Goal: Task Accomplishment & Management: Use online tool/utility

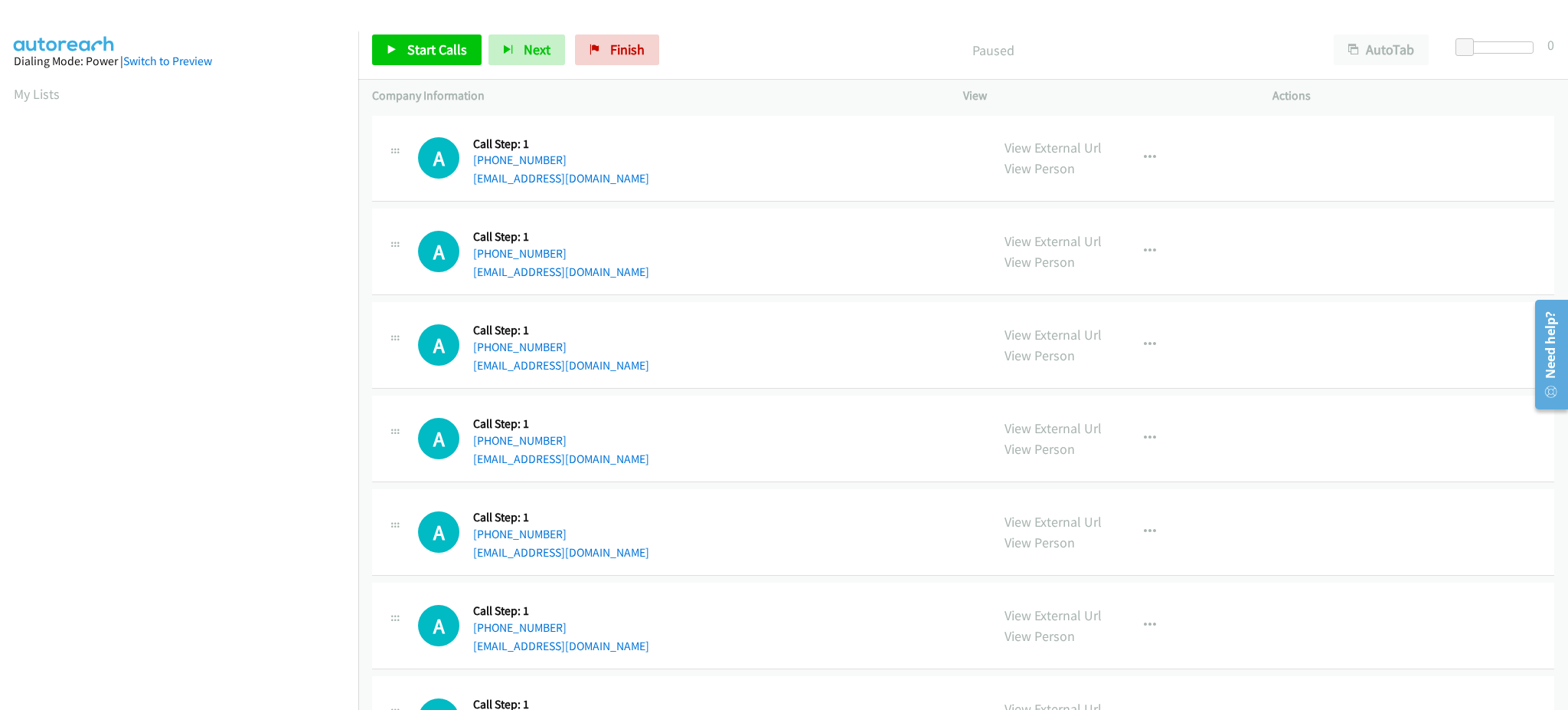
click at [397, 33] on div "Start Calls Pause Next Finish Paused AutoTab AutoTab 0" at bounding box center [963, 50] width 1210 height 59
click at [405, 44] on link "Start Calls" at bounding box center [427, 49] width 109 height 31
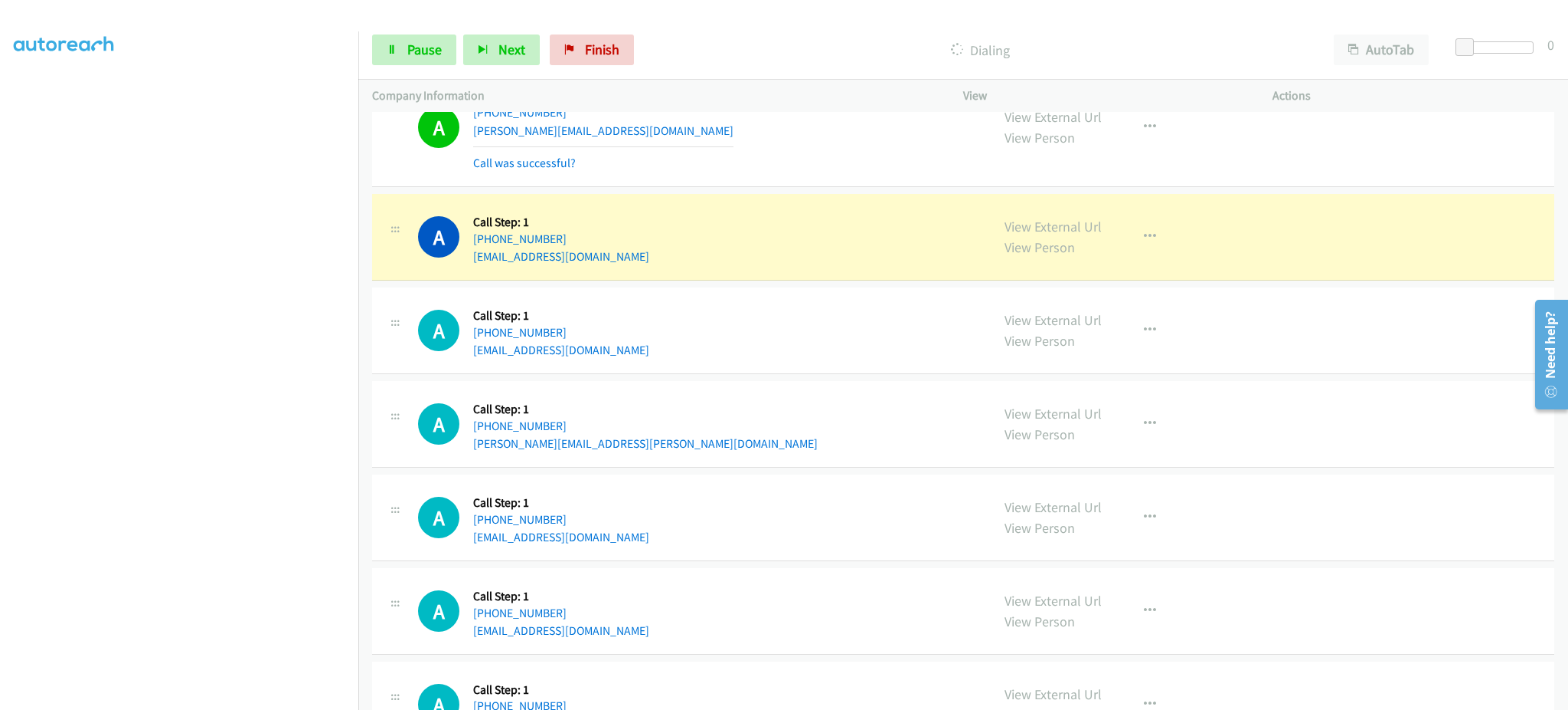
scroll to position [2145, 0]
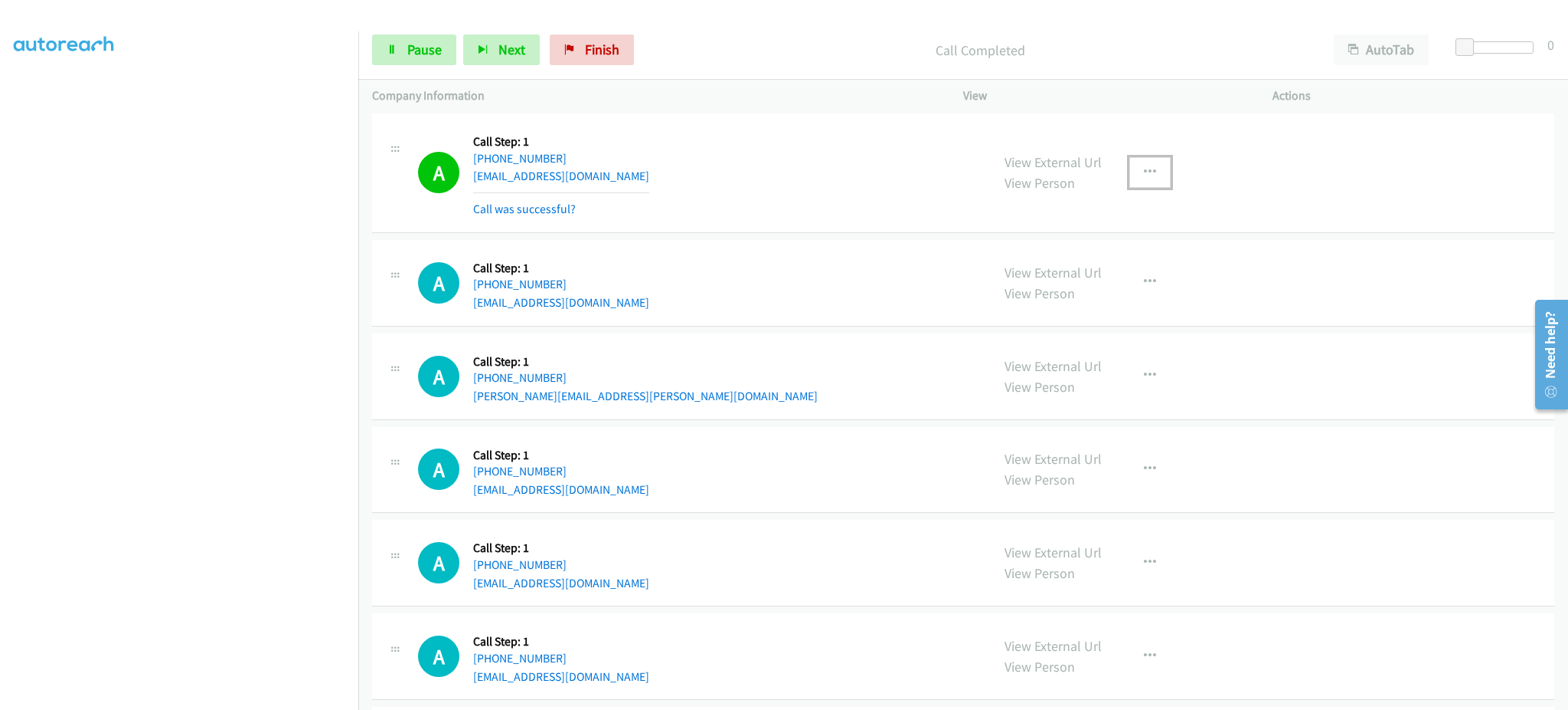
drag, startPoint x: 1138, startPoint y: 160, endPoint x: 1145, endPoint y: 233, distance: 73.3
click at [1138, 160] on button "button" at bounding box center [1150, 172] width 41 height 31
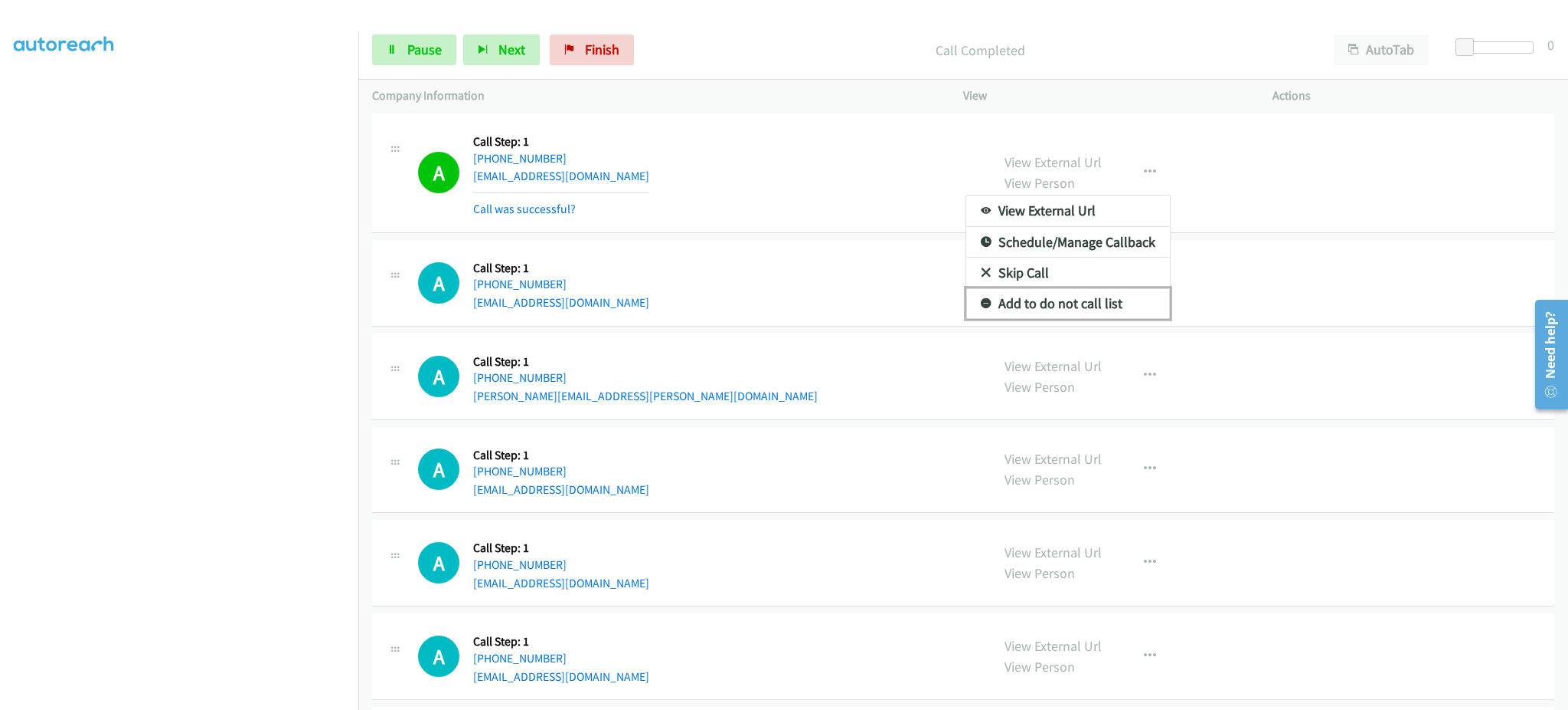
drag, startPoint x: 1132, startPoint y: 306, endPoint x: 1051, endPoint y: 495, distance: 205.6
click at [1132, 306] on link "Add to do not call list" at bounding box center [1067, 303] width 204 height 31
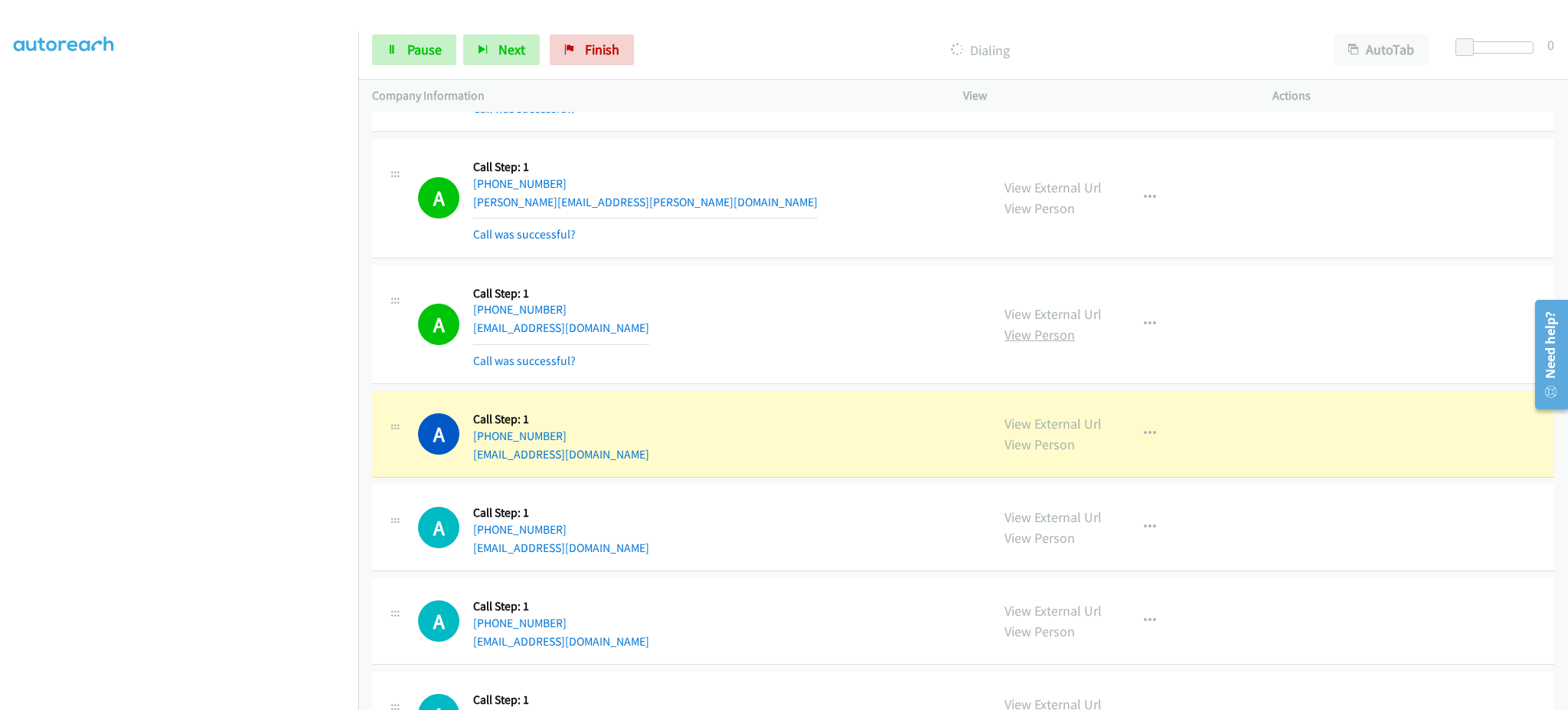
scroll to position [2452, 0]
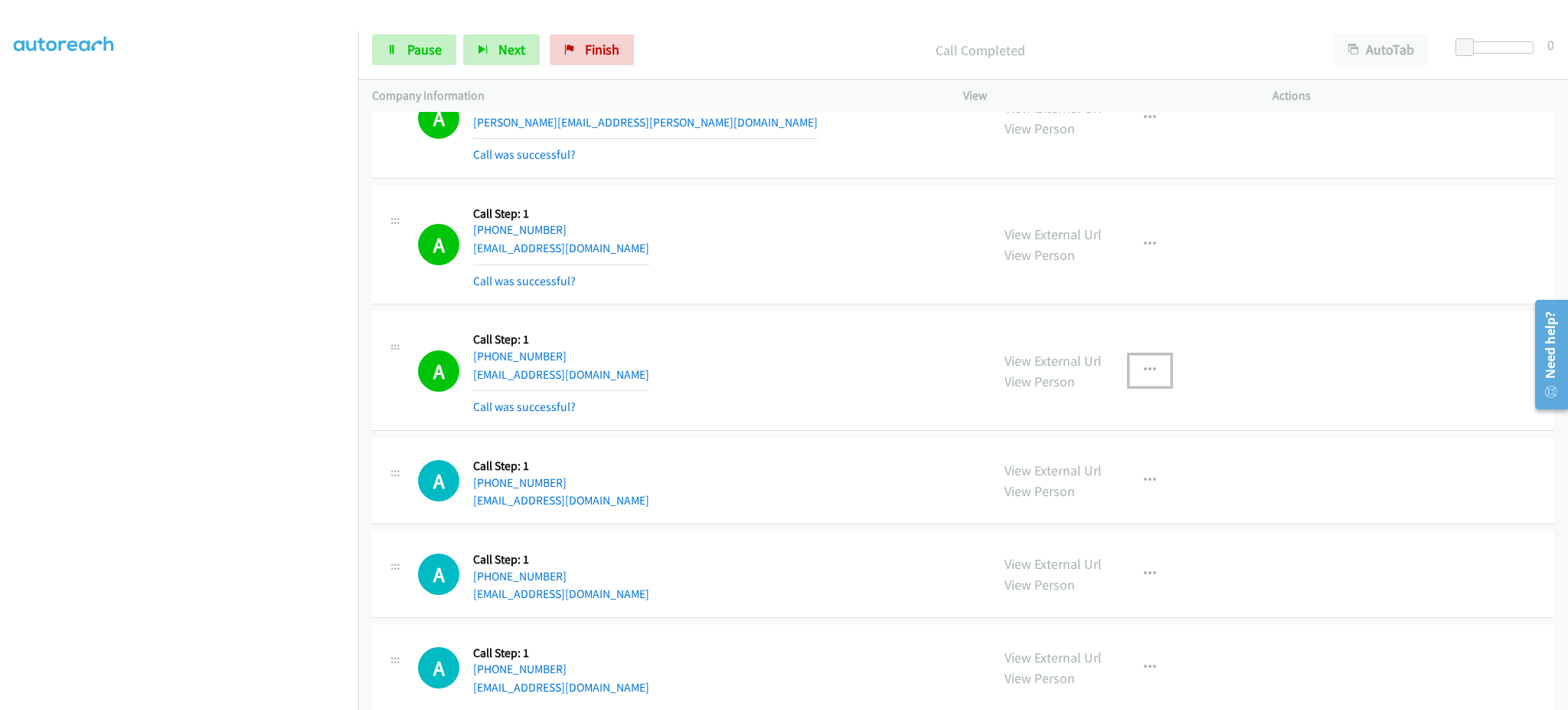
click at [1160, 381] on button "button" at bounding box center [1150, 370] width 41 height 31
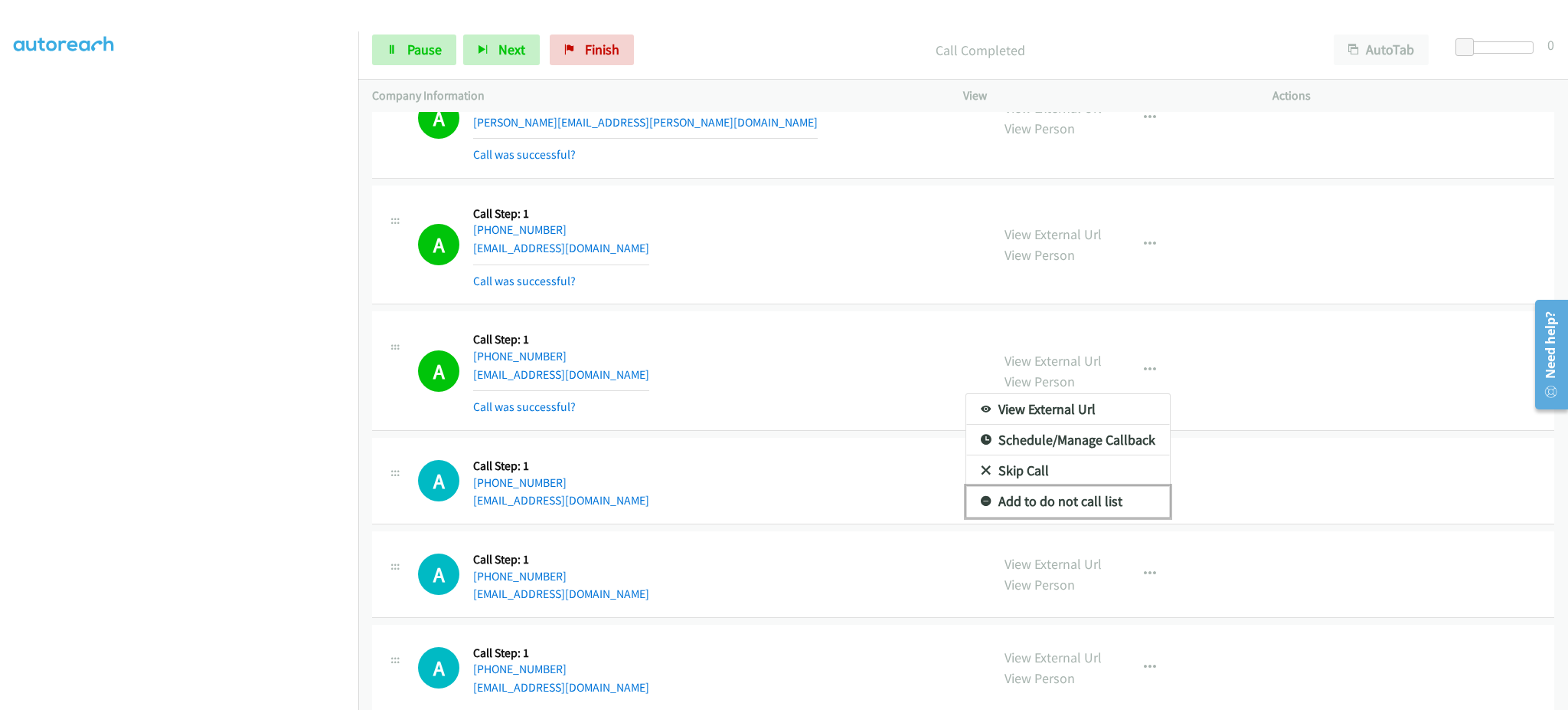
click at [1095, 510] on link "Add to do not call list" at bounding box center [1067, 501] width 204 height 31
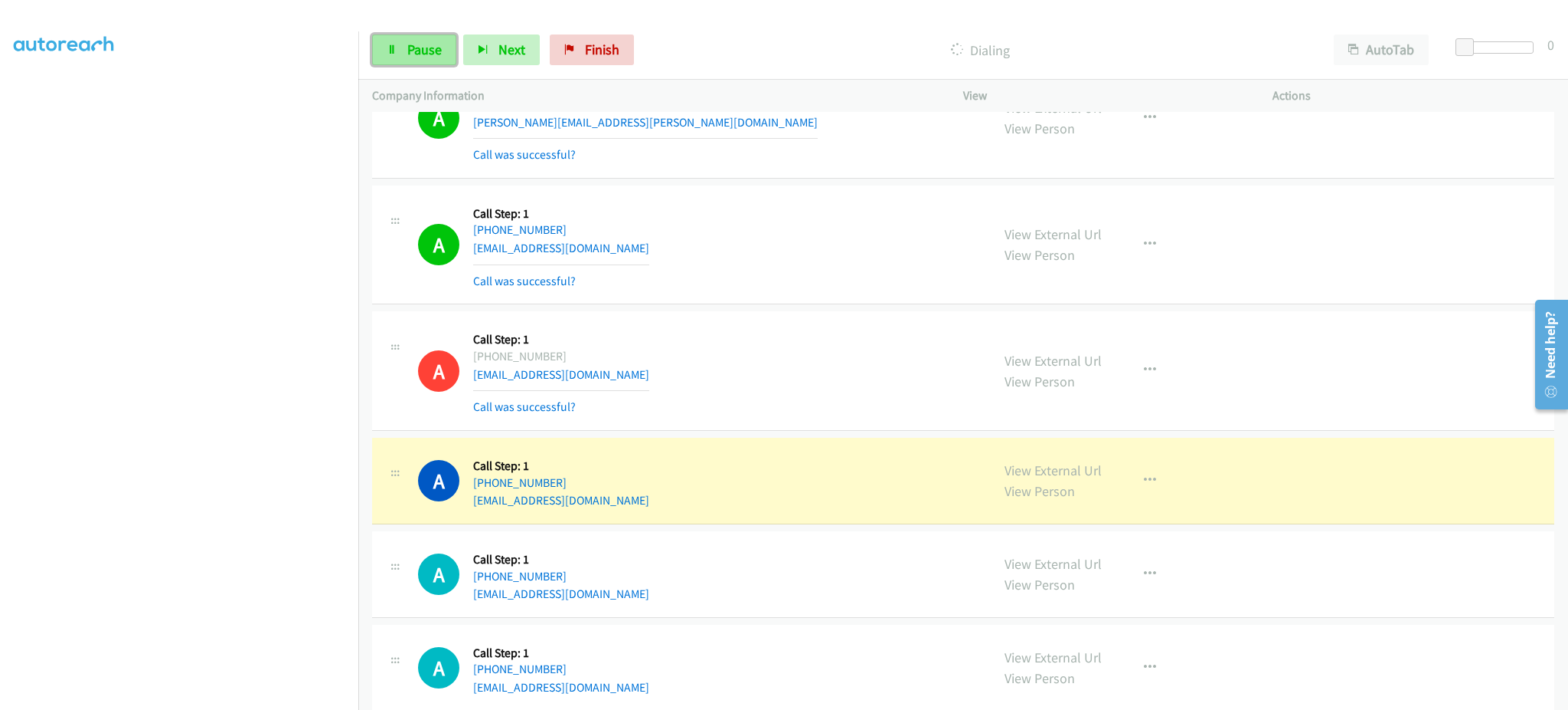
click at [419, 34] on link "Pause" at bounding box center [414, 49] width 84 height 31
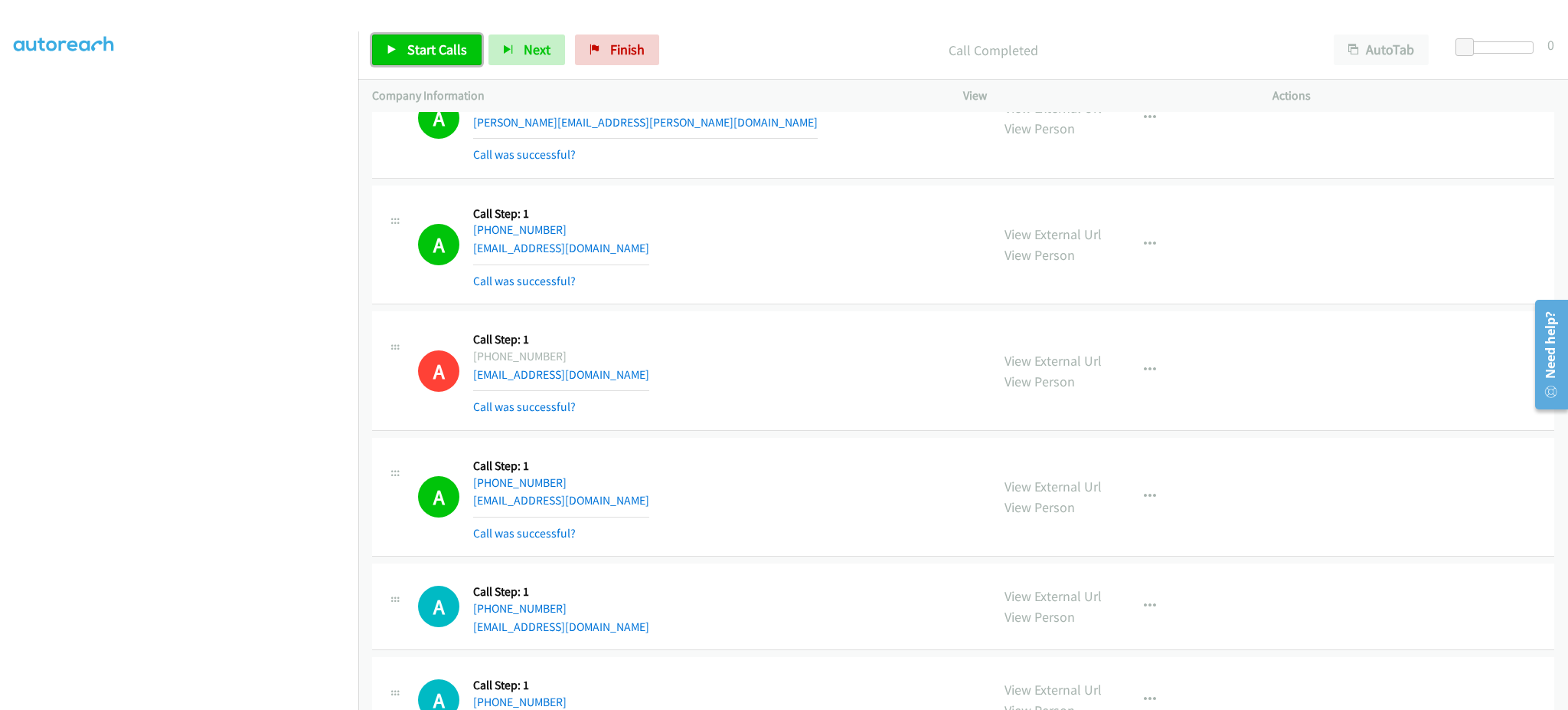
drag, startPoint x: 417, startPoint y: 39, endPoint x: 484, endPoint y: 37, distance: 67.0
click at [417, 40] on span "Start Calls" at bounding box center [437, 49] width 60 height 18
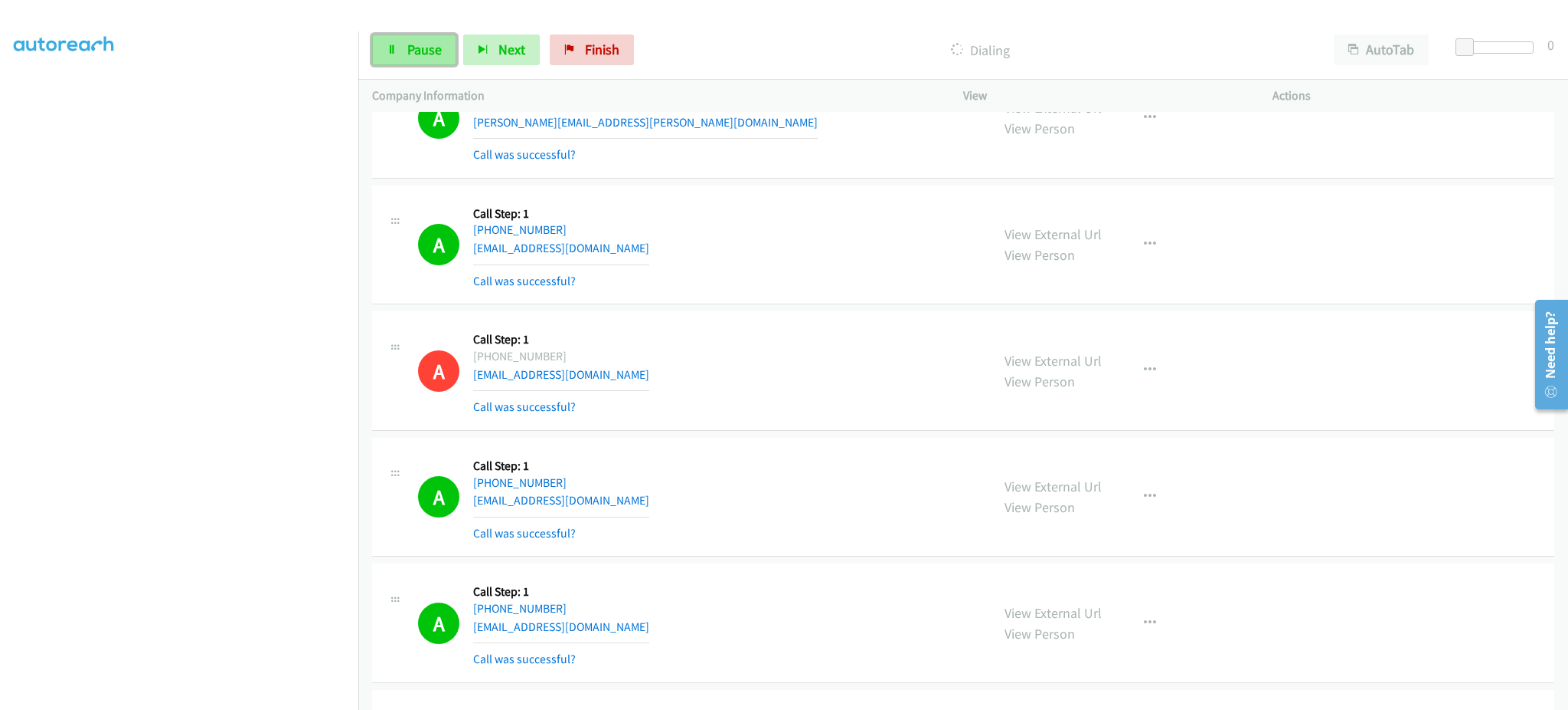
click at [455, 63] on link "Pause" at bounding box center [414, 49] width 84 height 31
click at [431, 46] on span "Start Calls" at bounding box center [437, 49] width 60 height 18
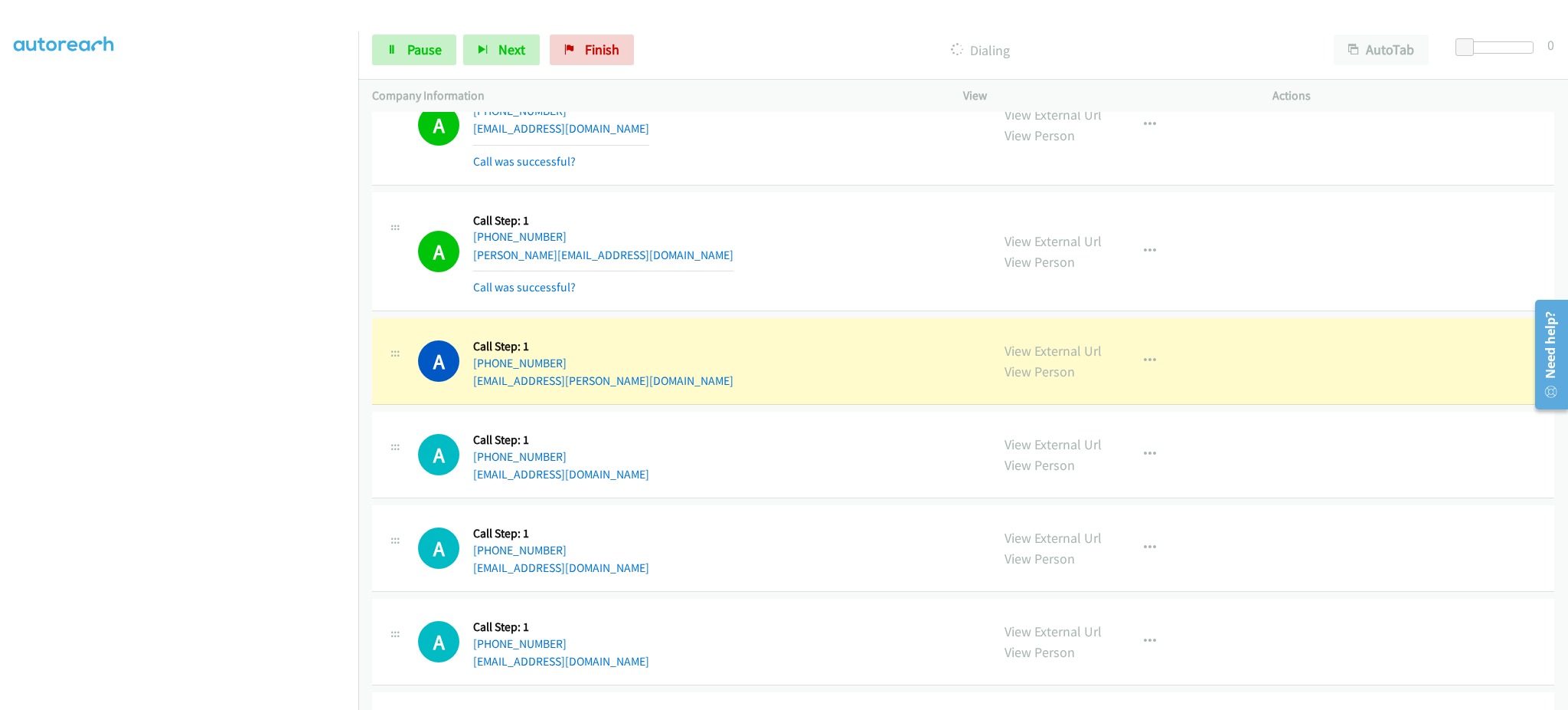
scroll to position [3984, 0]
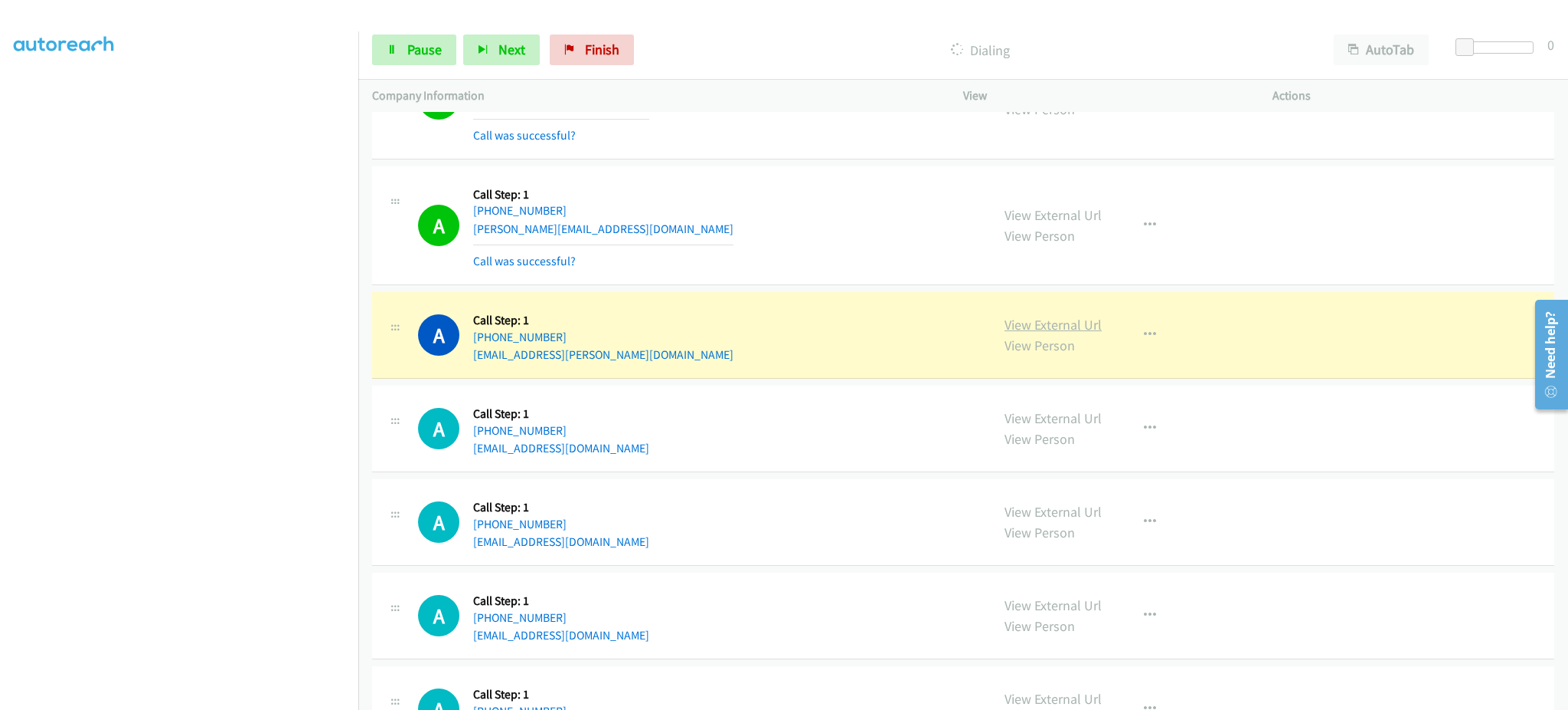
click at [1013, 322] on link "View External Url" at bounding box center [1053, 325] width 97 height 18
click at [433, 40] on span "Pause" at bounding box center [424, 49] width 34 height 18
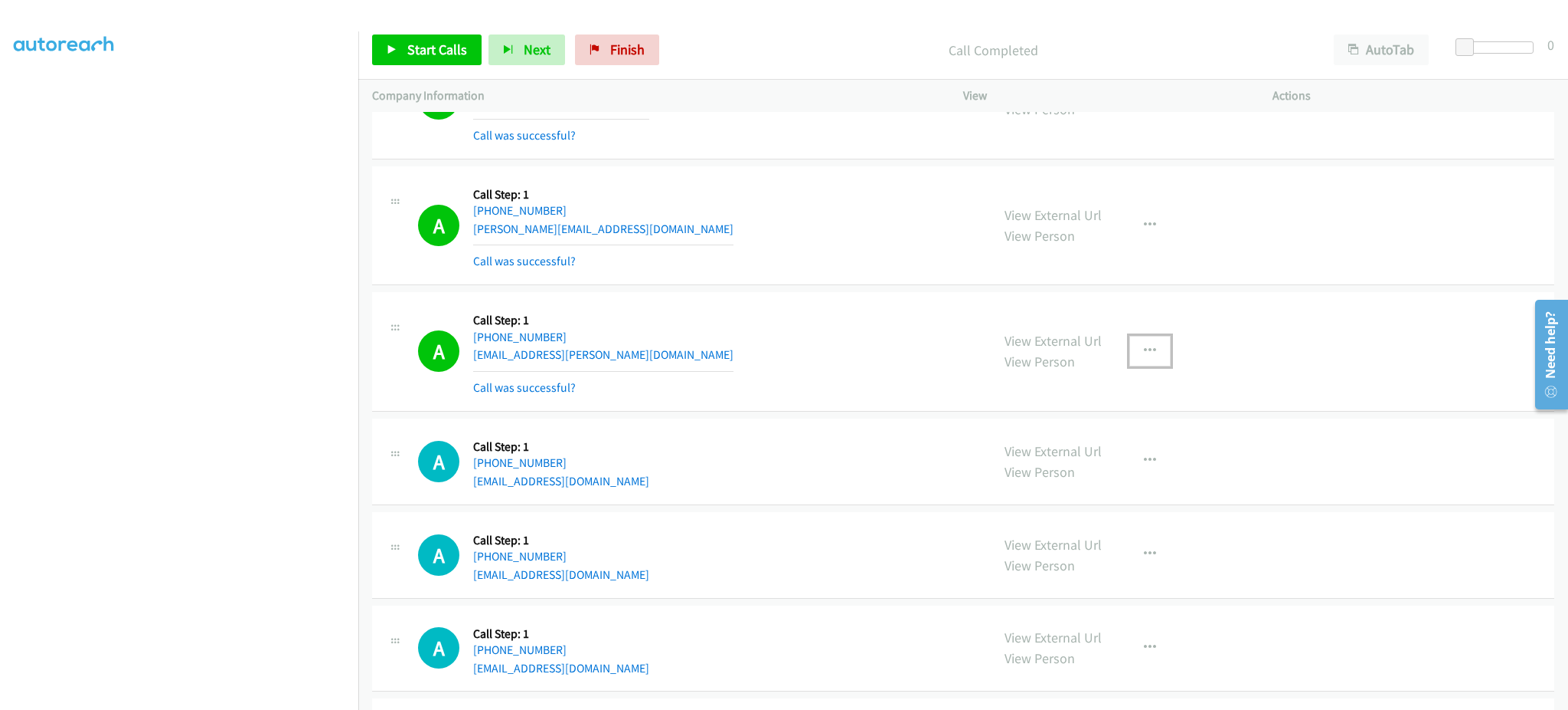
click at [1129, 348] on button "button" at bounding box center [1150, 351] width 41 height 31
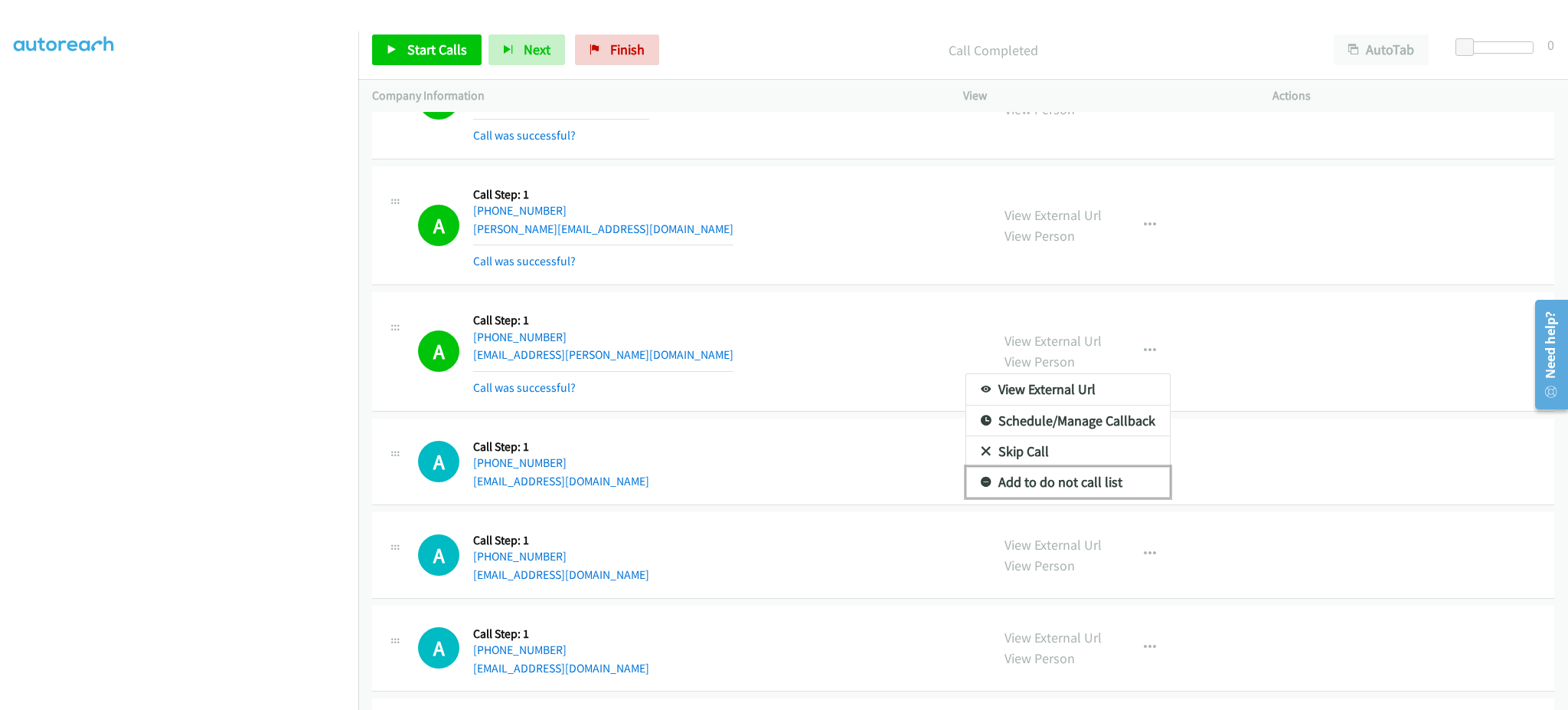
click at [1115, 494] on link "Add to do not call list" at bounding box center [1067, 482] width 204 height 31
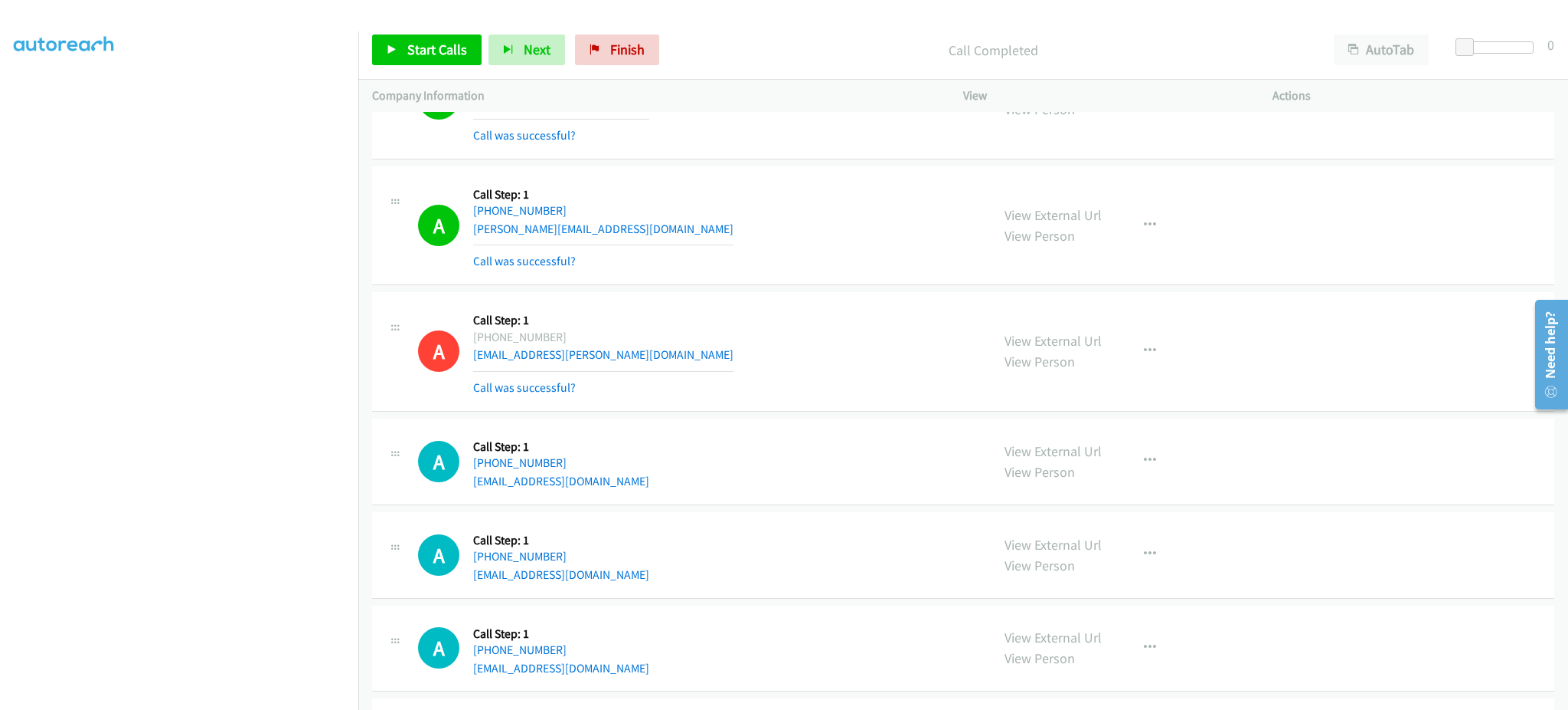
scroll to position [3290, 0]
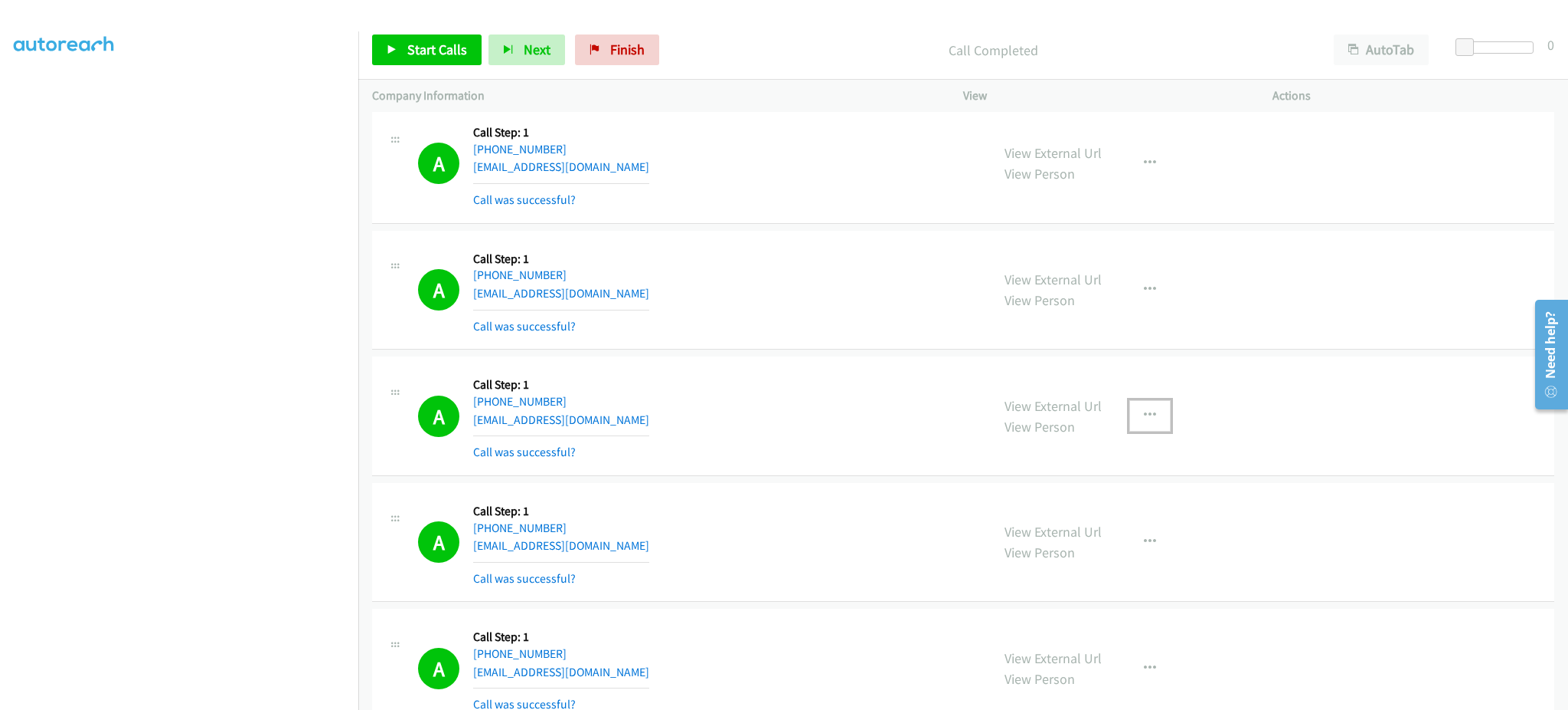
click at [1129, 413] on button "button" at bounding box center [1150, 416] width 41 height 31
click at [1121, 543] on link "Add to do not call list" at bounding box center [1067, 547] width 204 height 31
click at [402, 45] on link "Start Calls" at bounding box center [427, 49] width 109 height 31
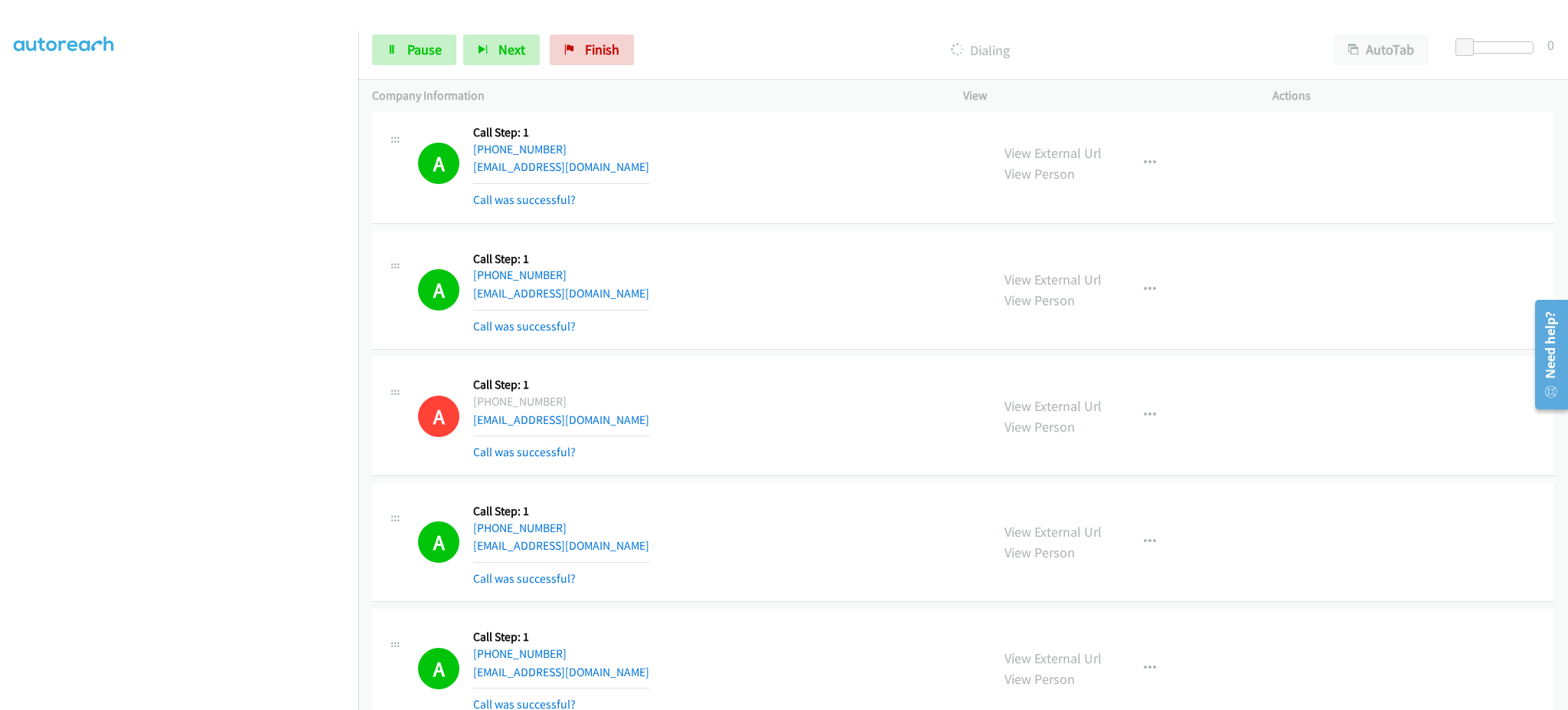
click at [1075, 416] on div "View External Url View Person" at bounding box center [1053, 416] width 97 height 41
click at [1029, 410] on link "View External Url" at bounding box center [1053, 406] width 97 height 18
click at [431, 45] on span "Pause" at bounding box center [424, 49] width 34 height 18
click at [1079, 399] on link "View External Url" at bounding box center [1053, 406] width 97 height 18
click at [420, 61] on link "Start Calls" at bounding box center [427, 49] width 109 height 31
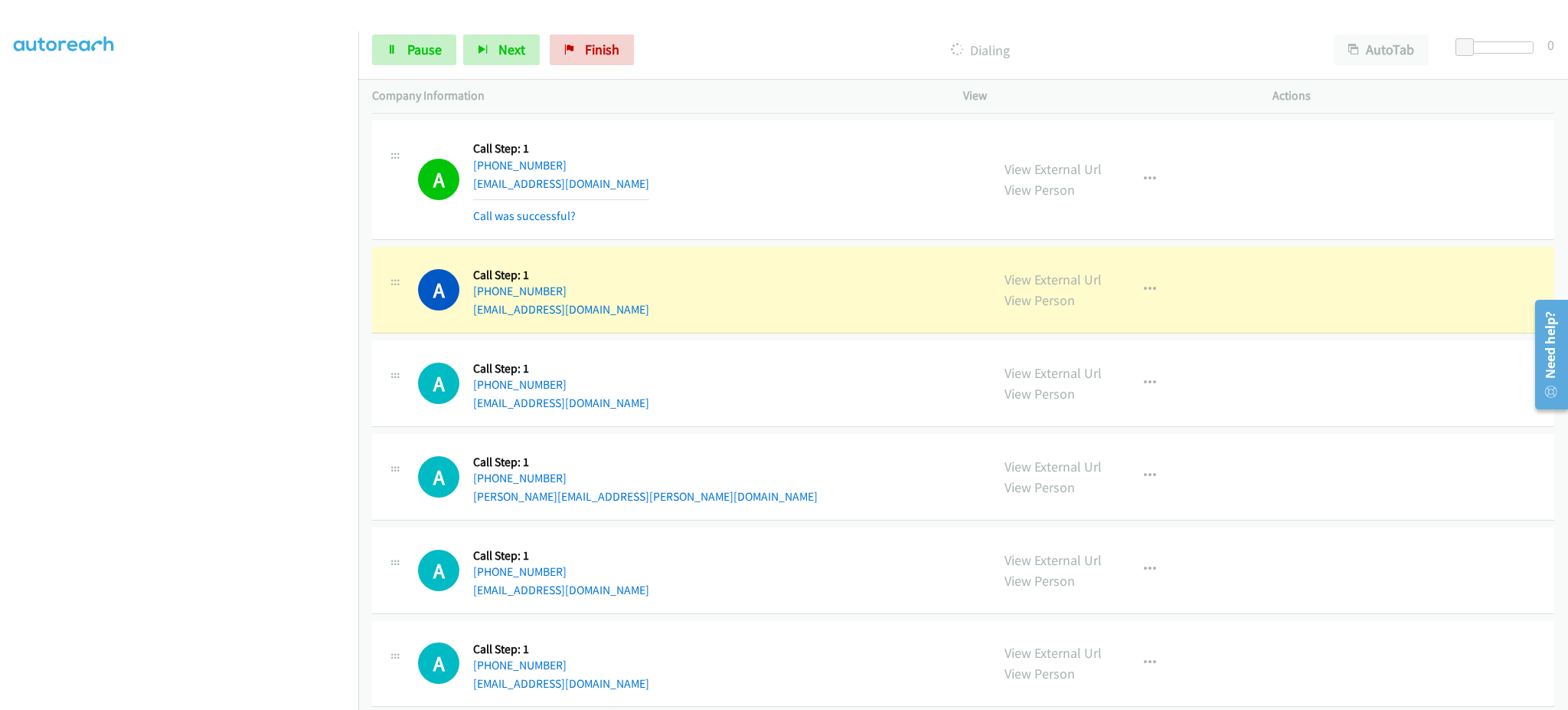
scroll to position [4516, 0]
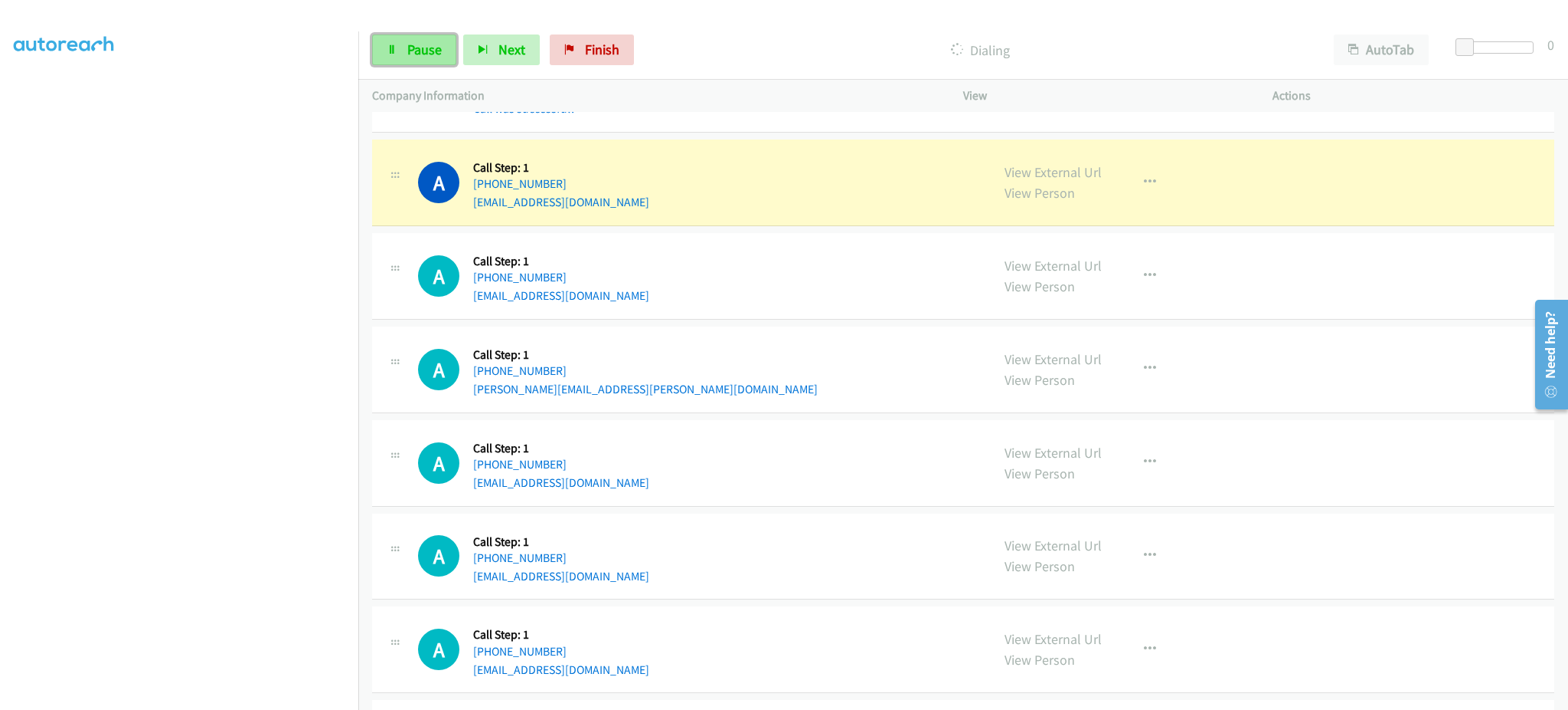
click at [385, 42] on link "Pause" at bounding box center [414, 49] width 84 height 31
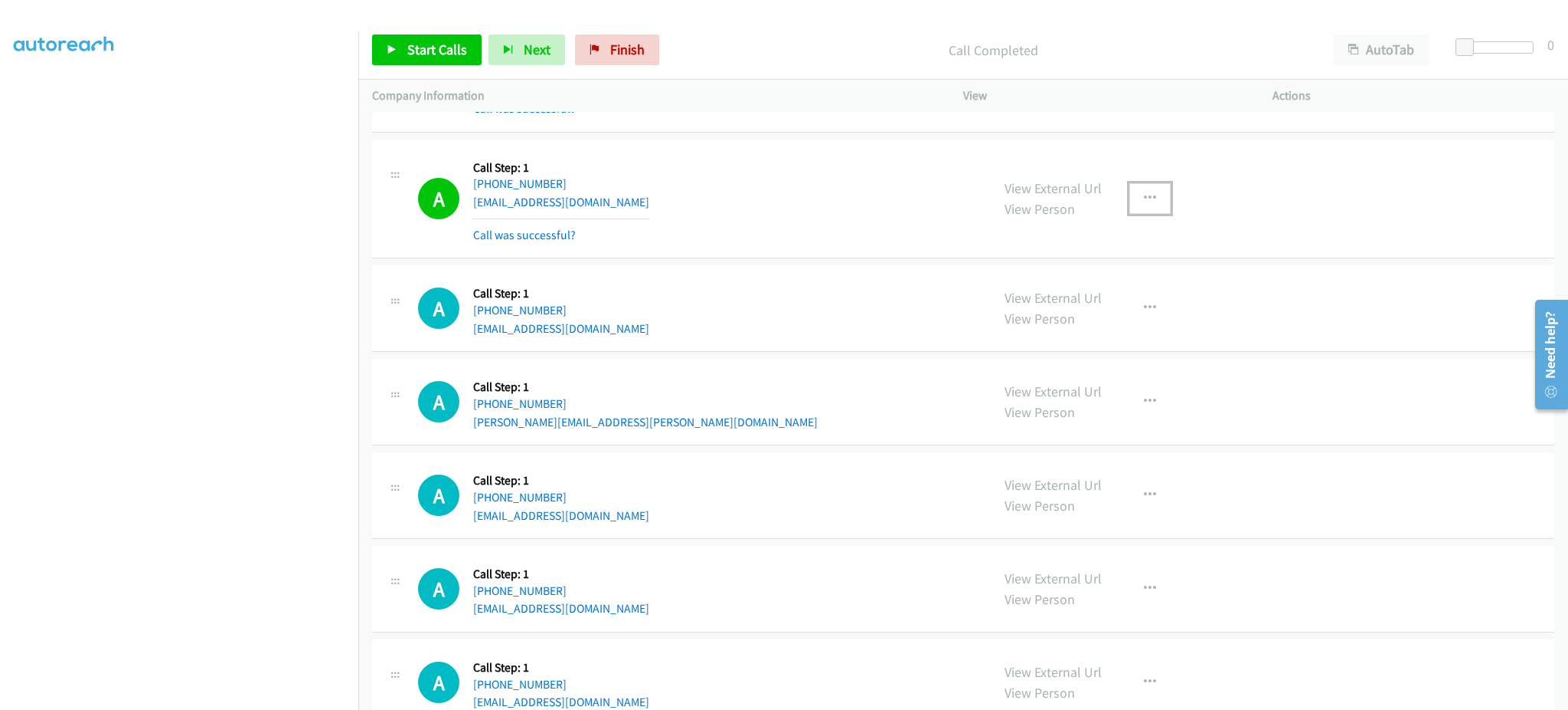
click at [1144, 210] on button "button" at bounding box center [1150, 198] width 41 height 31
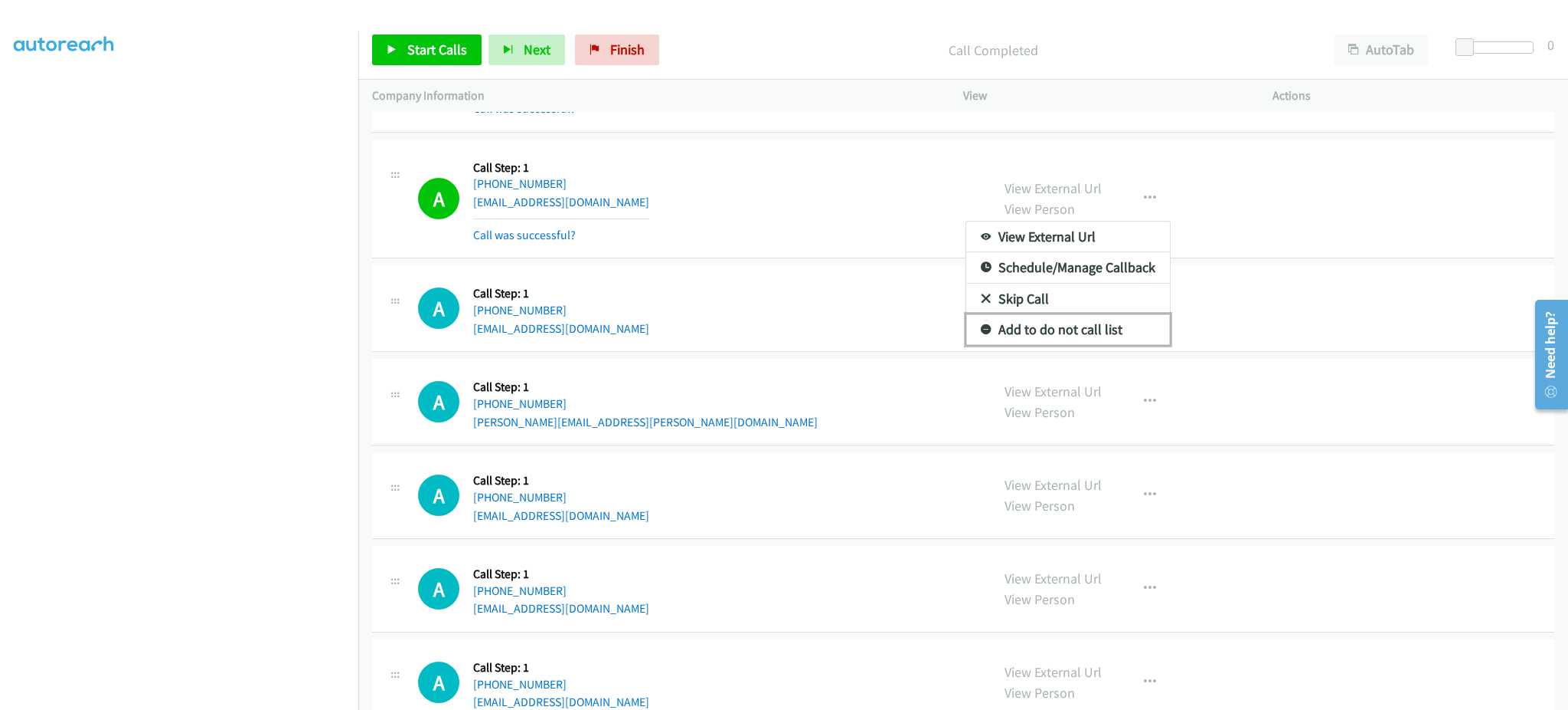
click at [1100, 328] on link "Add to do not call list" at bounding box center [1067, 329] width 204 height 31
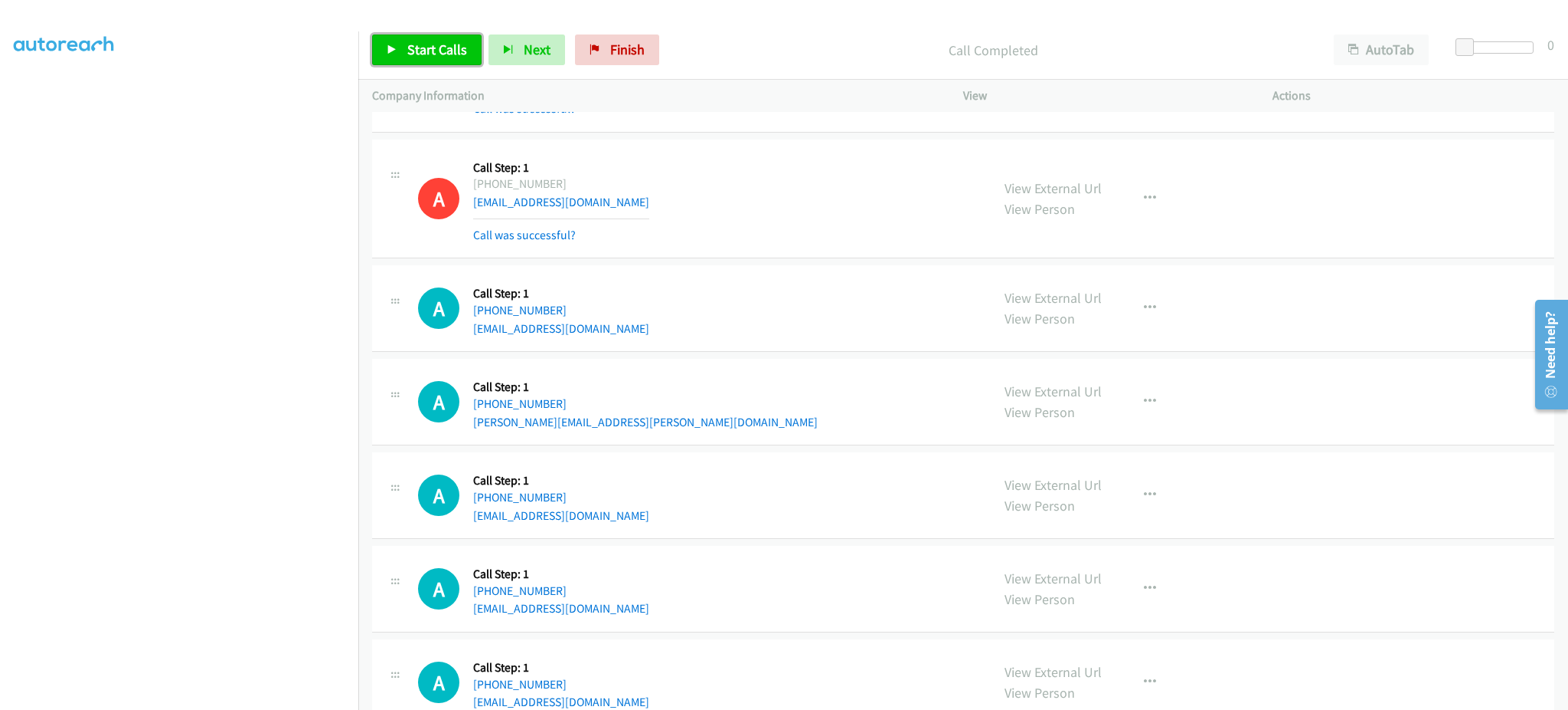
click at [440, 40] on span "Start Calls" at bounding box center [437, 49] width 60 height 18
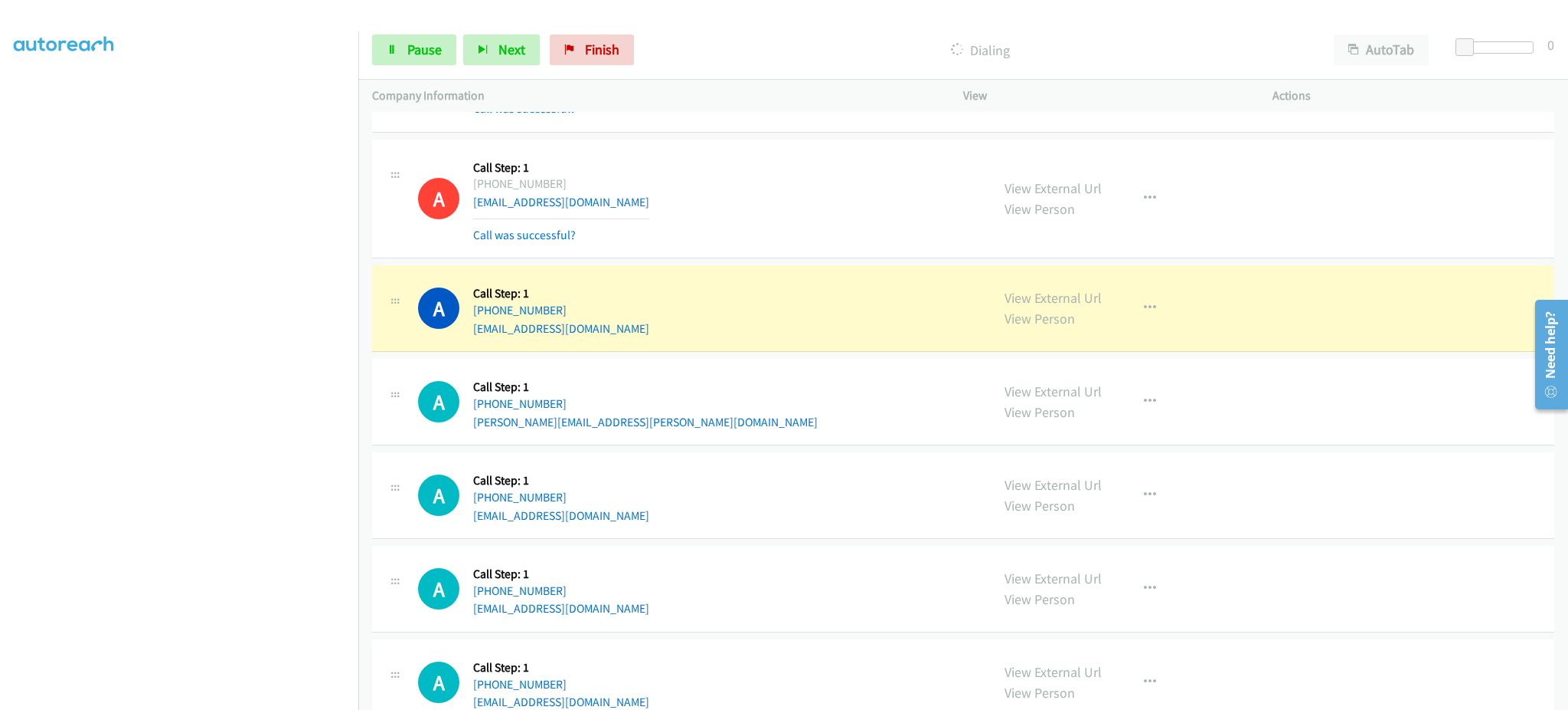
click at [449, 30] on div "Start Calls Pause Next Finish Dialing AutoTab AutoTab 0" at bounding box center [963, 50] width 1210 height 59
click at [431, 46] on span "Pause" at bounding box center [424, 49] width 34 height 18
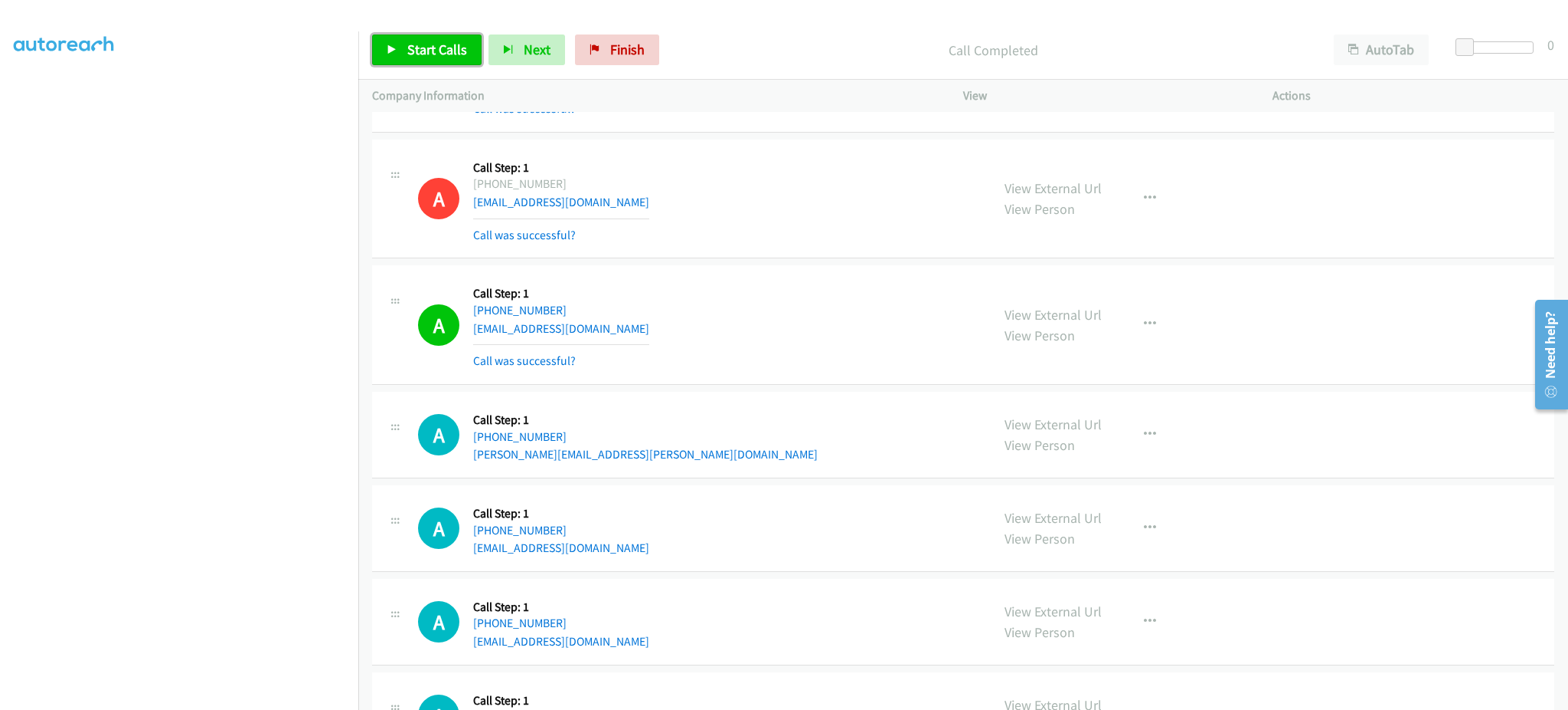
click at [449, 52] on span "Start Calls" at bounding box center [437, 49] width 60 height 18
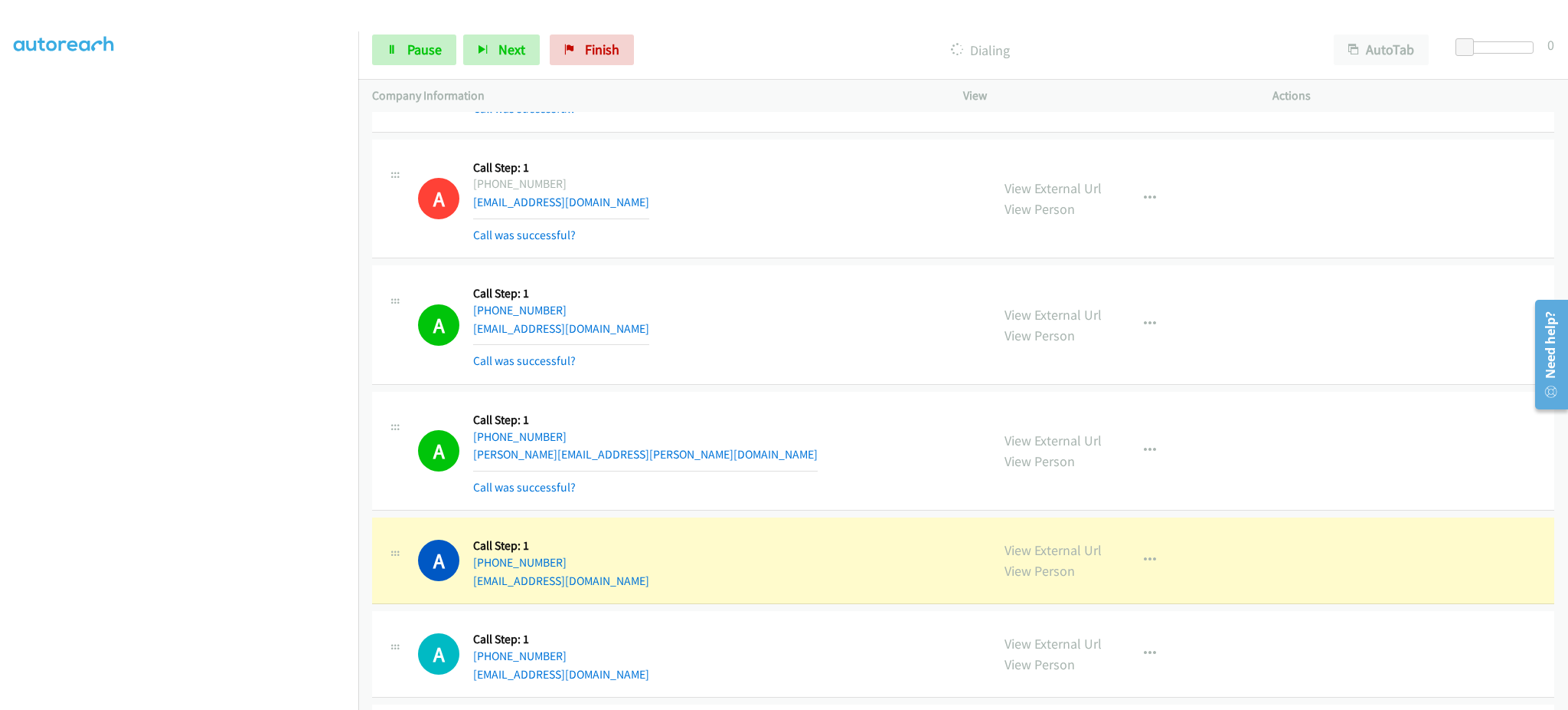
scroll to position [4822, 0]
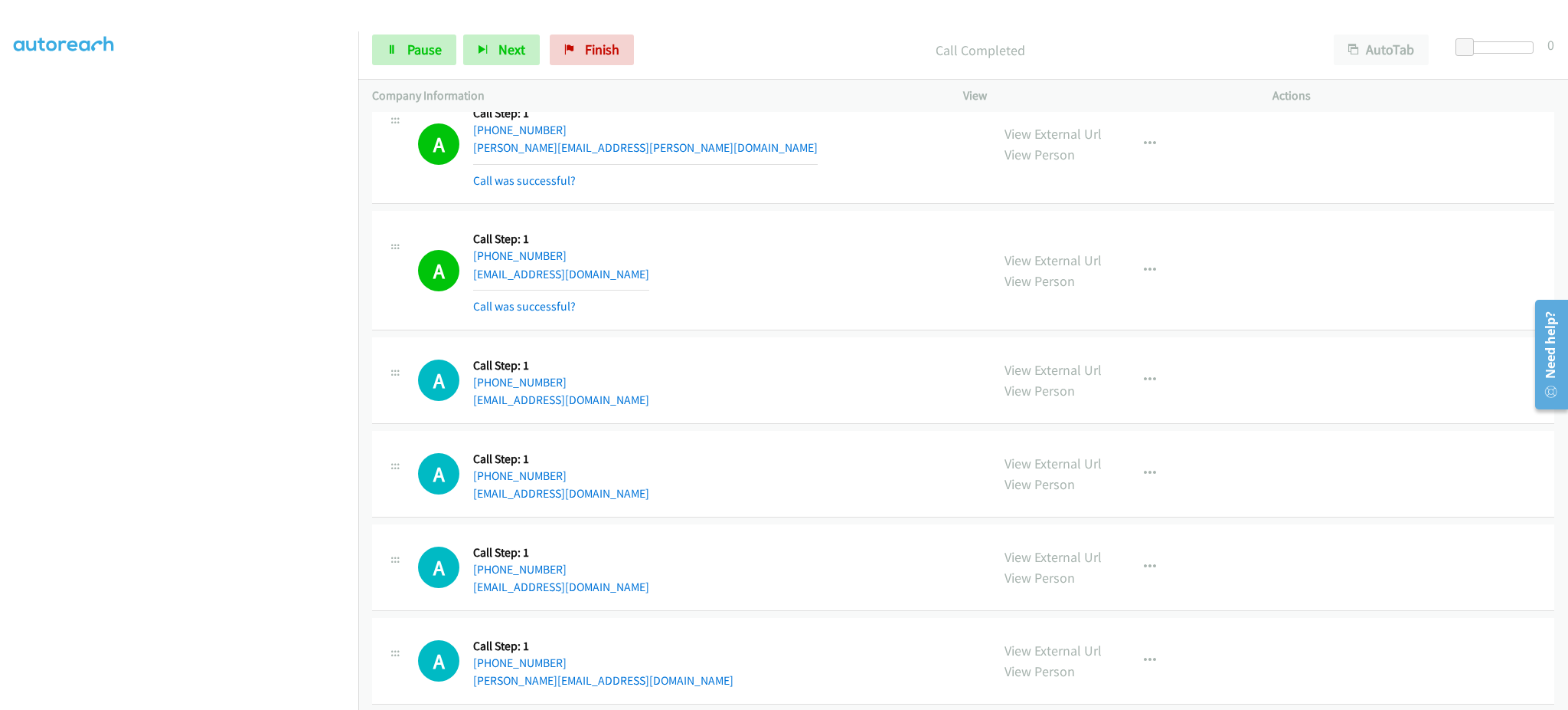
click at [1168, 295] on div "View External Url View Person View External Url Email Schedule/Manage Callback …" at bounding box center [1153, 270] width 323 height 92
click at [1144, 273] on icon "button" at bounding box center [1150, 271] width 13 height 13
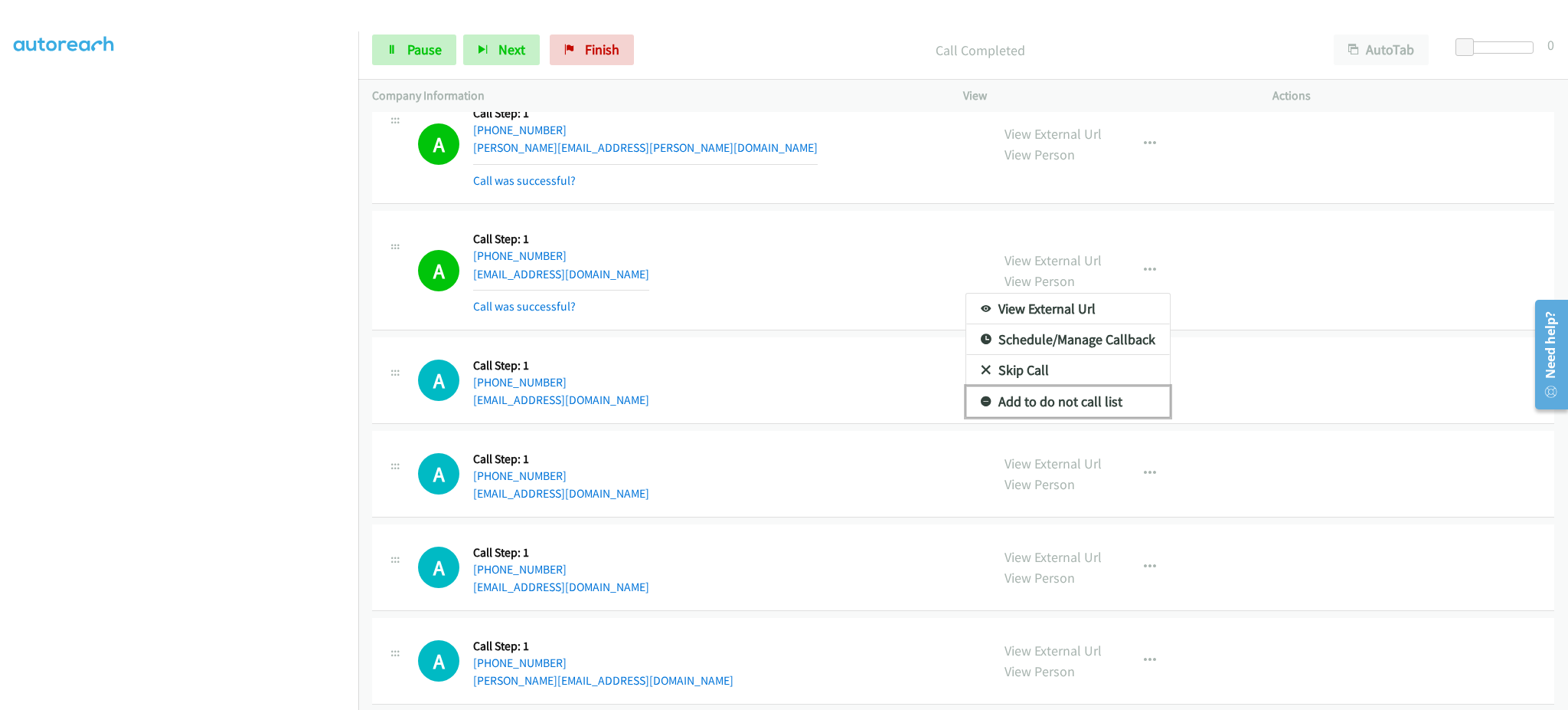
click at [1103, 400] on link "Add to do not call list" at bounding box center [1067, 401] width 204 height 31
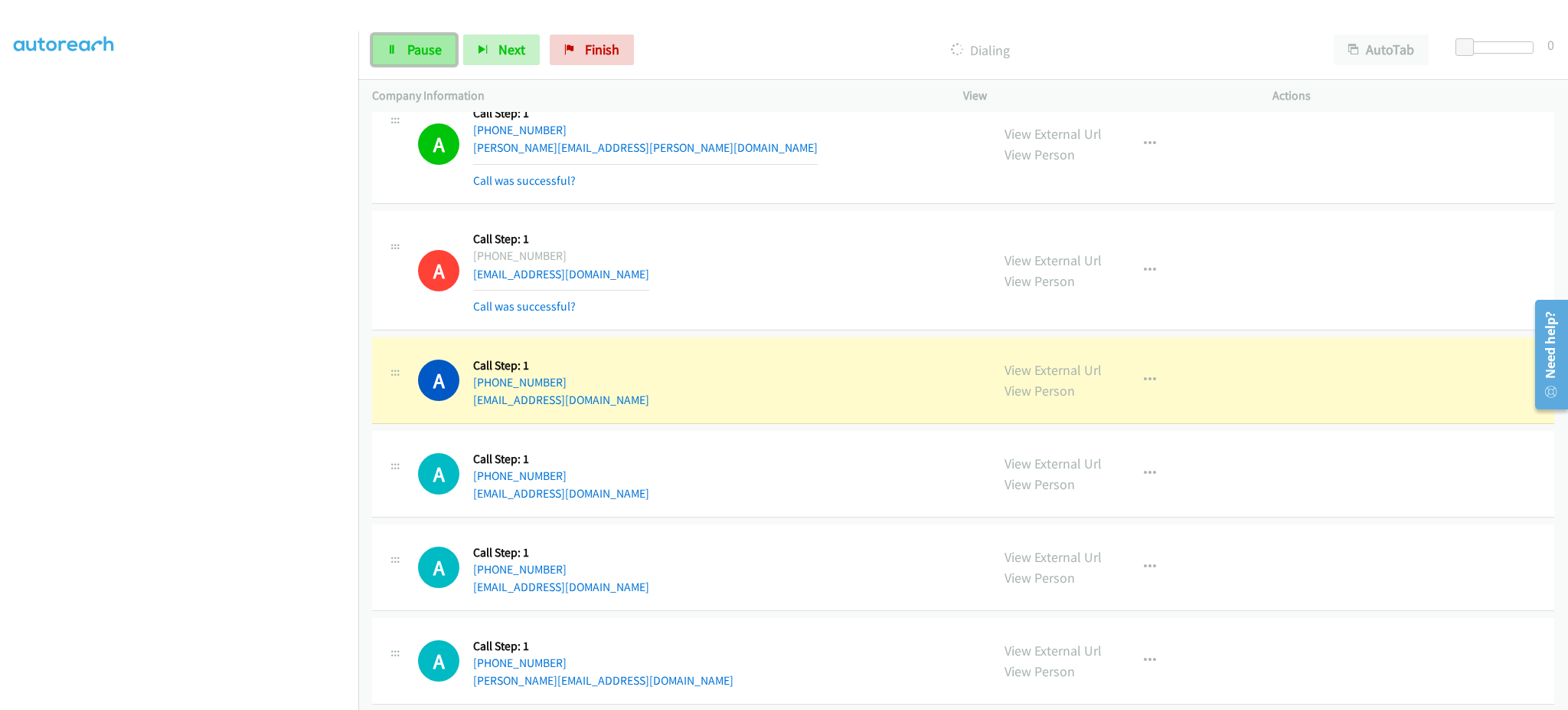
click at [438, 48] on span "Pause" at bounding box center [424, 49] width 34 height 18
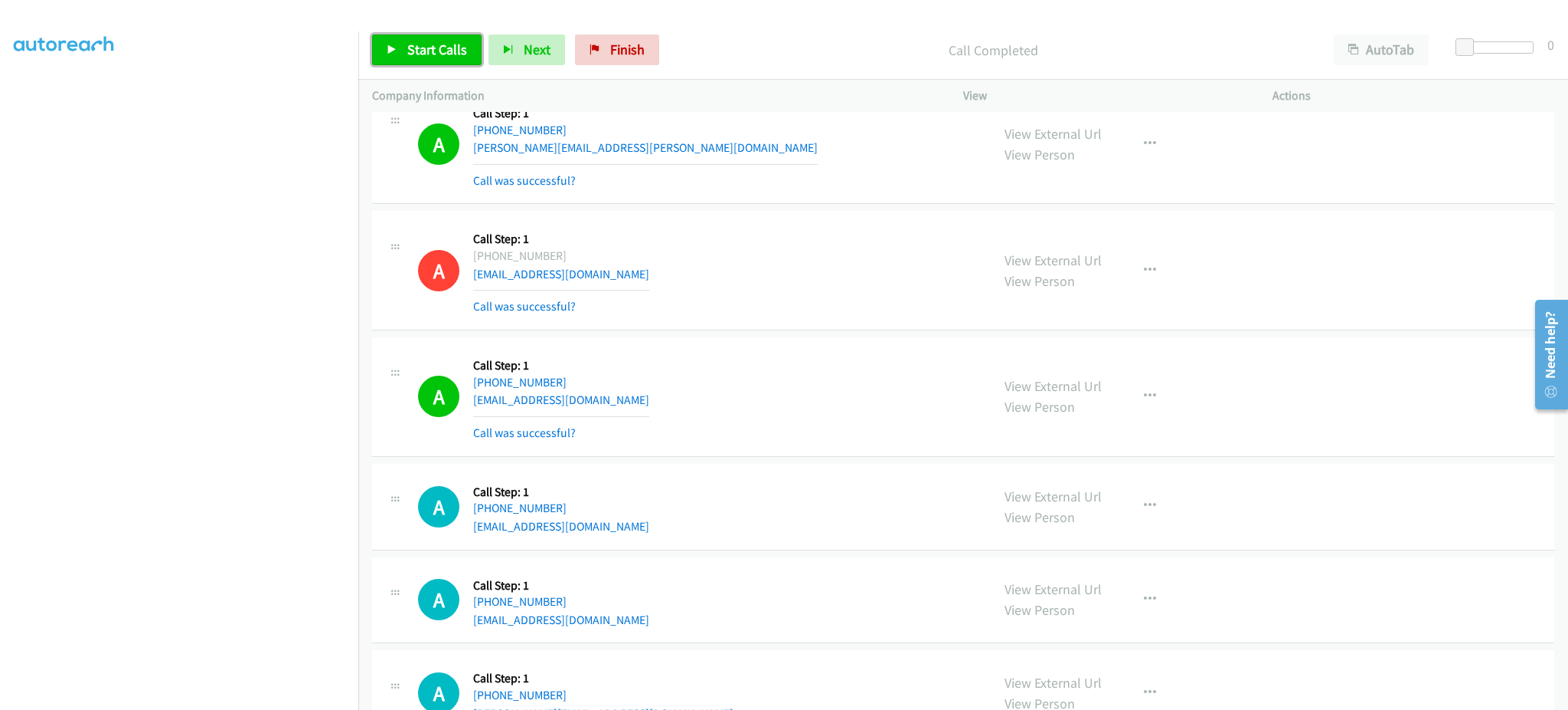
click at [396, 48] on icon at bounding box center [392, 50] width 11 height 11
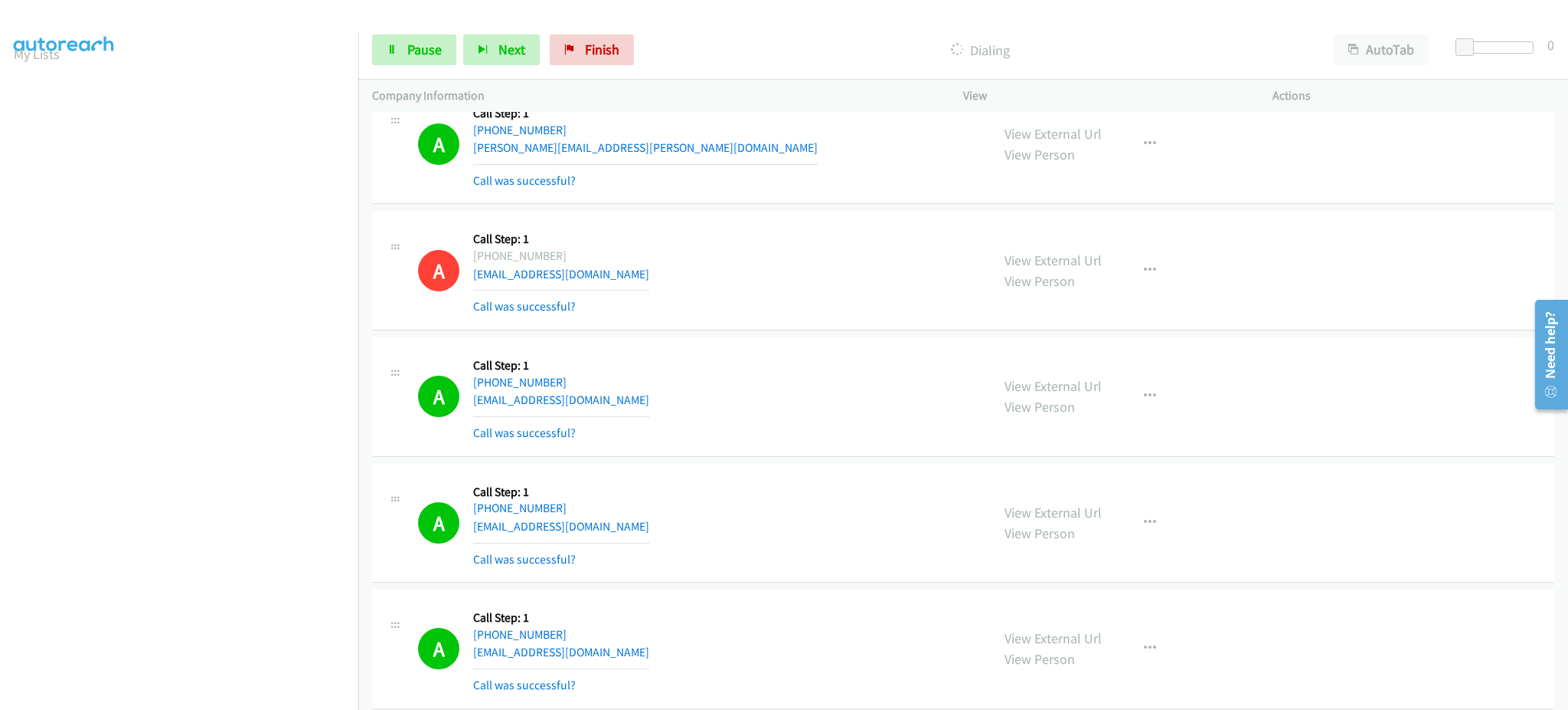
scroll to position [0, 4]
click at [403, 69] on div "Start Calls Pause Next Finish Dialing AutoTab AutoTab 0" at bounding box center [963, 50] width 1210 height 59
click at [406, 66] on link "Pause" at bounding box center [414, 49] width 84 height 31
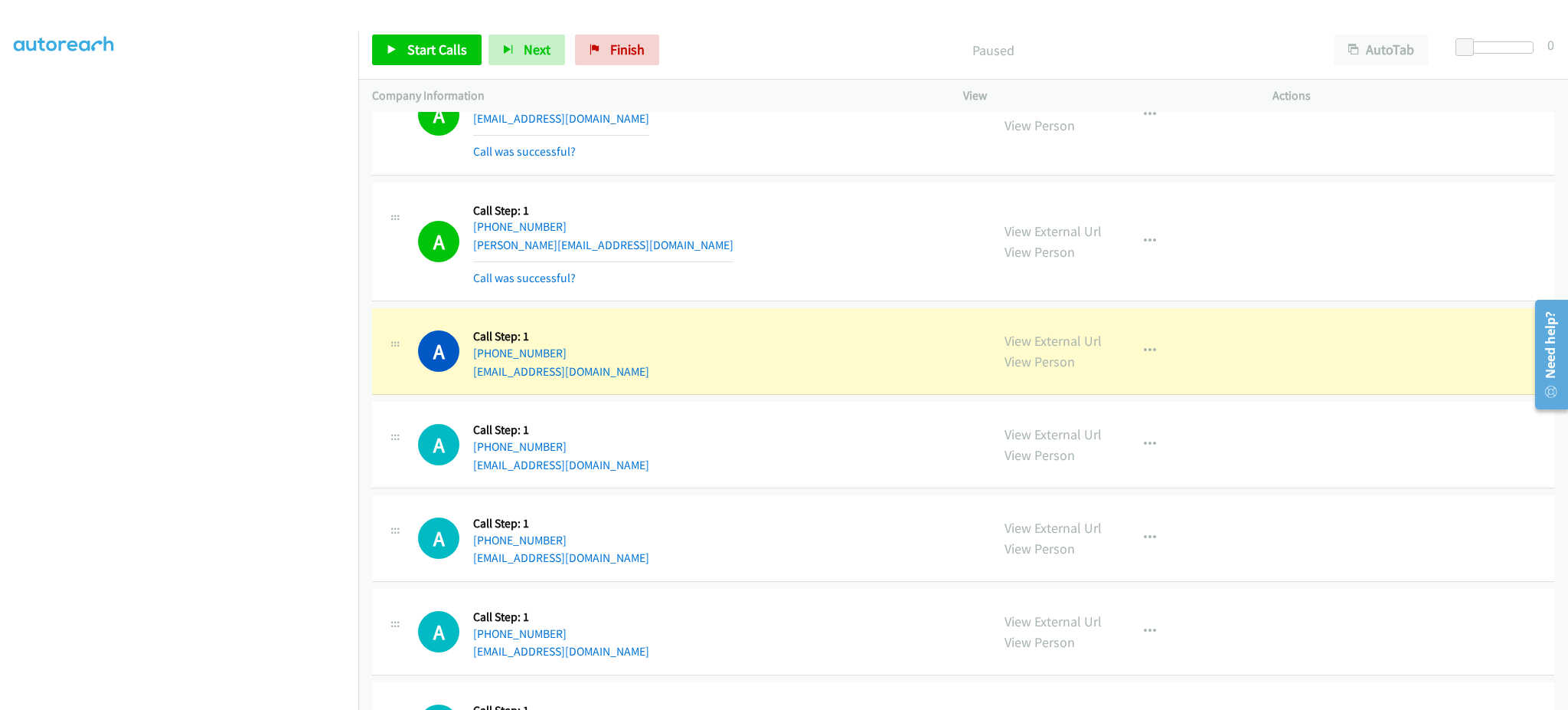
scroll to position [5435, 0]
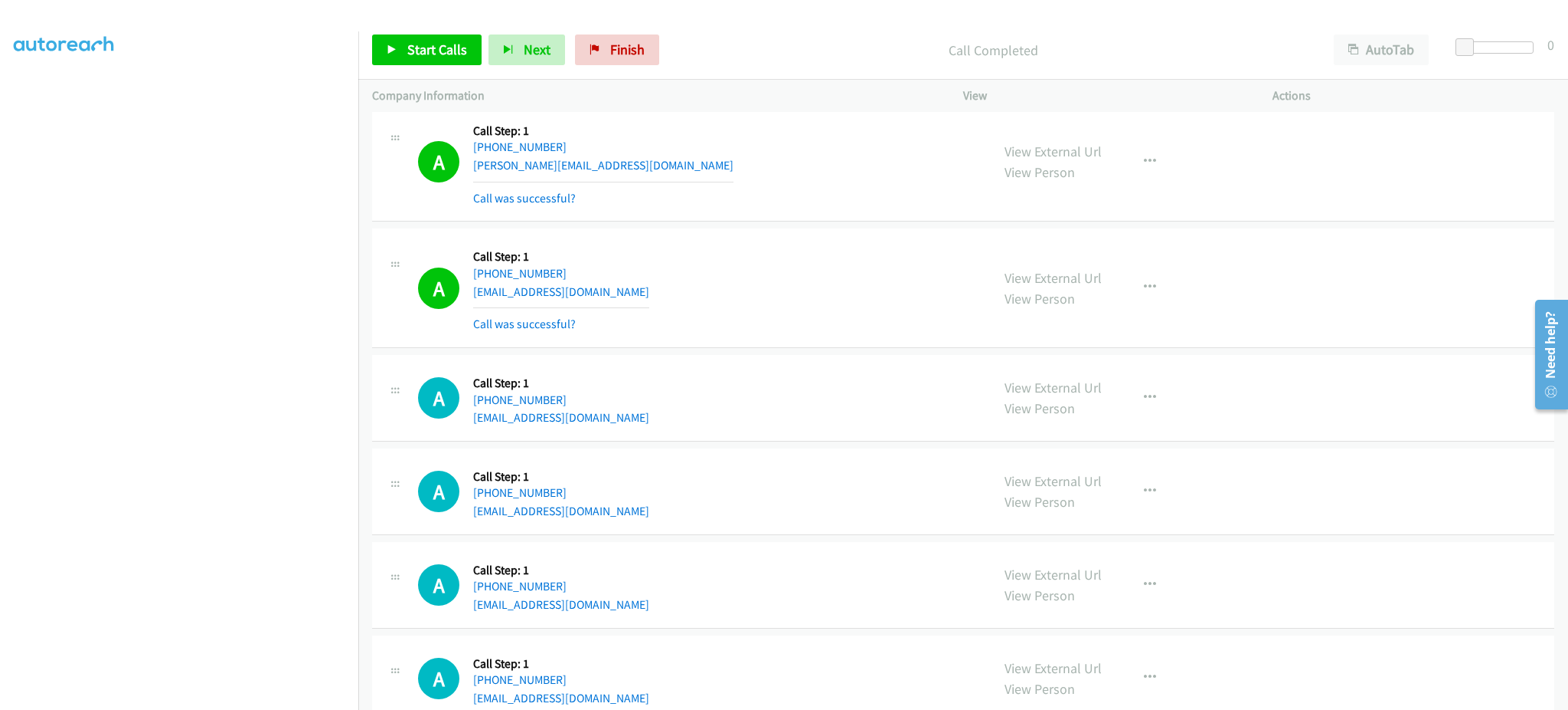
click at [430, 33] on div "Start Calls Pause Next Finish Call Completed AutoTab AutoTab 0" at bounding box center [963, 50] width 1210 height 59
click at [419, 60] on link "Start Calls" at bounding box center [427, 49] width 109 height 31
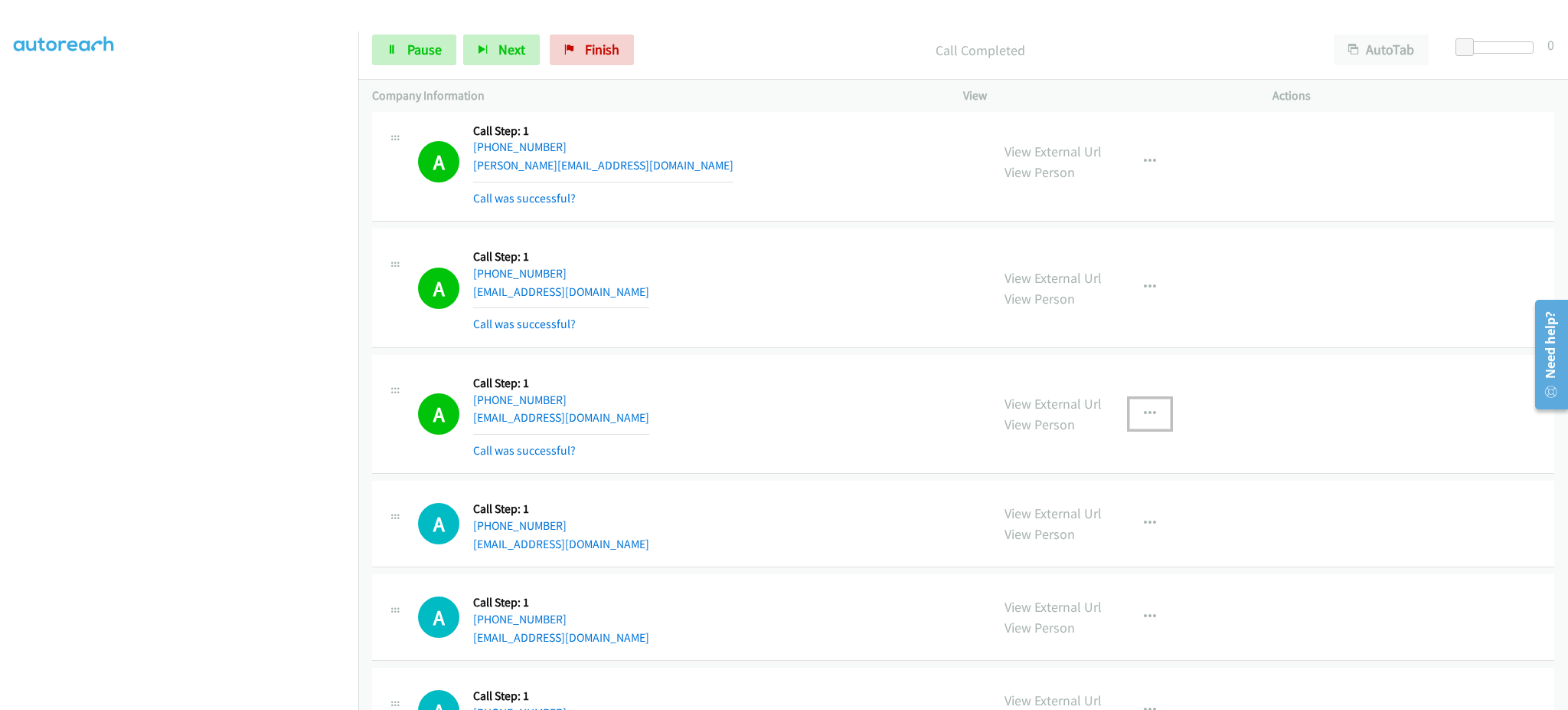
click at [1144, 413] on icon "button" at bounding box center [1150, 414] width 13 height 13
click at [1086, 553] on link "Add to do not call list" at bounding box center [1067, 545] width 204 height 31
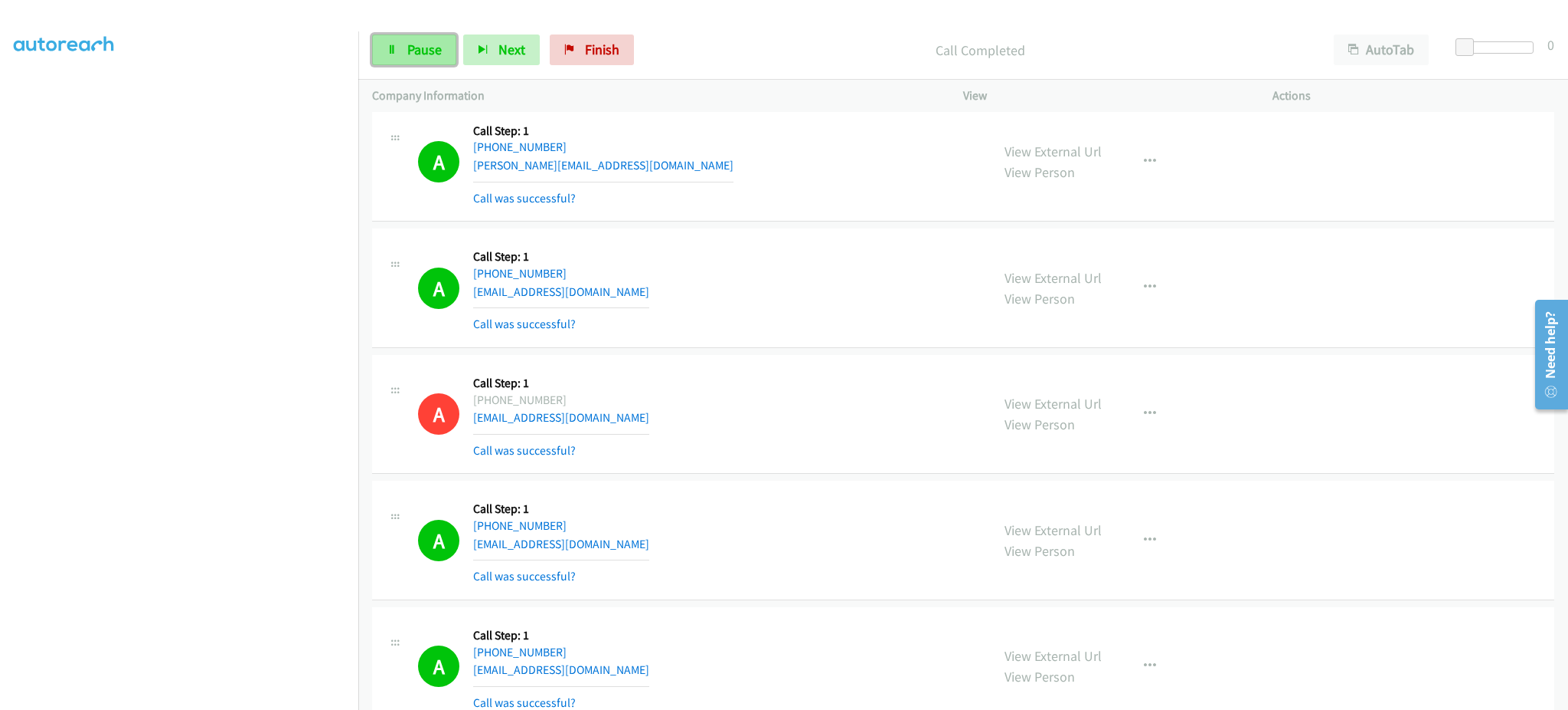
click at [420, 60] on link "Pause" at bounding box center [414, 49] width 84 height 31
click at [440, 63] on link "Start Calls" at bounding box center [427, 49] width 109 height 31
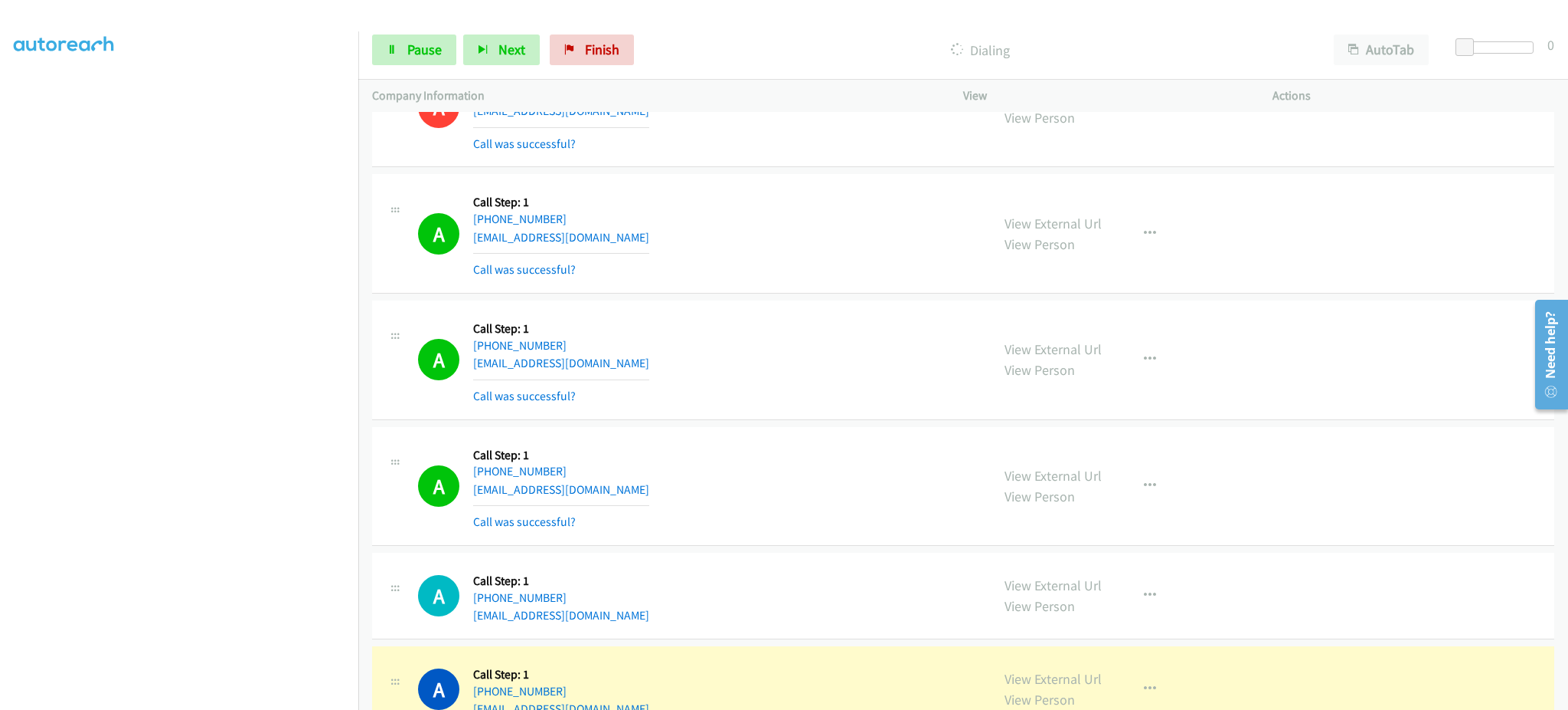
scroll to position [6048, 0]
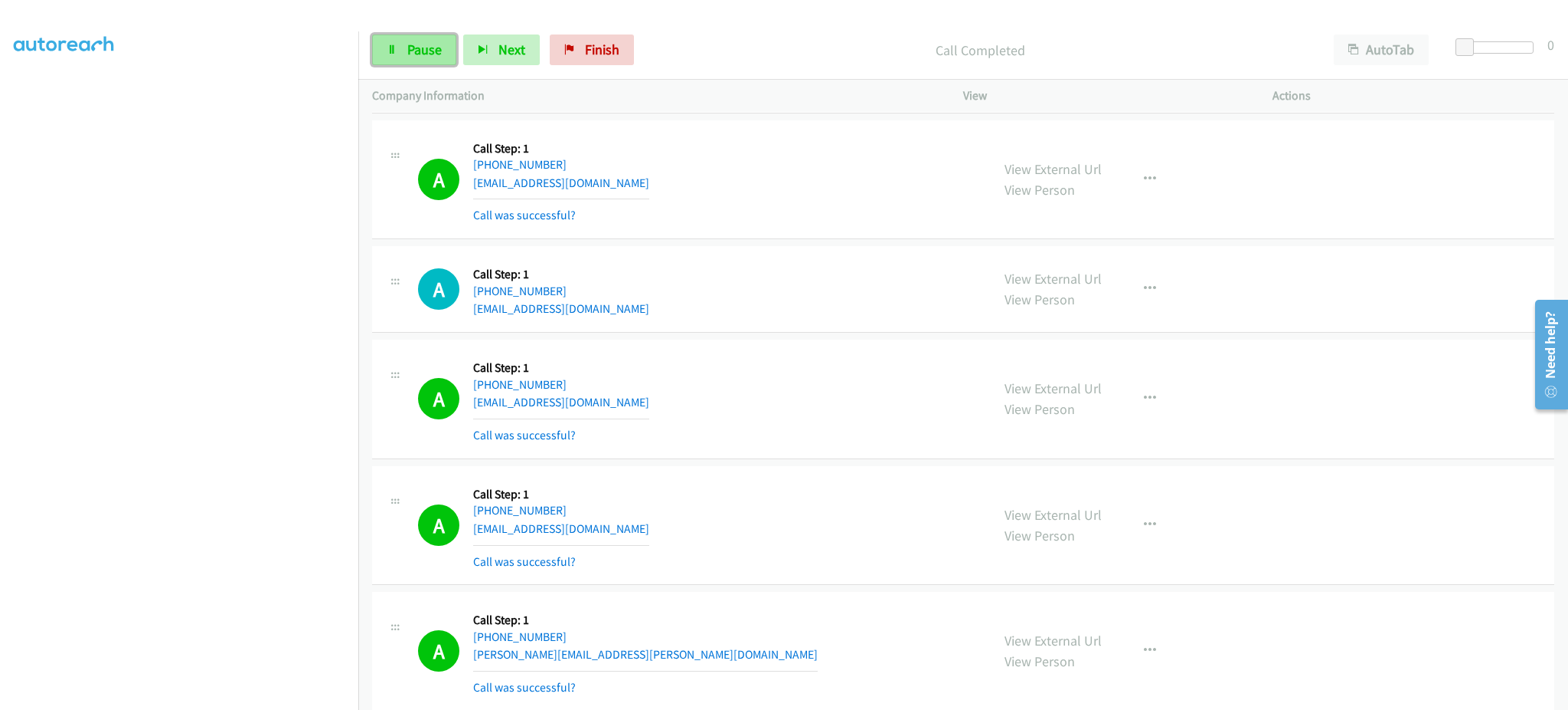
click at [411, 60] on link "Pause" at bounding box center [414, 49] width 84 height 31
click at [440, 56] on span "Start Calls" at bounding box center [437, 49] width 60 height 18
click at [712, 180] on div "A Callback Scheduled Call Step: 1 America/New_York [PHONE_NUMBER] [EMAIL_ADDRES…" at bounding box center [697, 180] width 559 height 92
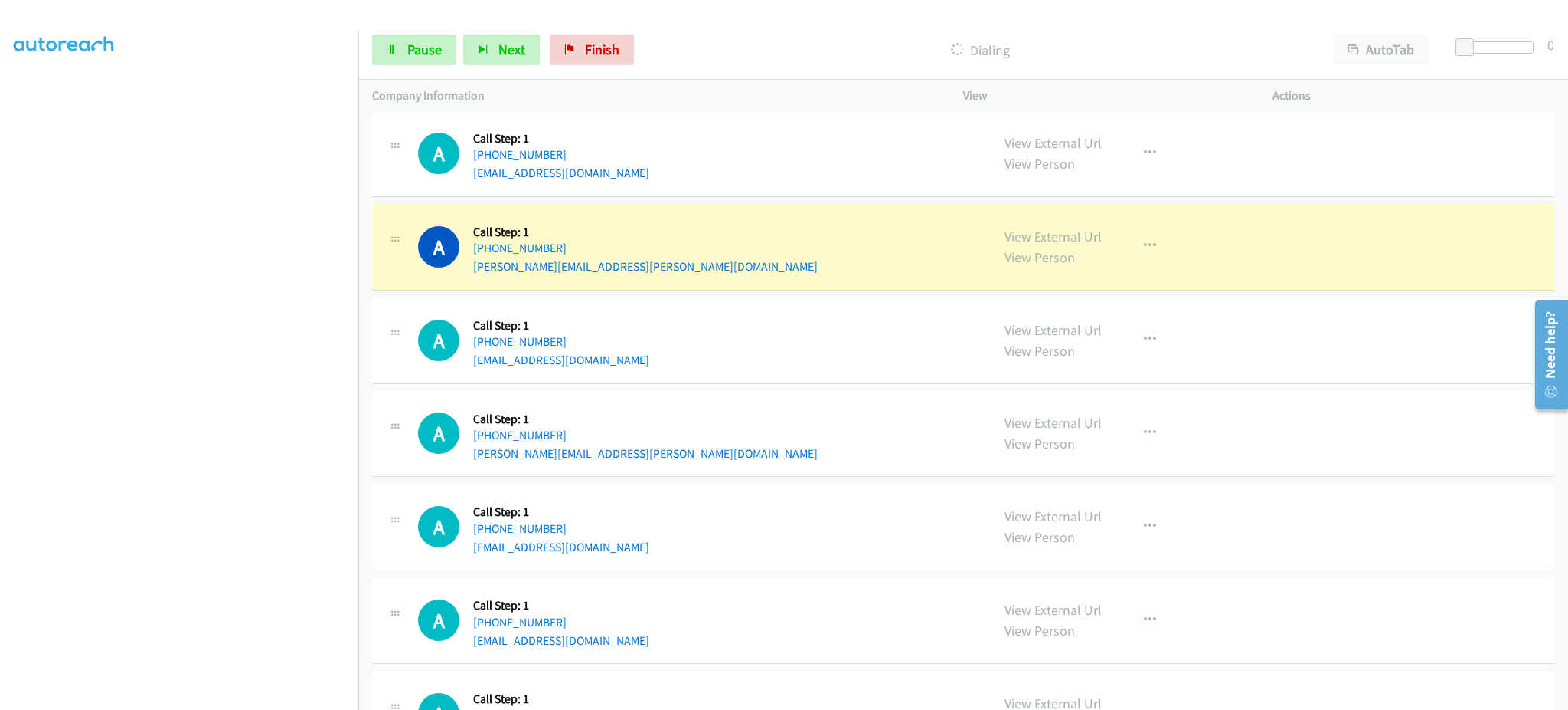
scroll to position [6661, 0]
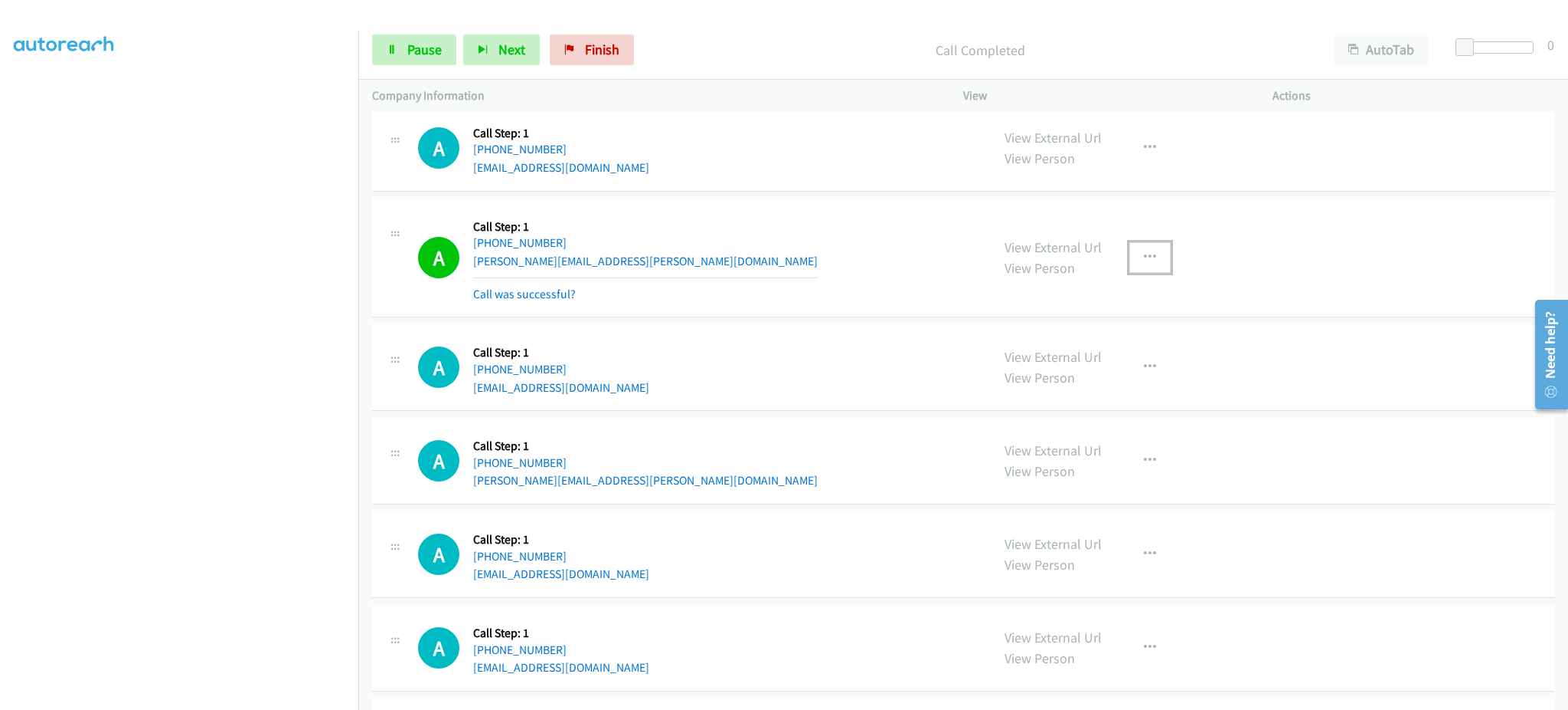
click at [1148, 270] on button "button" at bounding box center [1150, 258] width 41 height 31
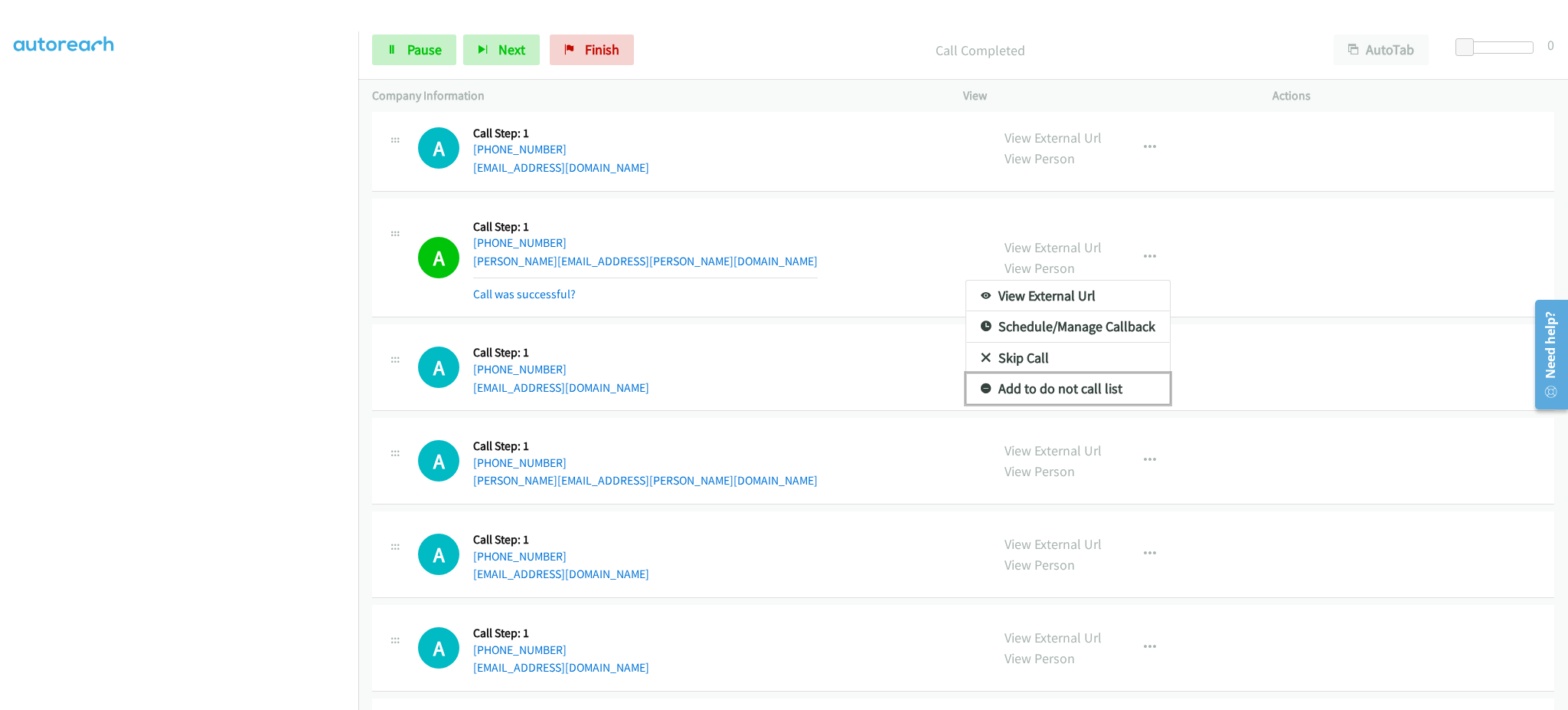
click at [1133, 387] on link "Add to do not call list" at bounding box center [1067, 389] width 204 height 31
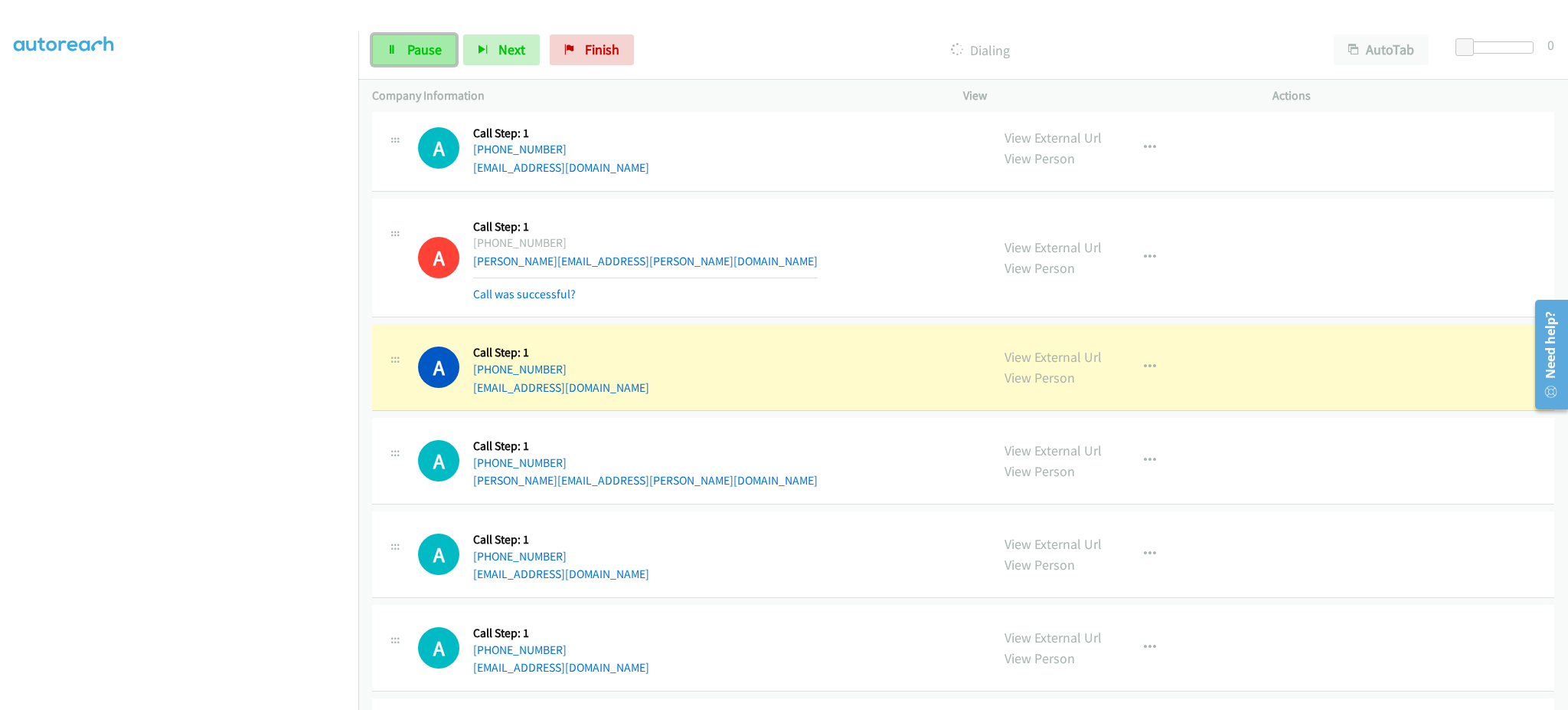
click at [437, 45] on span "Pause" at bounding box center [424, 49] width 34 height 18
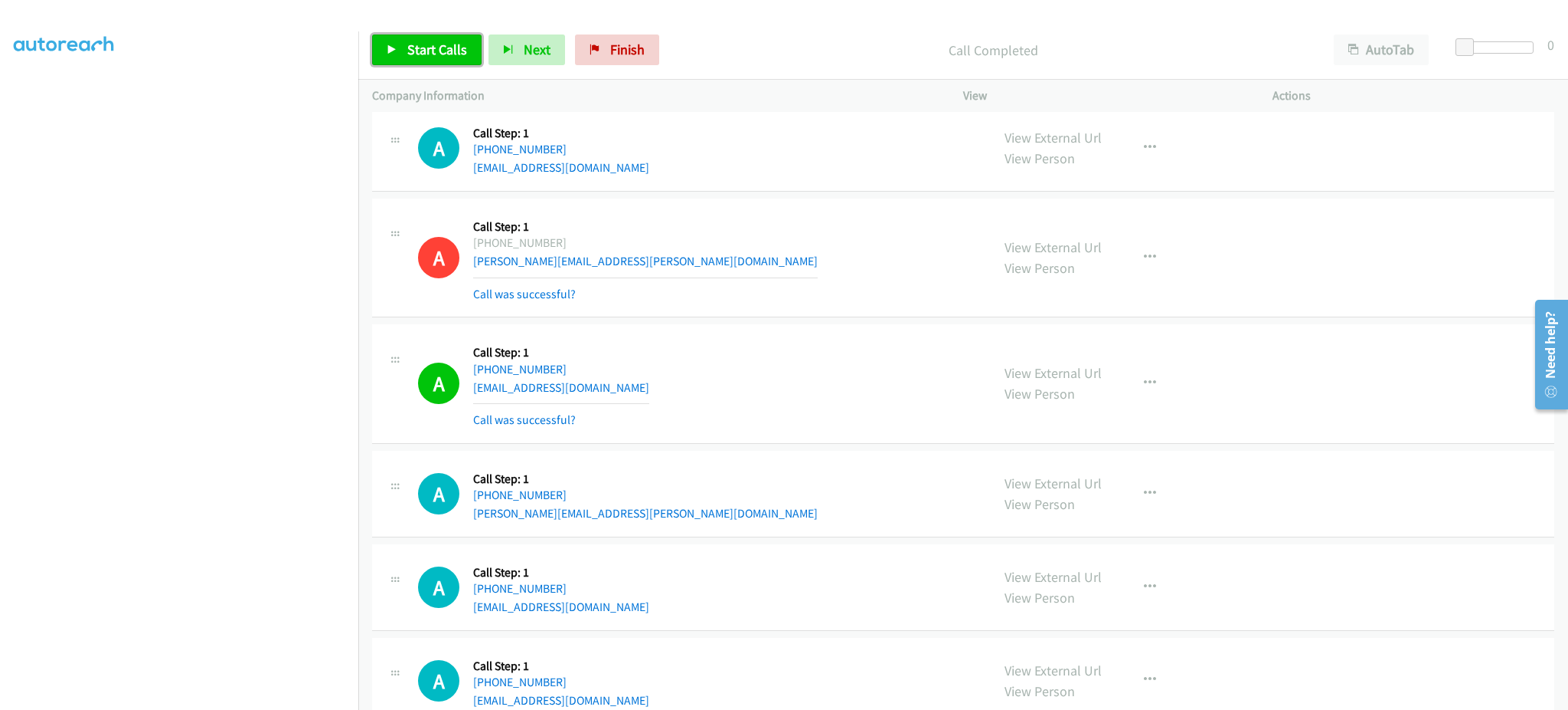
drag, startPoint x: 445, startPoint y: 47, endPoint x: 450, endPoint y: 61, distance: 14.9
click at [445, 47] on span "Start Calls" at bounding box center [437, 49] width 60 height 18
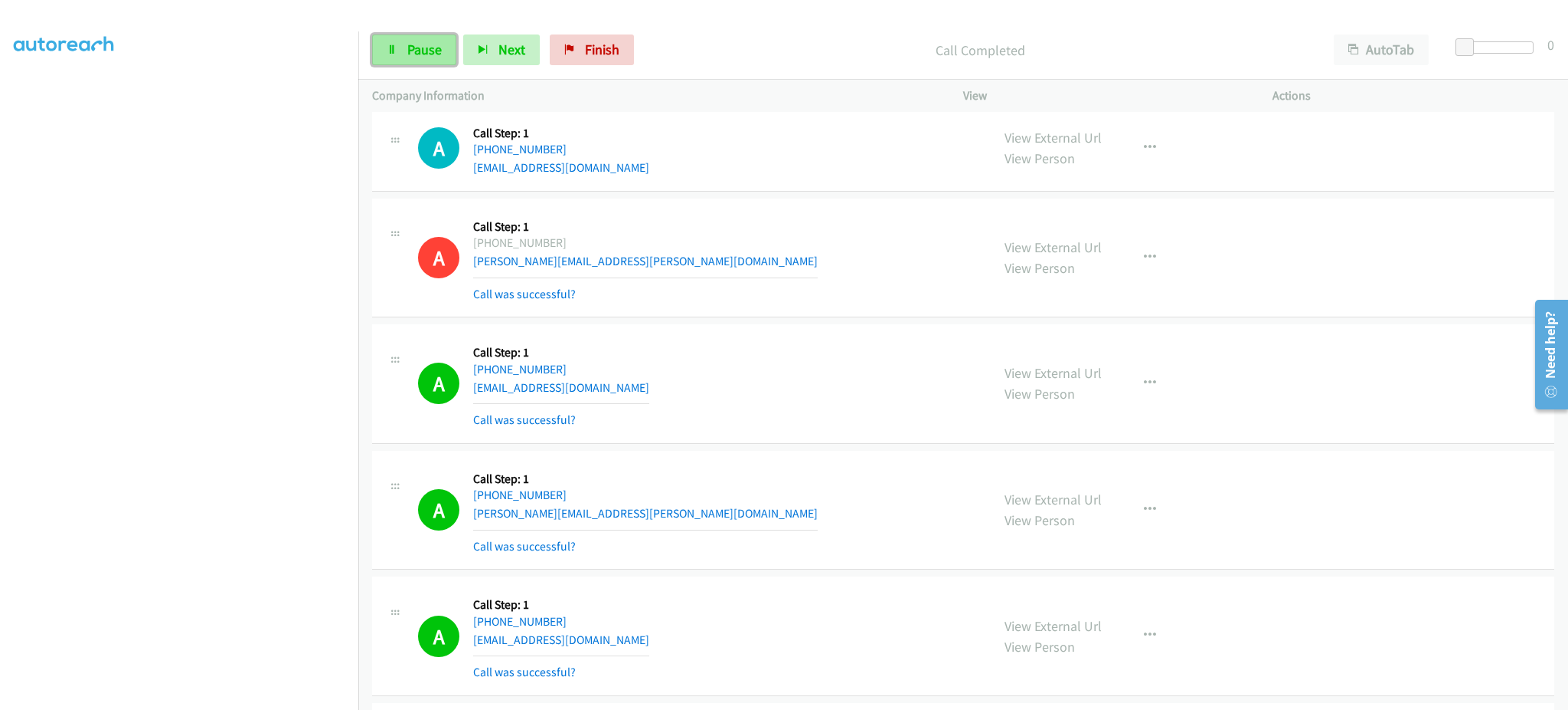
click at [400, 39] on link "Pause" at bounding box center [414, 49] width 84 height 31
click at [411, 47] on span "Start Calls" at bounding box center [437, 49] width 60 height 18
click at [398, 68] on div "Start Calls Pause Next Finish Dialing AutoTab AutoTab 0" at bounding box center [963, 50] width 1210 height 59
click at [410, 53] on span "Pause" at bounding box center [424, 49] width 34 height 18
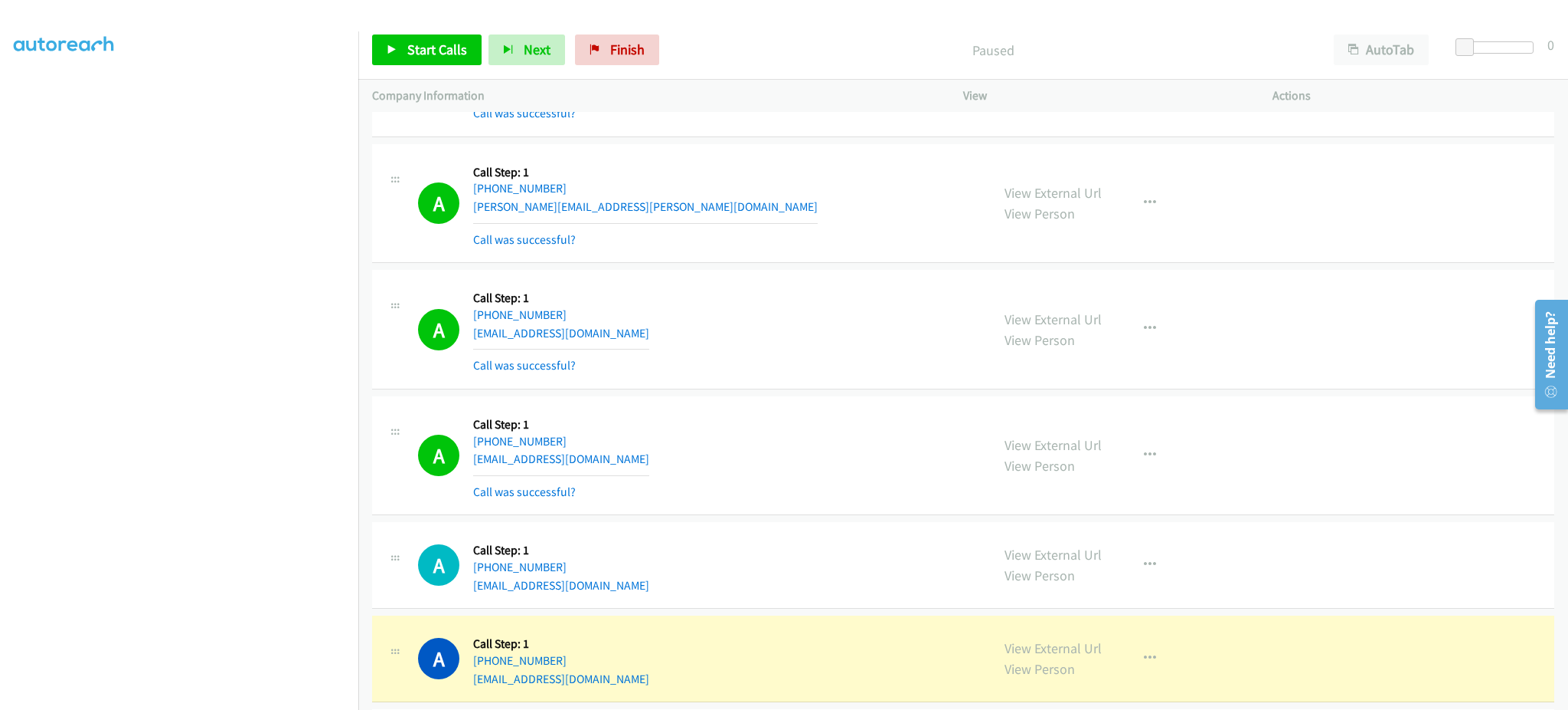
scroll to position [7274, 0]
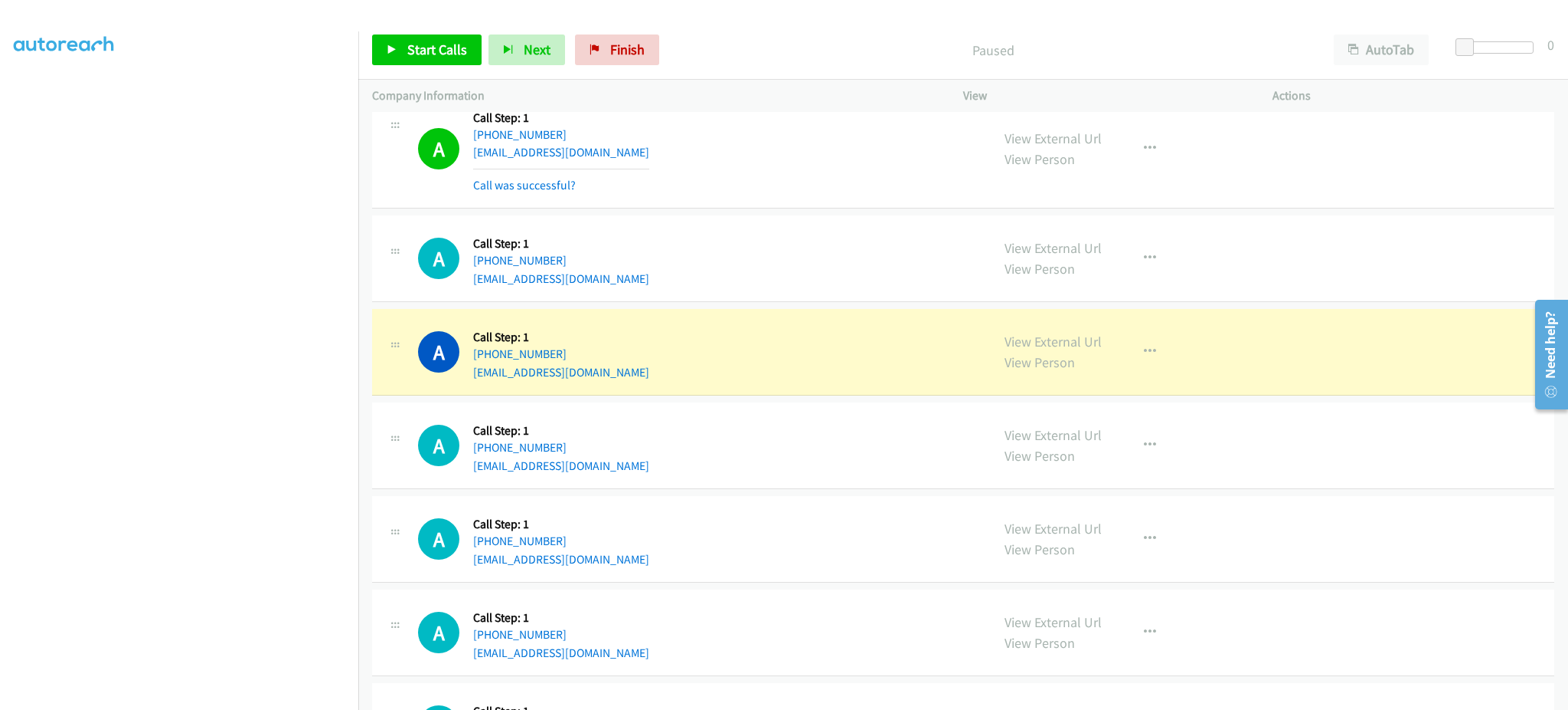
click at [1119, 372] on div "View External Url View Person View External Url Email Schedule/Manage Callback …" at bounding box center [1153, 351] width 323 height 58
click at [1152, 367] on button "button" at bounding box center [1150, 352] width 41 height 31
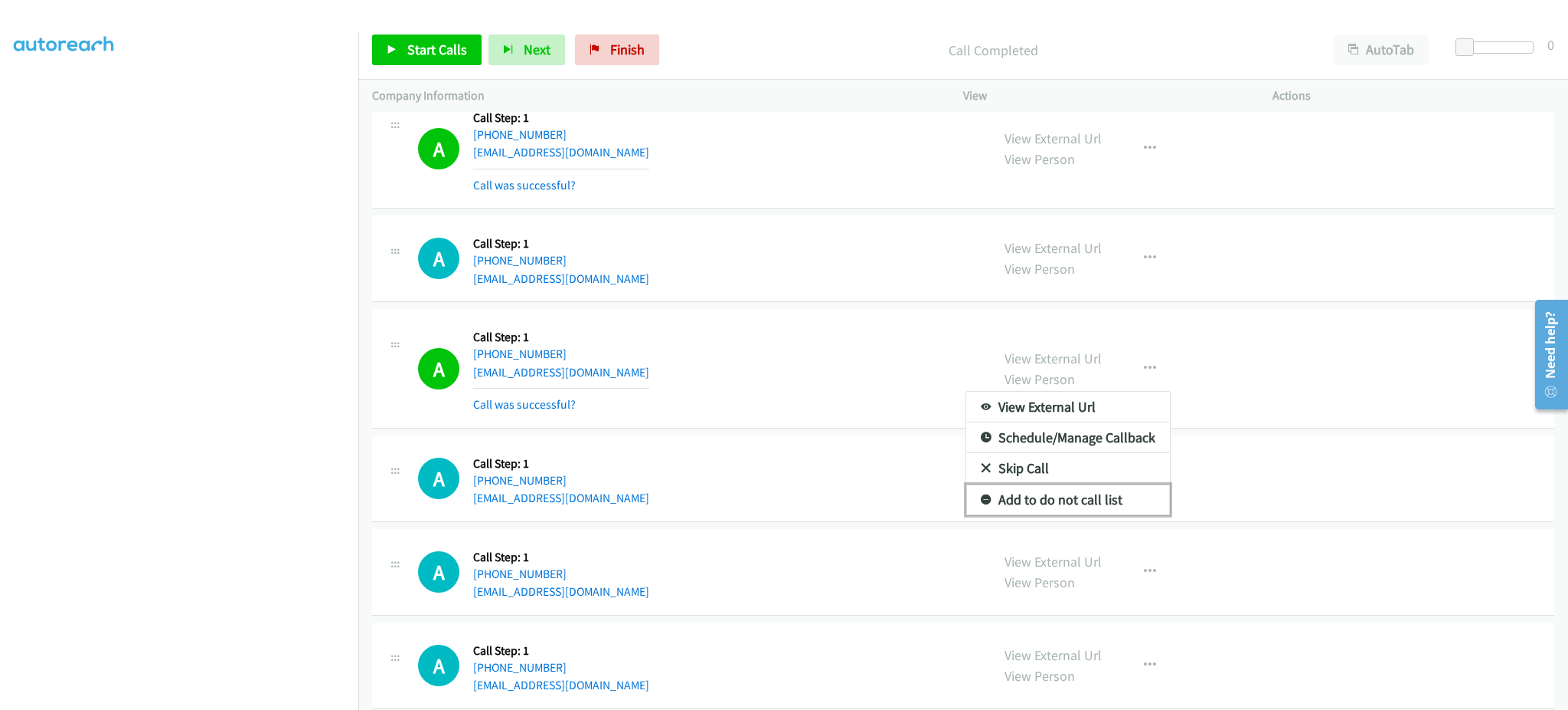
click at [1086, 500] on link "Add to do not call list" at bounding box center [1067, 500] width 204 height 31
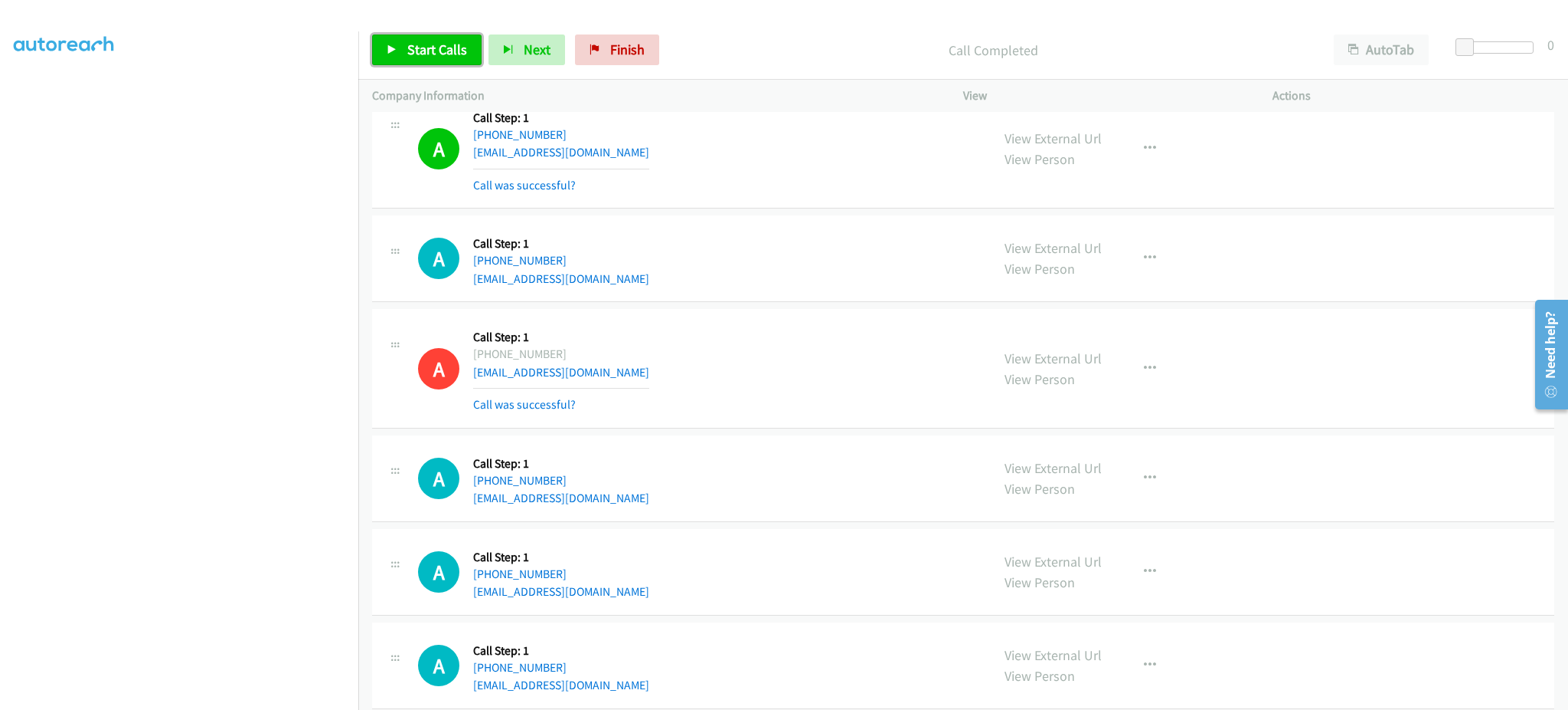
click at [421, 55] on span "Start Calls" at bounding box center [437, 49] width 60 height 18
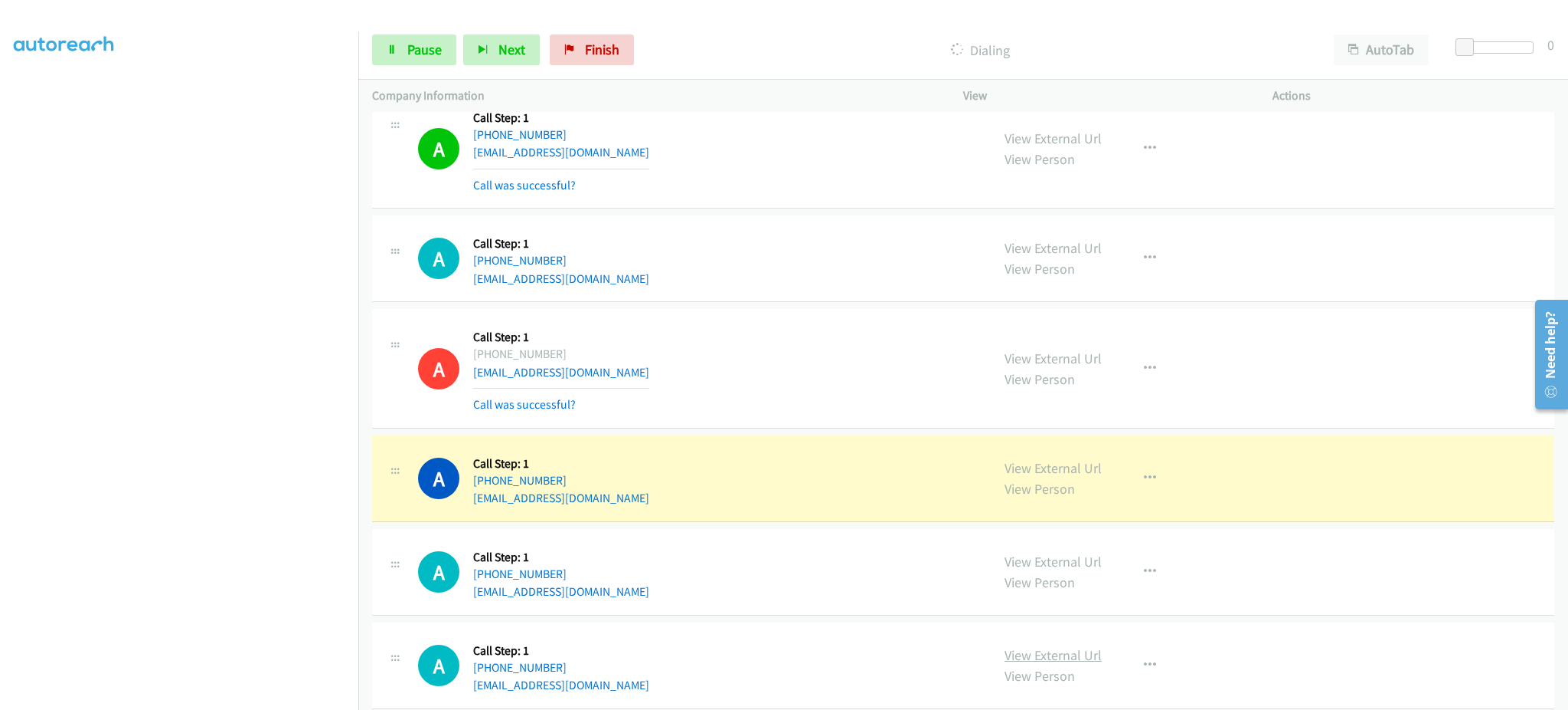
scroll to position [7581, 0]
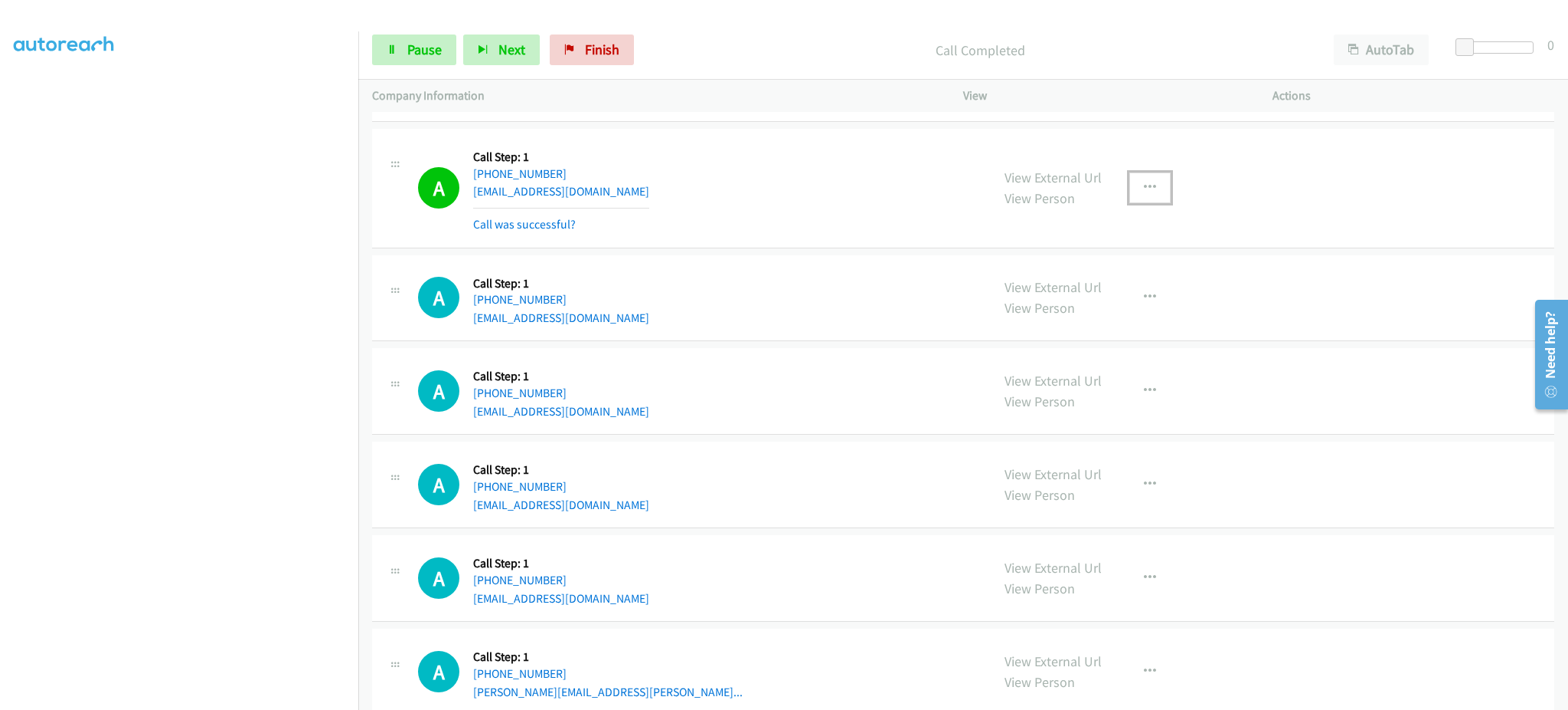
click at [1150, 196] on button "button" at bounding box center [1150, 188] width 41 height 31
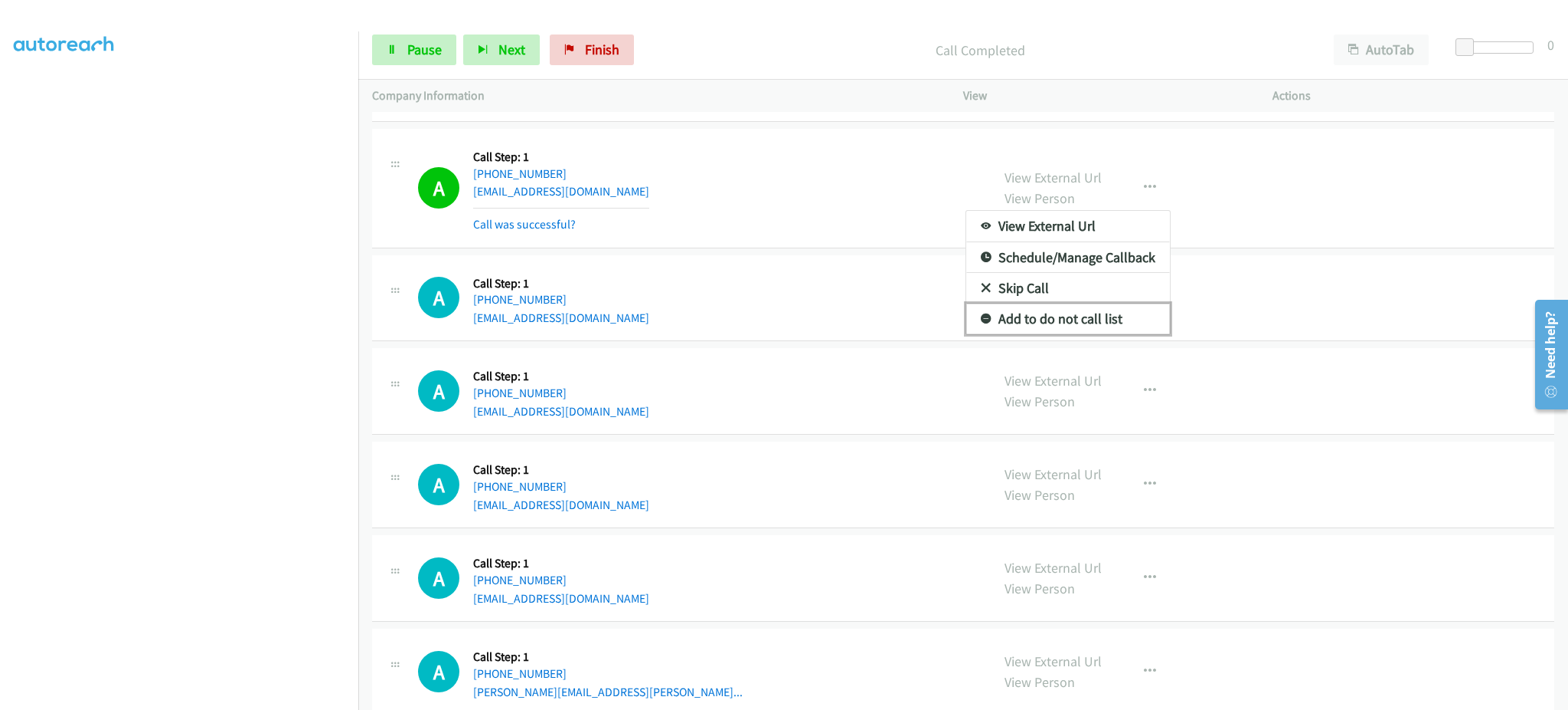
click at [1123, 312] on link "Add to do not call list" at bounding box center [1067, 319] width 204 height 31
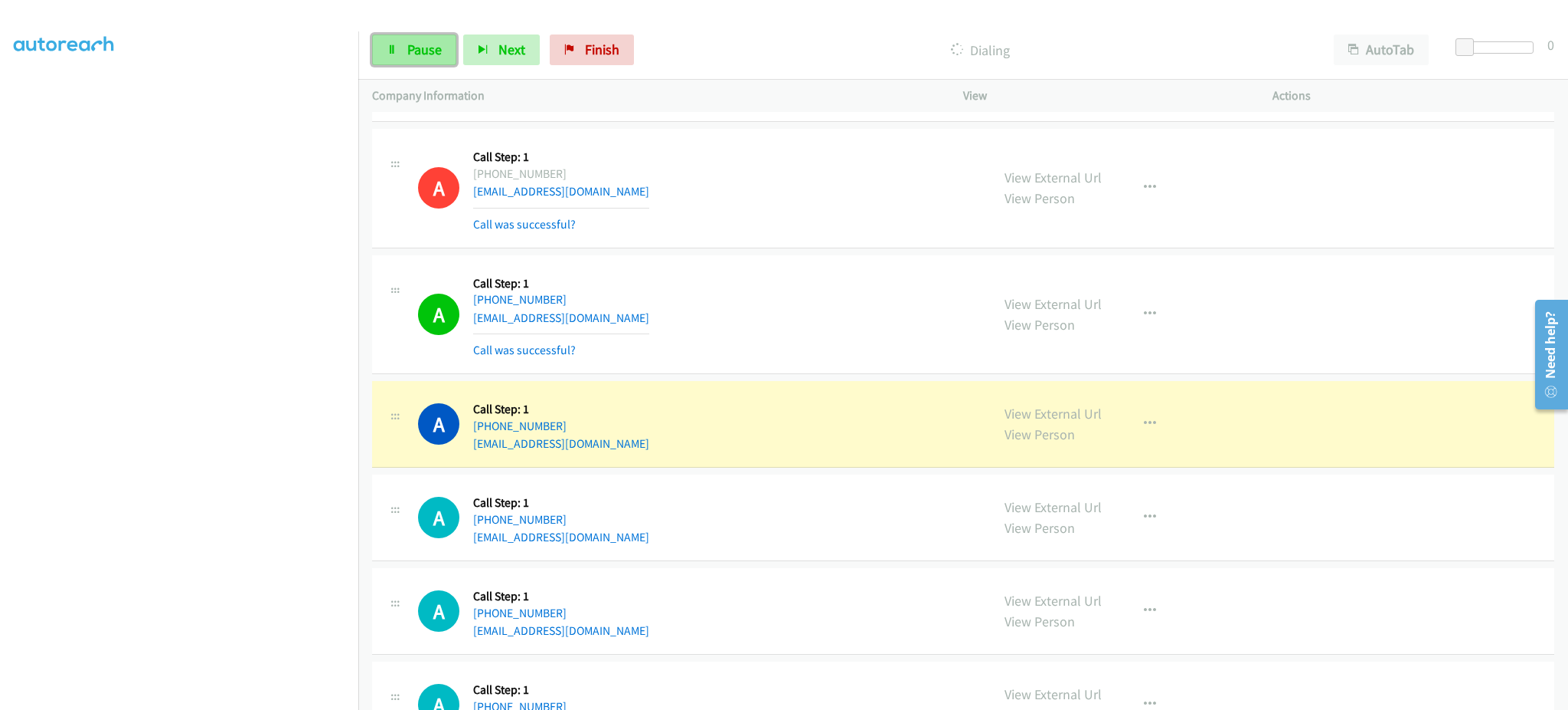
click at [402, 40] on link "Pause" at bounding box center [414, 49] width 84 height 31
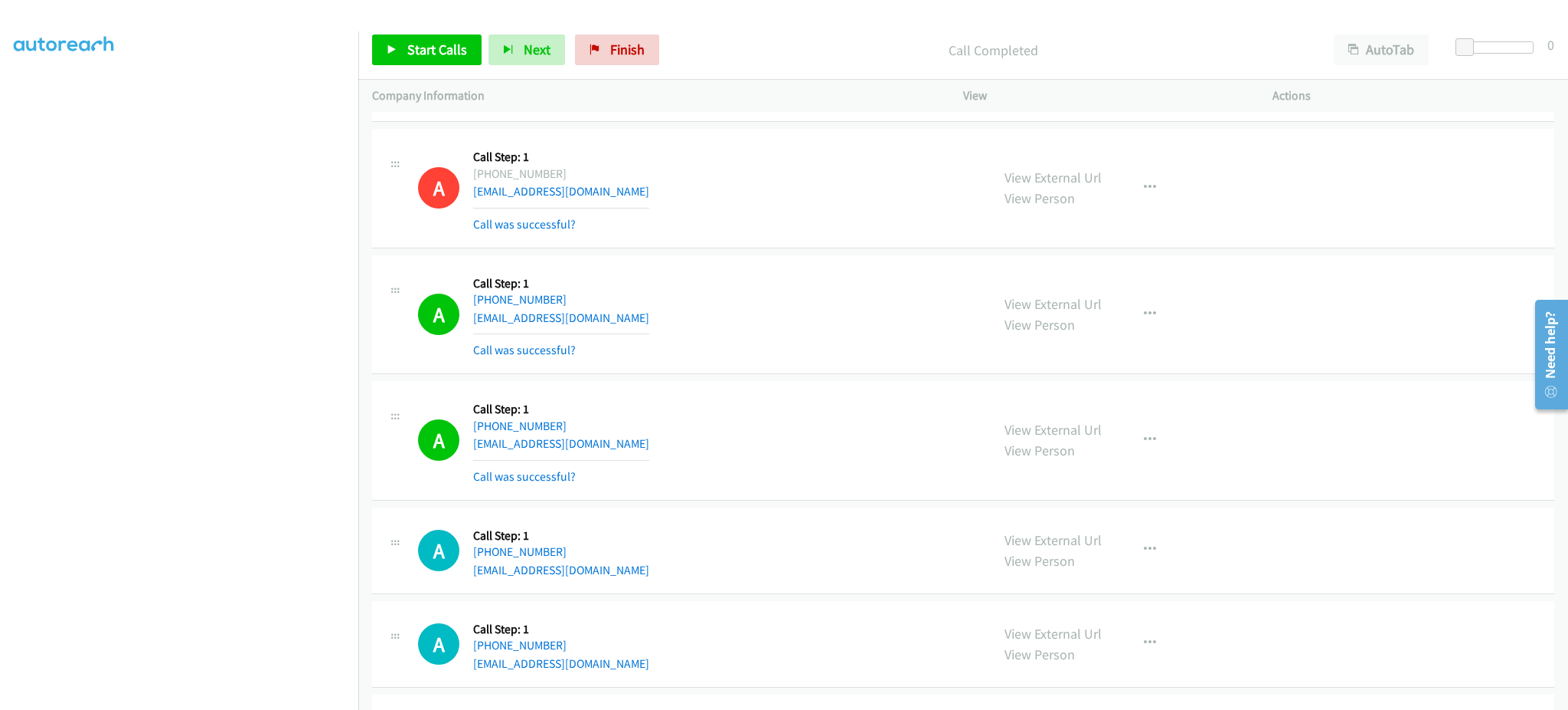
scroll to position [6757, 0]
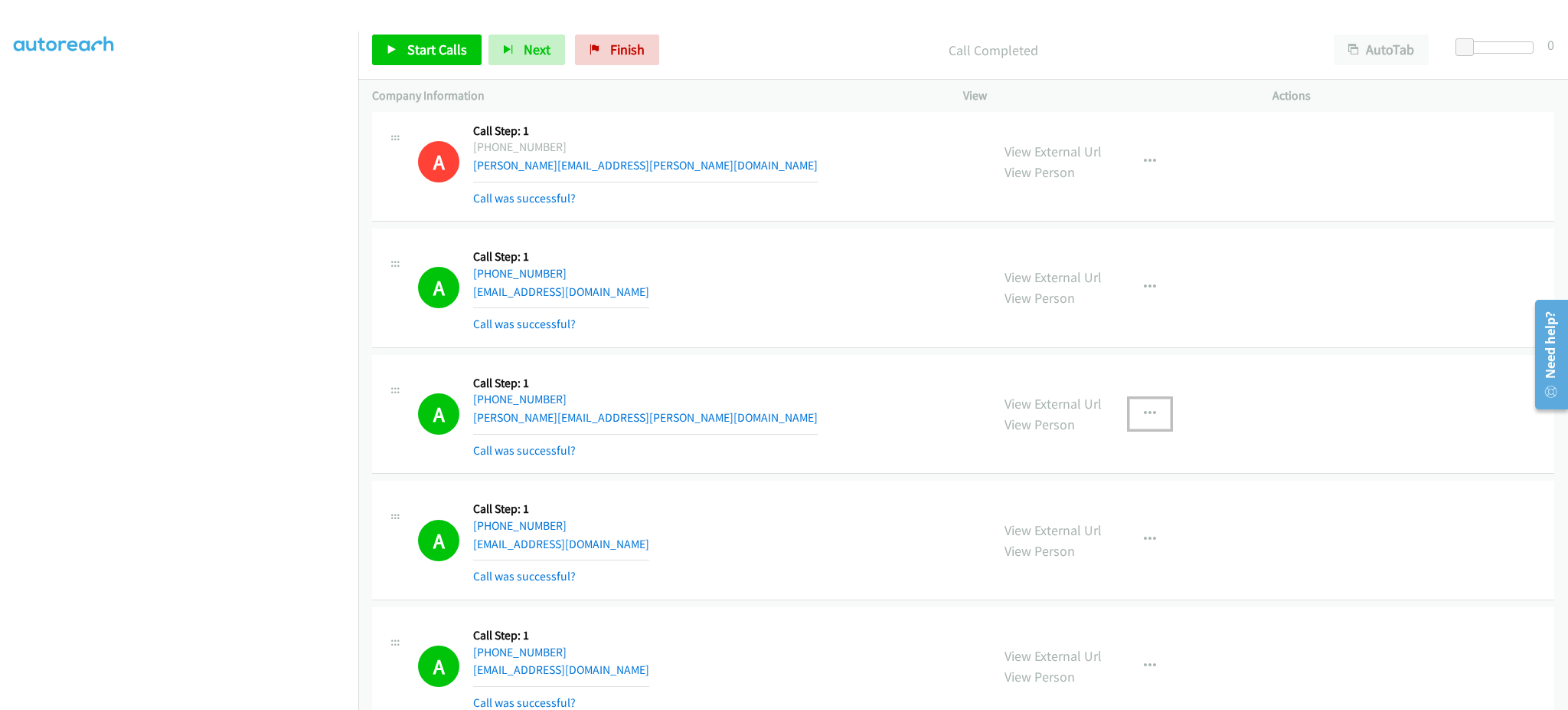
click at [1129, 410] on button "button" at bounding box center [1150, 414] width 41 height 31
click at [1097, 548] on link "Add to do not call list" at bounding box center [1067, 545] width 204 height 31
click at [1086, 401] on link "View External Url" at bounding box center [1053, 404] width 97 height 18
click at [424, 60] on link "Start Calls" at bounding box center [427, 49] width 109 height 31
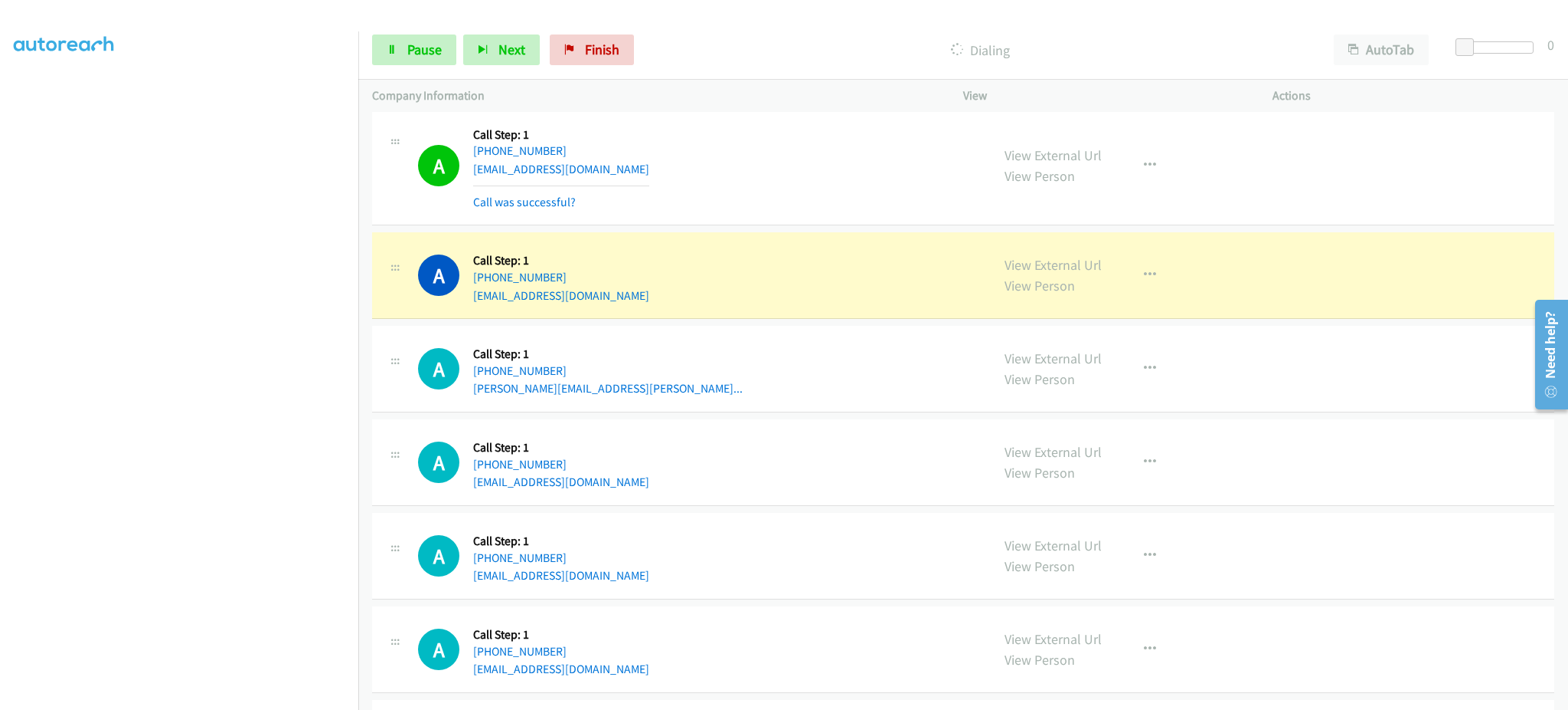
scroll to position [8089, 0]
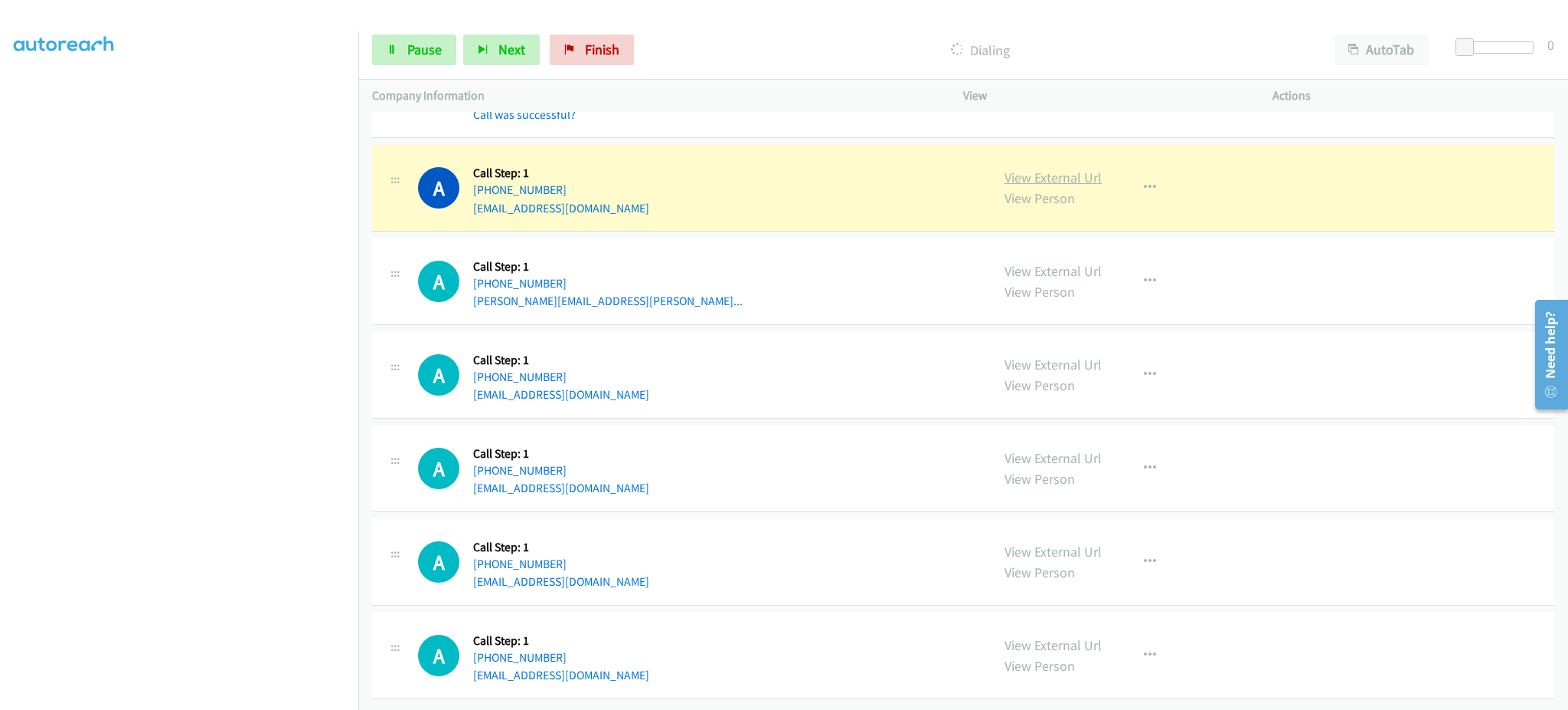
click at [1020, 169] on link "View External Url" at bounding box center [1053, 178] width 97 height 18
click at [422, 40] on span "Pause" at bounding box center [424, 49] width 34 height 18
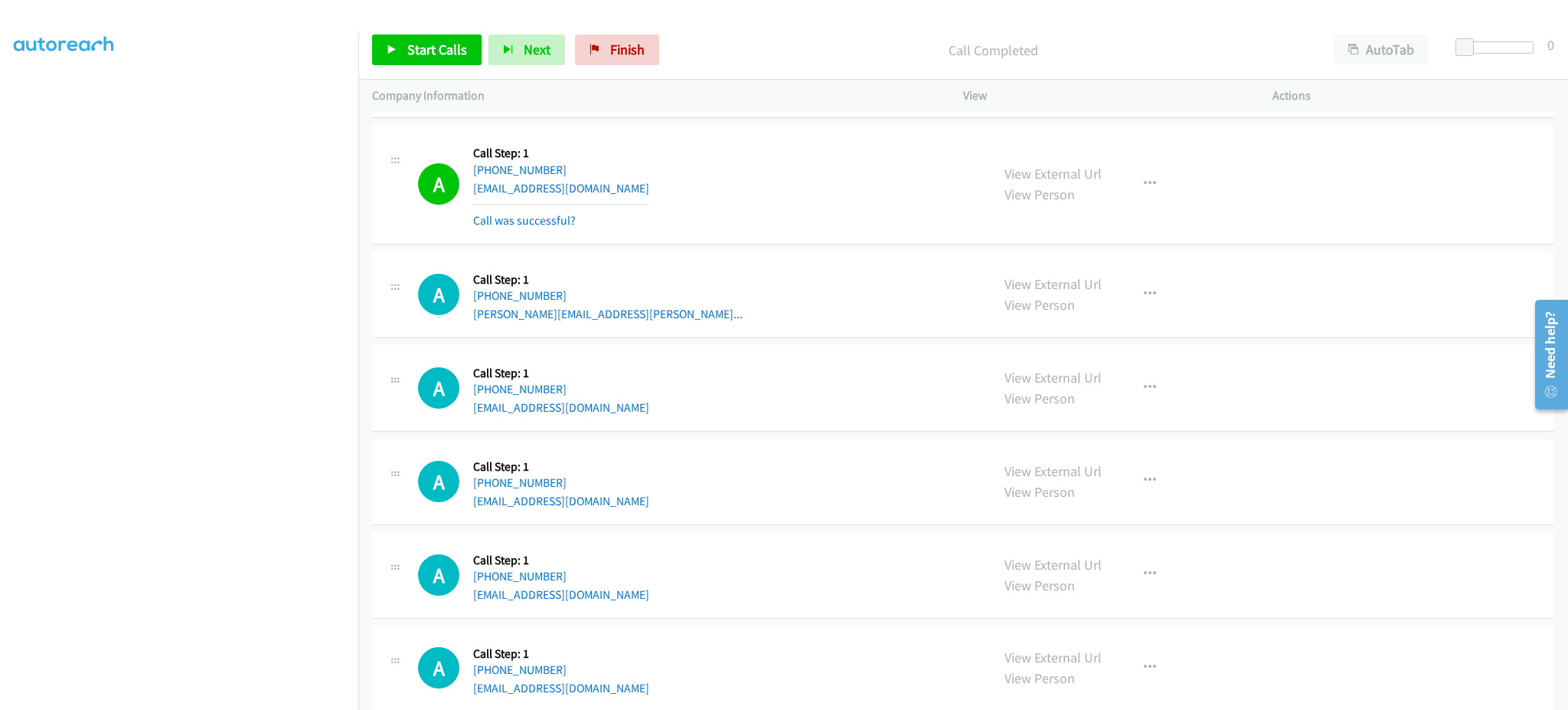
click at [1173, 188] on div "View External Url View Person View External Url Email Schedule/Manage Callback …" at bounding box center [1153, 185] width 323 height 92
click at [1144, 188] on icon "button" at bounding box center [1150, 184] width 13 height 13
click at [1082, 323] on link "Add to do not call list" at bounding box center [1067, 315] width 204 height 31
click at [437, 57] on span "Start Calls" at bounding box center [437, 49] width 60 height 18
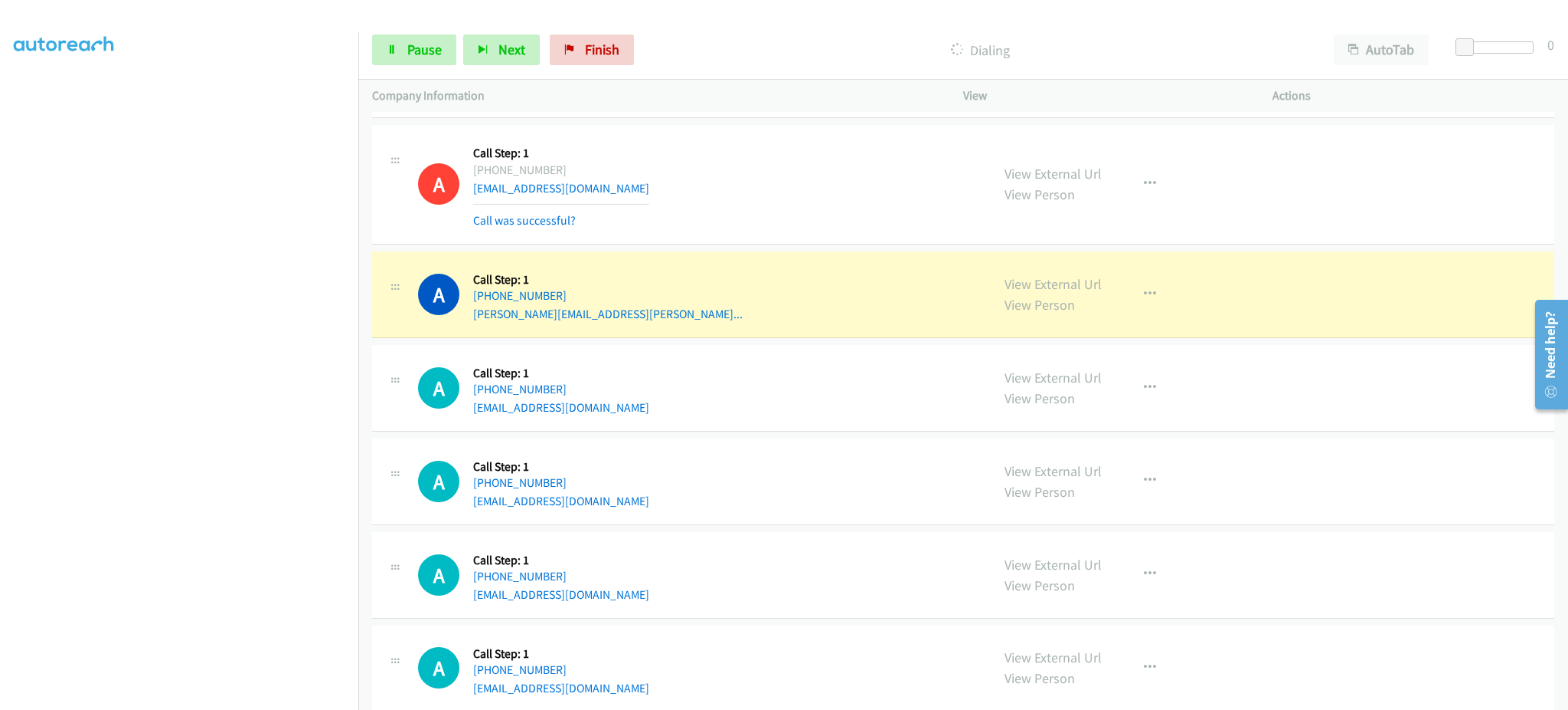
scroll to position [8121, 0]
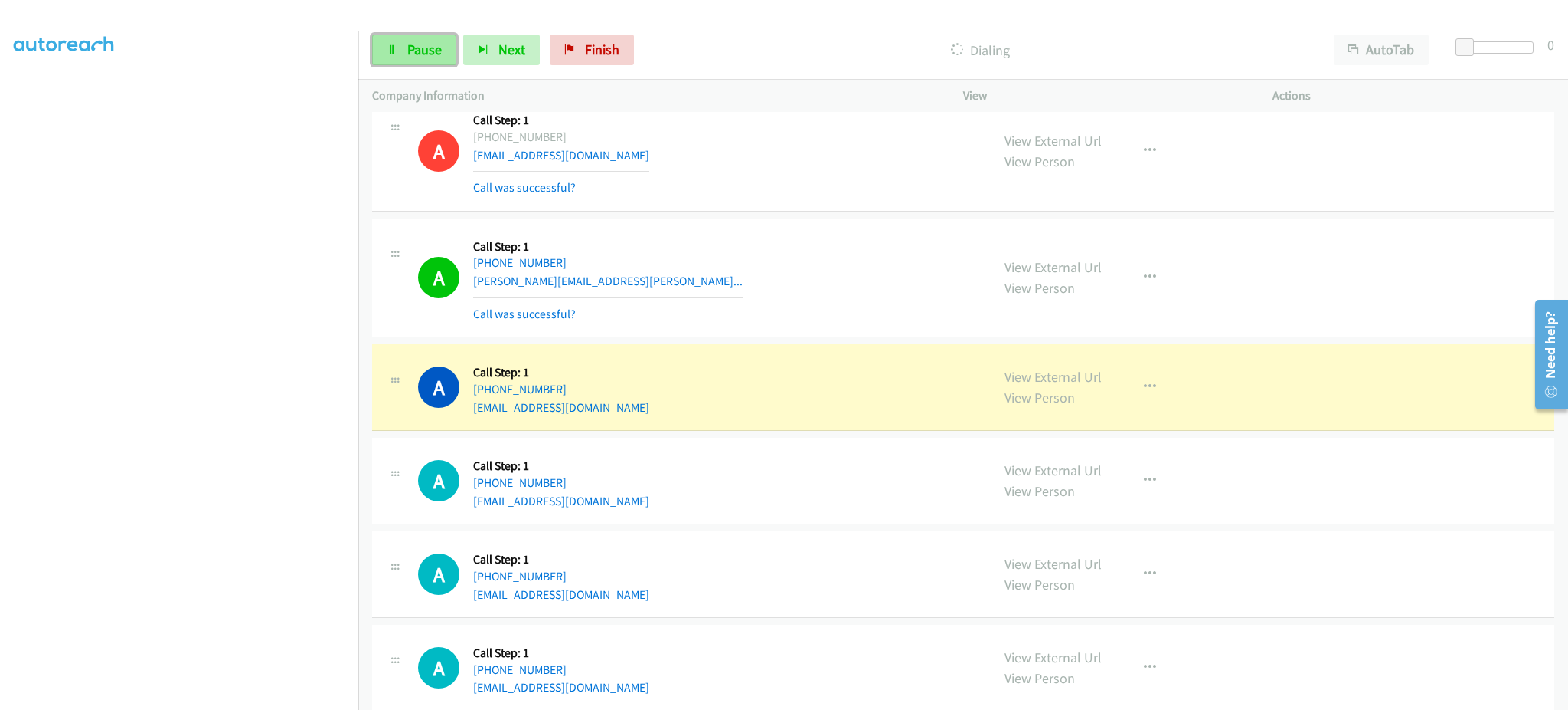
click at [449, 57] on link "Pause" at bounding box center [414, 49] width 84 height 31
click at [463, 60] on link "Start Calls" at bounding box center [427, 49] width 109 height 31
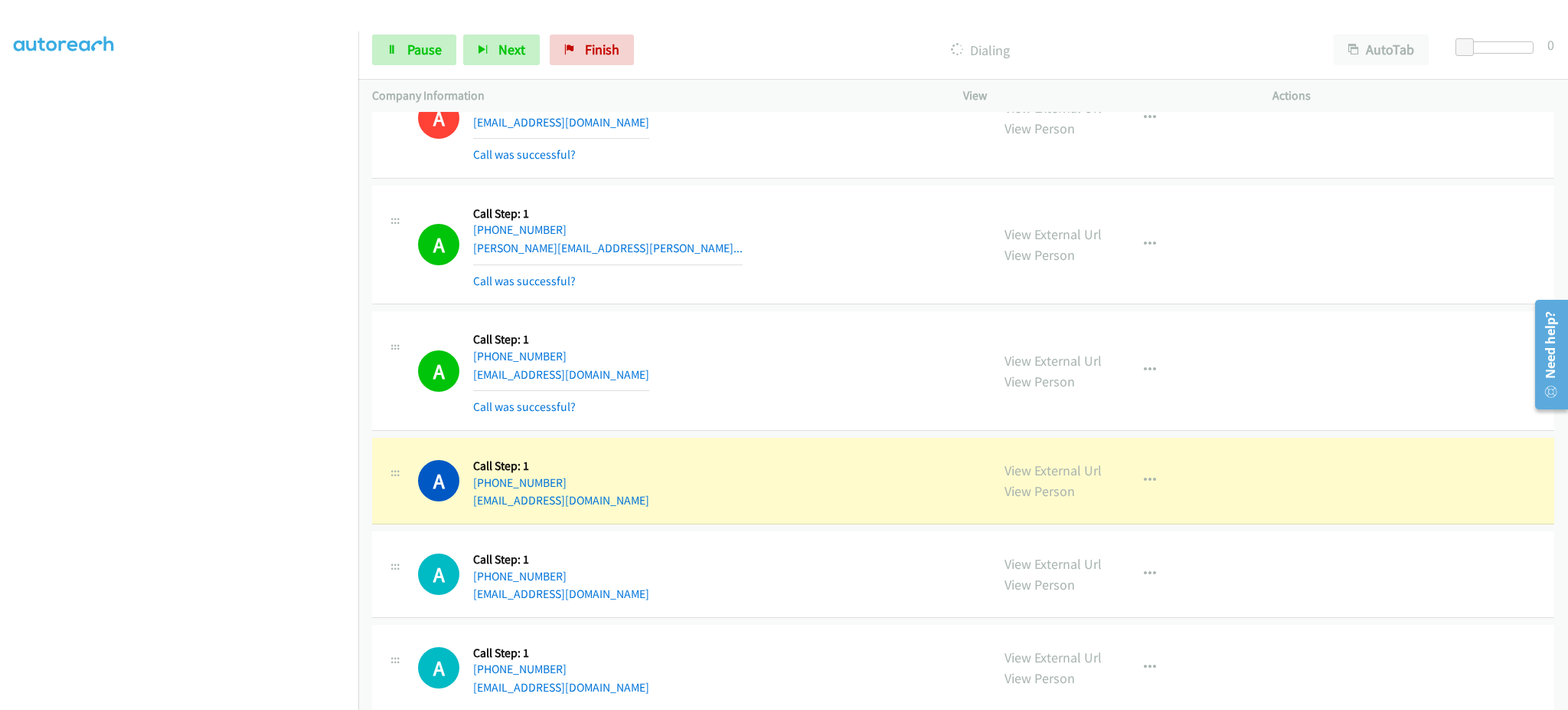
scroll to position [8187, 0]
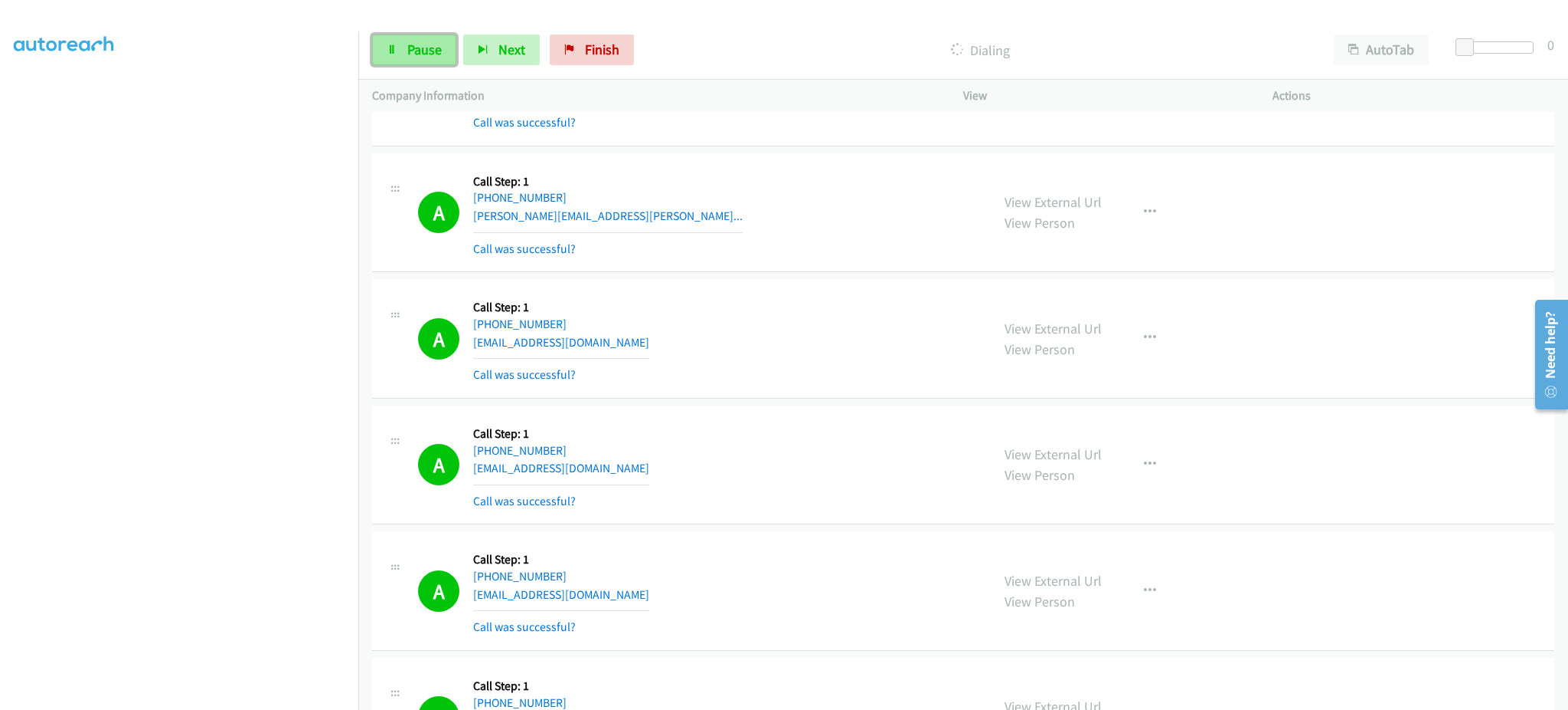
click at [417, 57] on span "Pause" at bounding box center [424, 49] width 34 height 18
click at [421, 83] on div "Company Information" at bounding box center [654, 96] width 591 height 32
click at [431, 55] on span "Start Calls" at bounding box center [437, 49] width 60 height 18
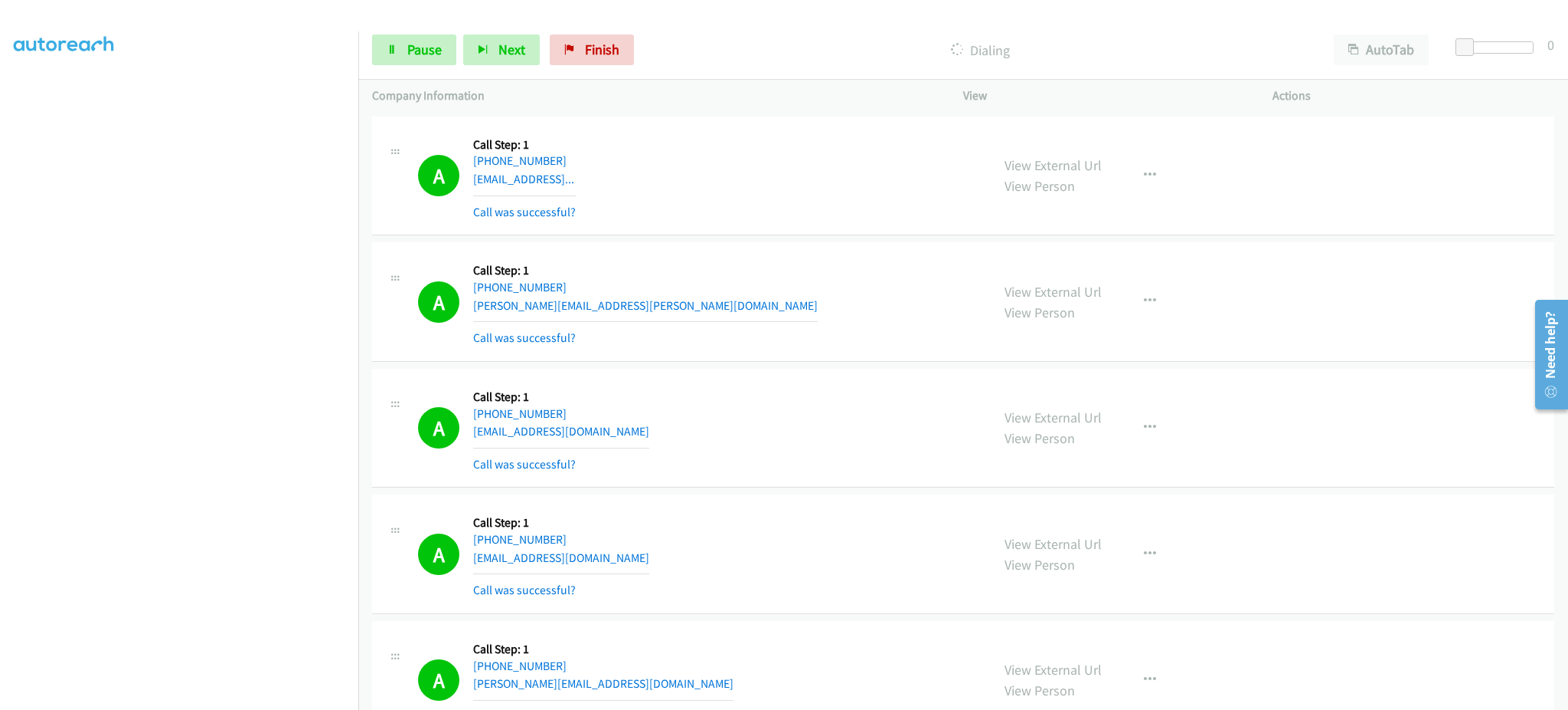
scroll to position [9413, 0]
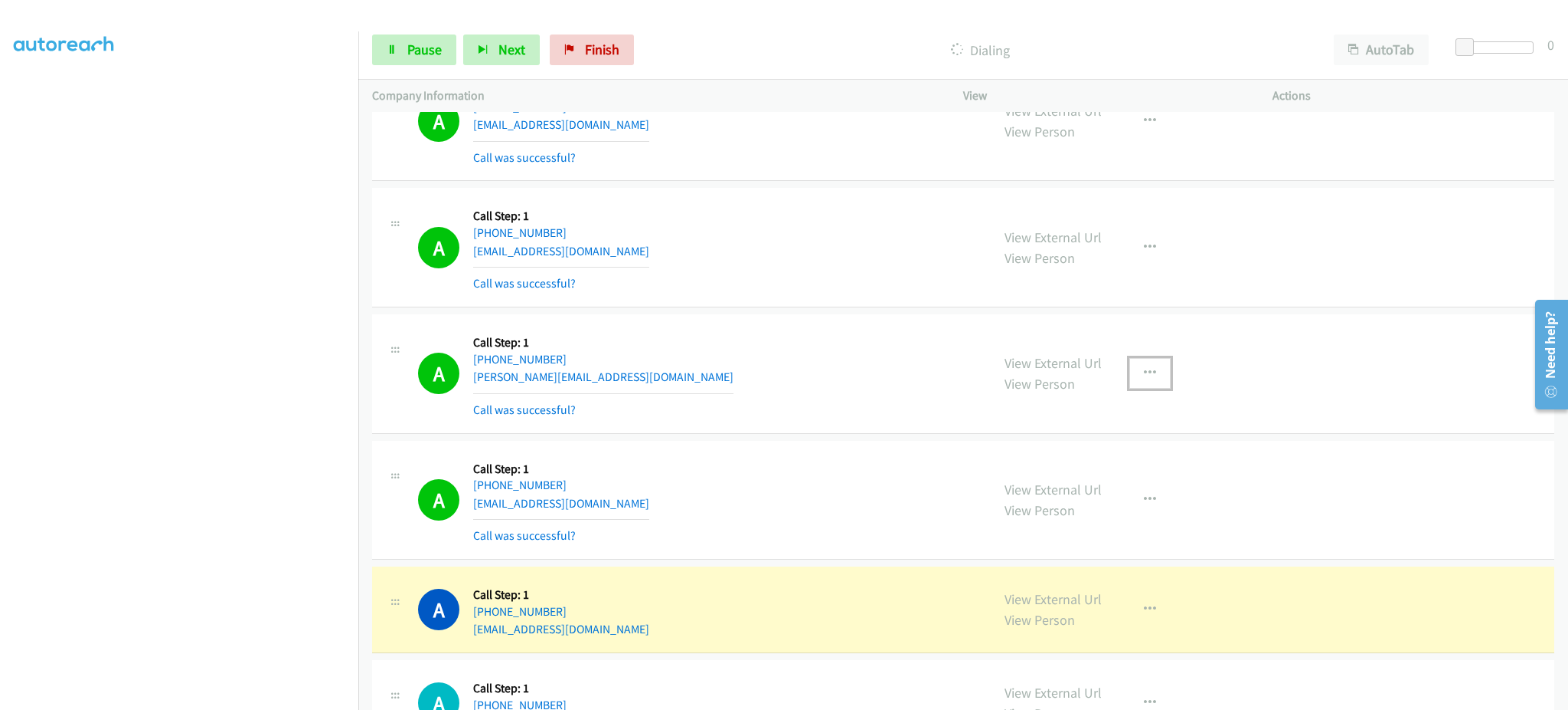
click at [1133, 379] on button "button" at bounding box center [1150, 373] width 41 height 31
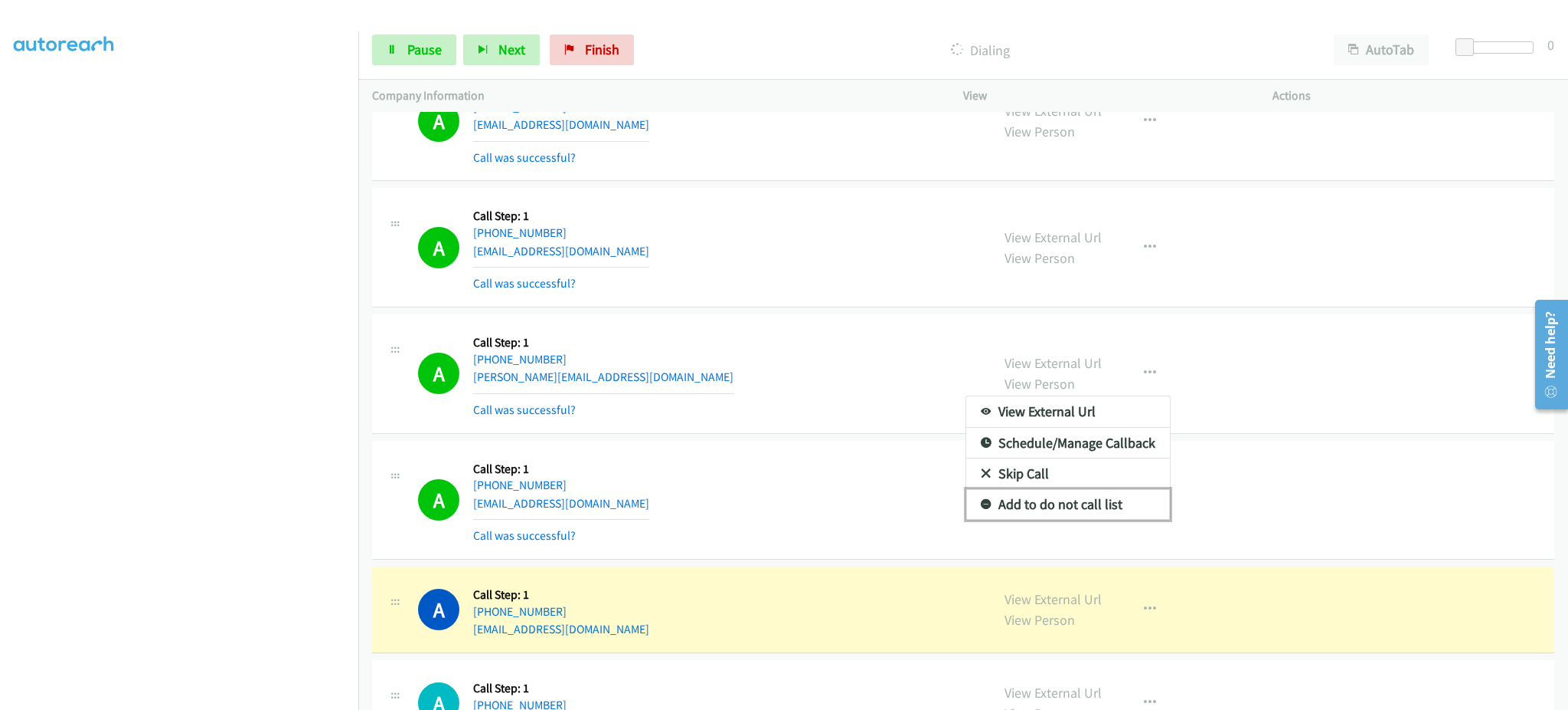
click at [1106, 495] on link "Add to do not call list" at bounding box center [1067, 504] width 204 height 31
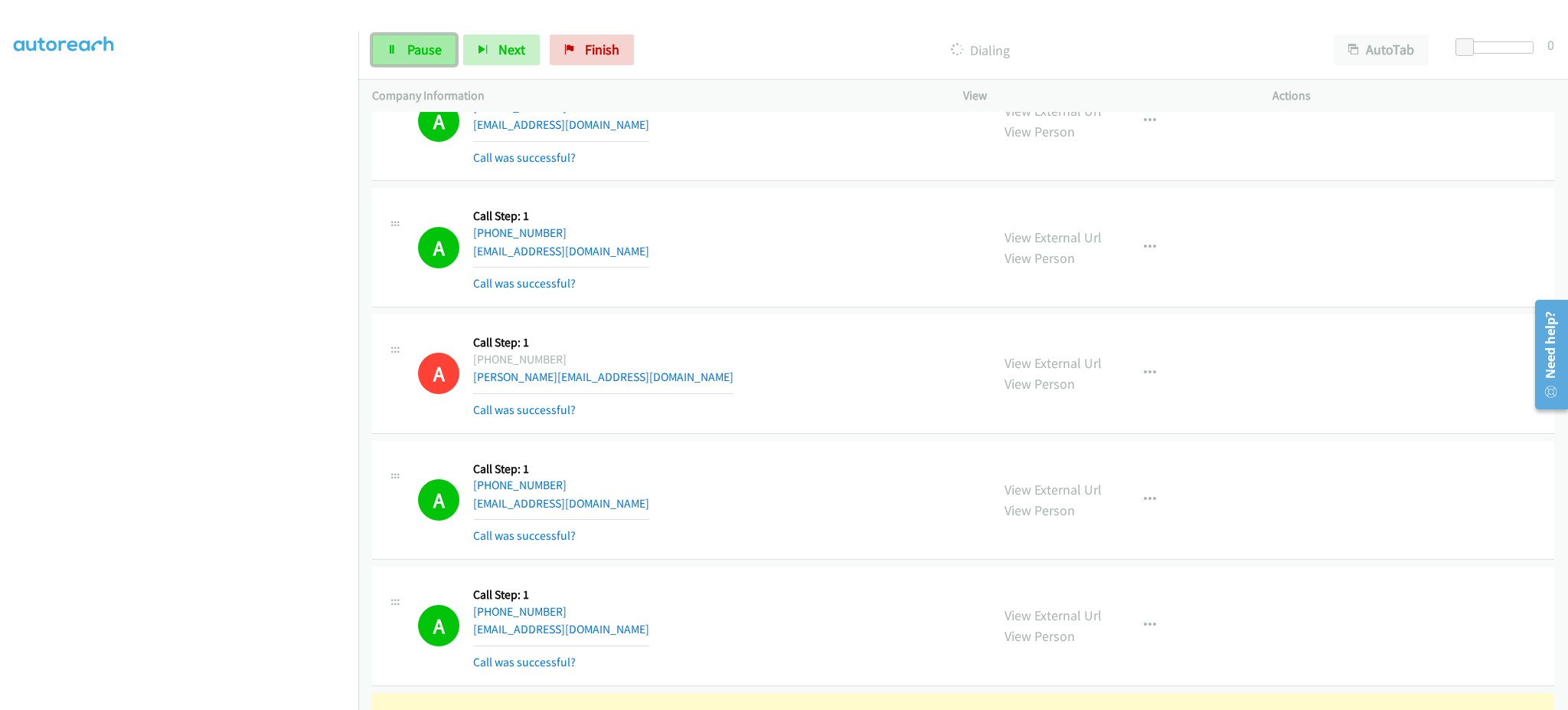
click at [422, 53] on span "Pause" at bounding box center [424, 49] width 34 height 18
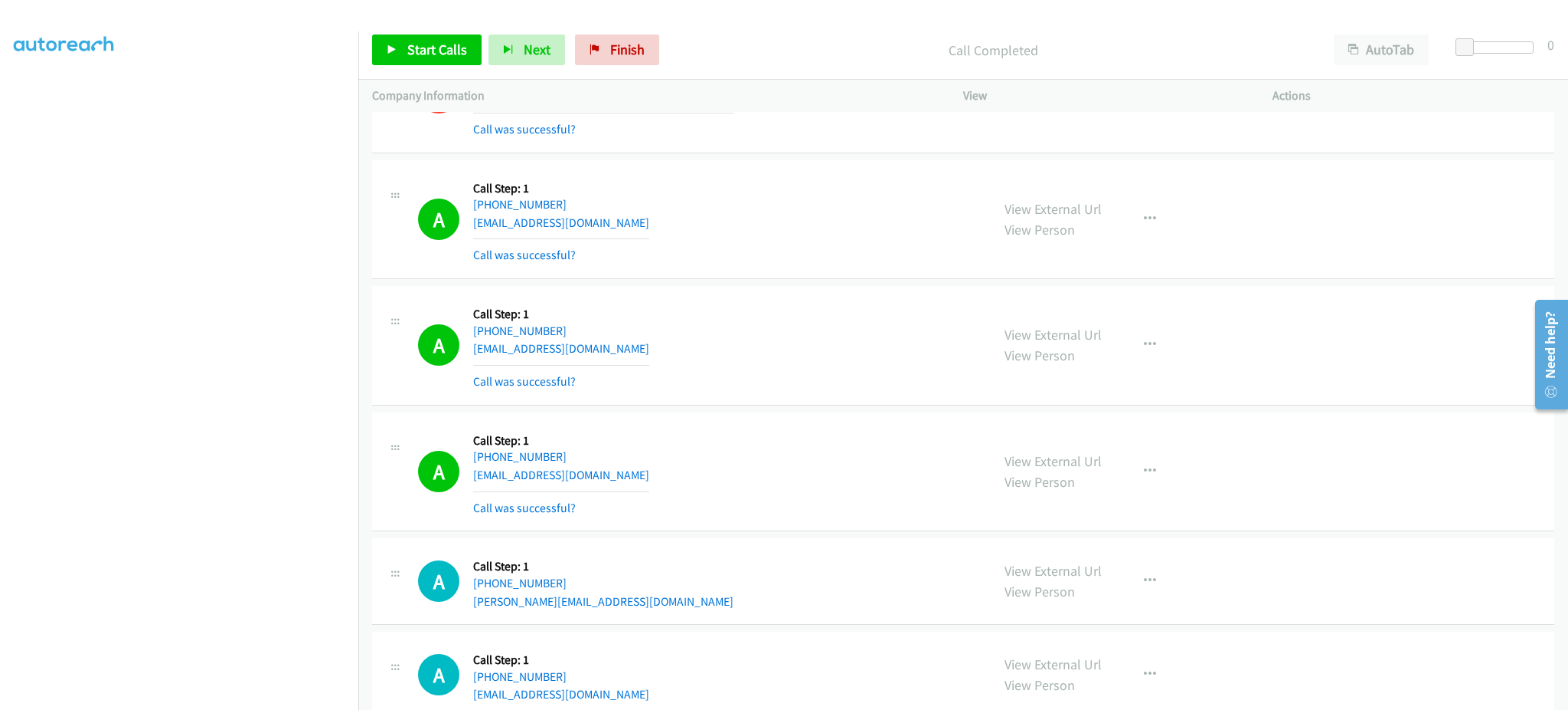
scroll to position [9719, 0]
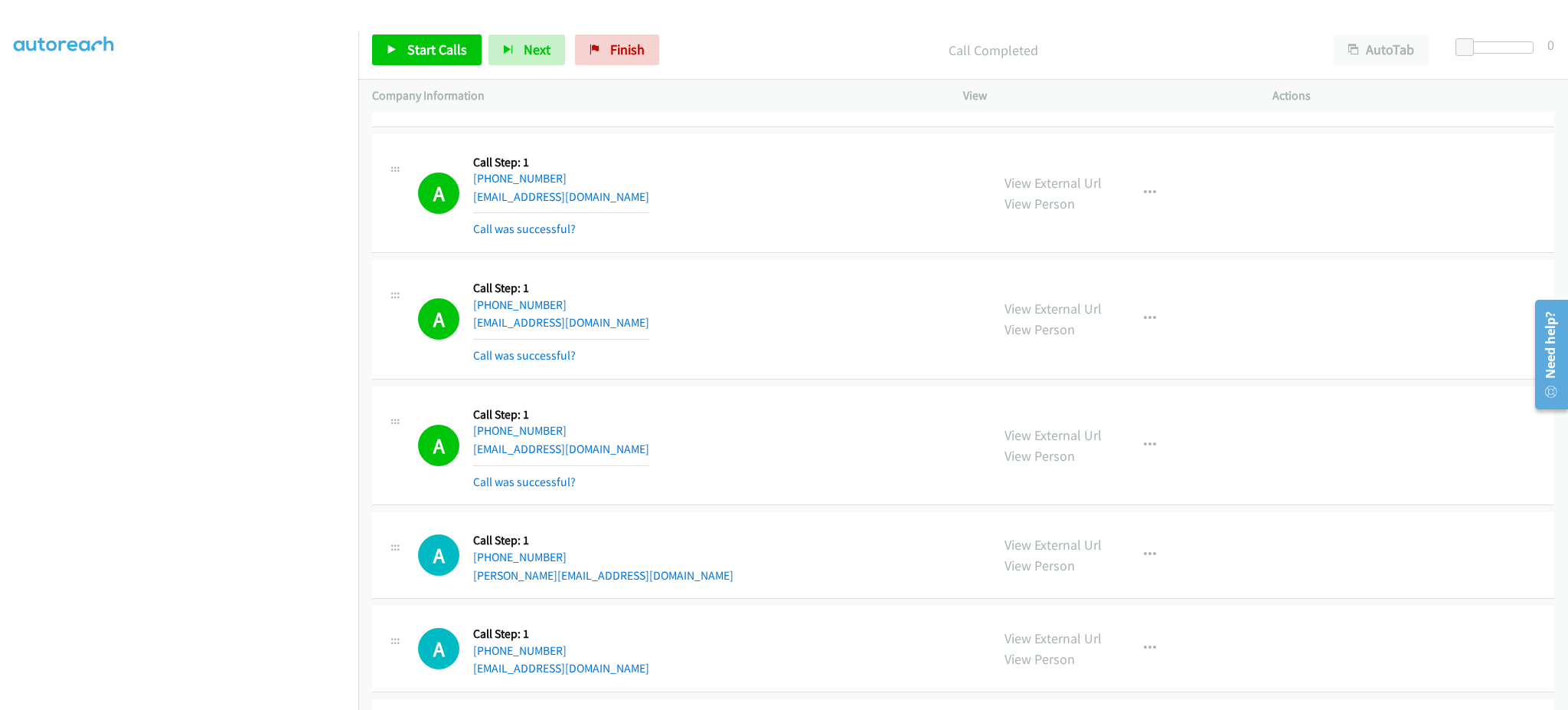
click at [1043, 427] on div "View External Url View Person View External Url Email Schedule/Manage Callback …" at bounding box center [1153, 446] width 323 height 92
click at [1047, 435] on link "View External Url" at bounding box center [1053, 435] width 97 height 18
click at [1118, 453] on div "View External Url View Person View External Url Email Schedule/Manage Callback …" at bounding box center [1153, 446] width 323 height 92
click at [1130, 453] on button "button" at bounding box center [1150, 445] width 41 height 31
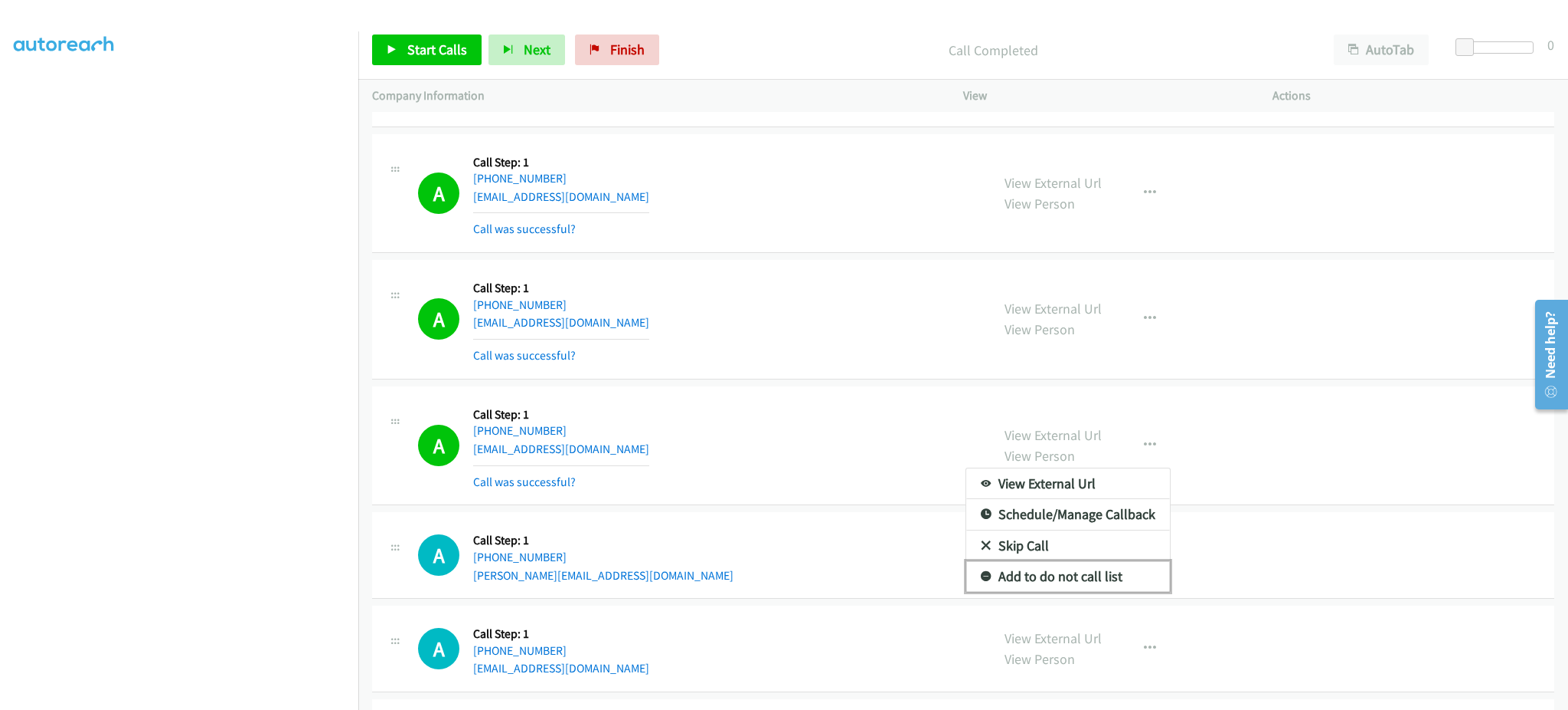
click at [1094, 574] on link "Add to do not call list" at bounding box center [1067, 576] width 204 height 31
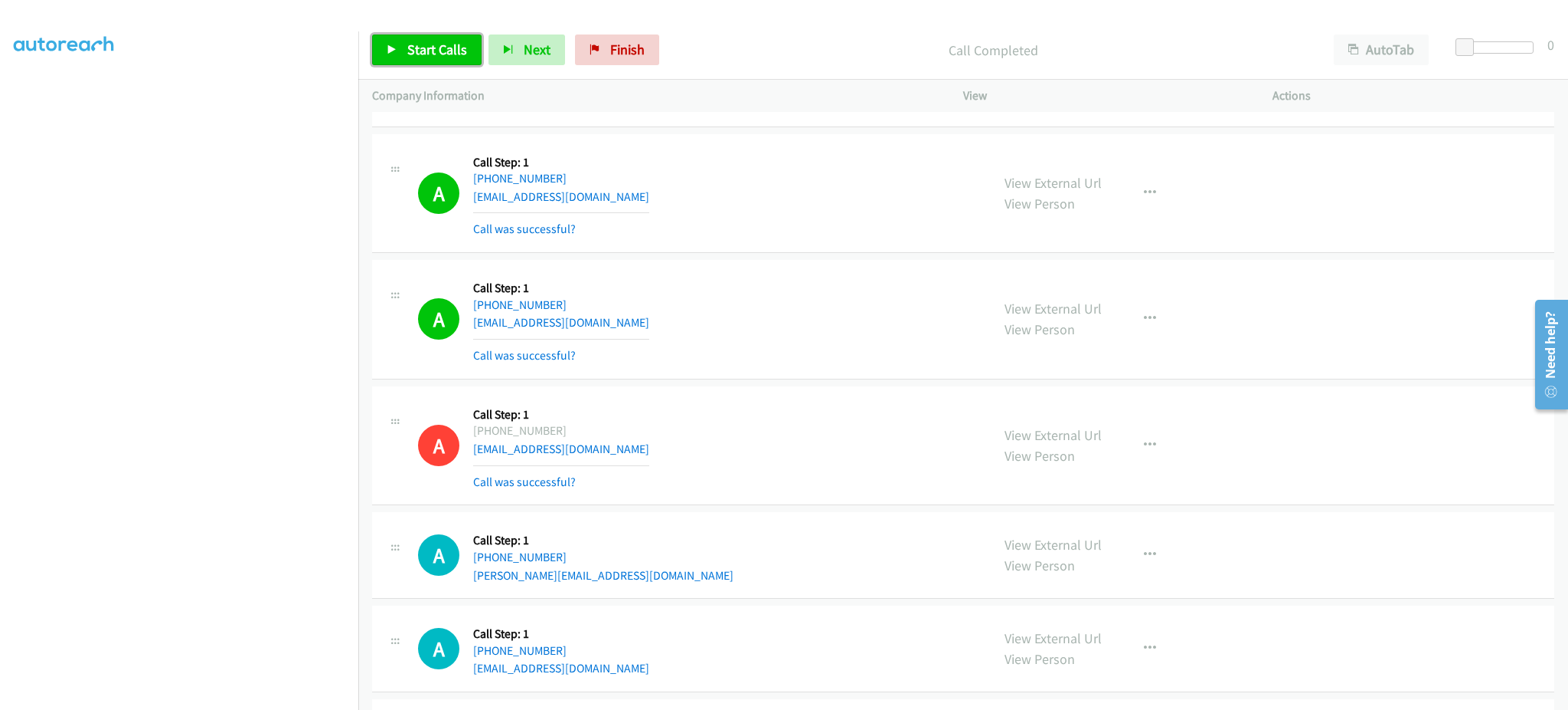
click at [410, 47] on span "Start Calls" at bounding box center [437, 49] width 60 height 18
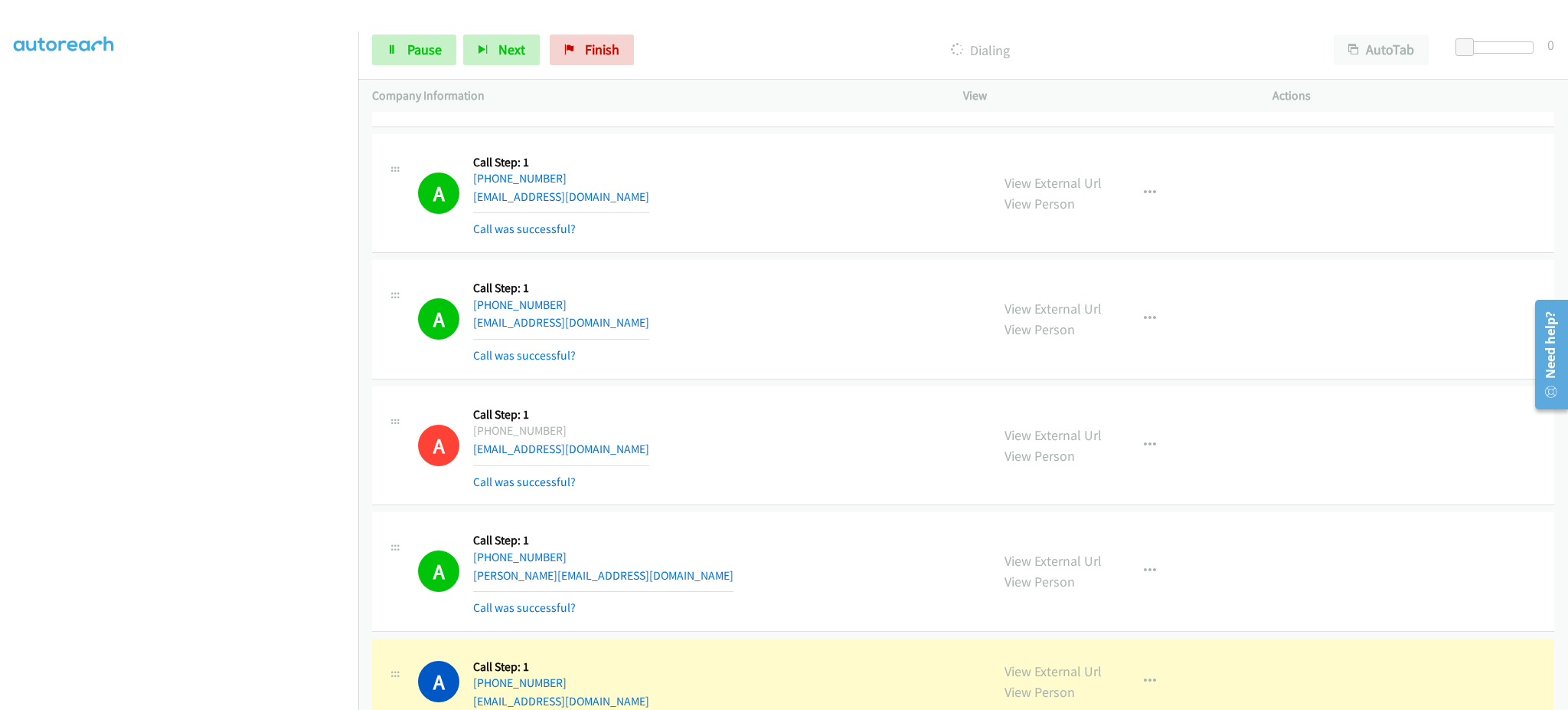
scroll to position [10026, 0]
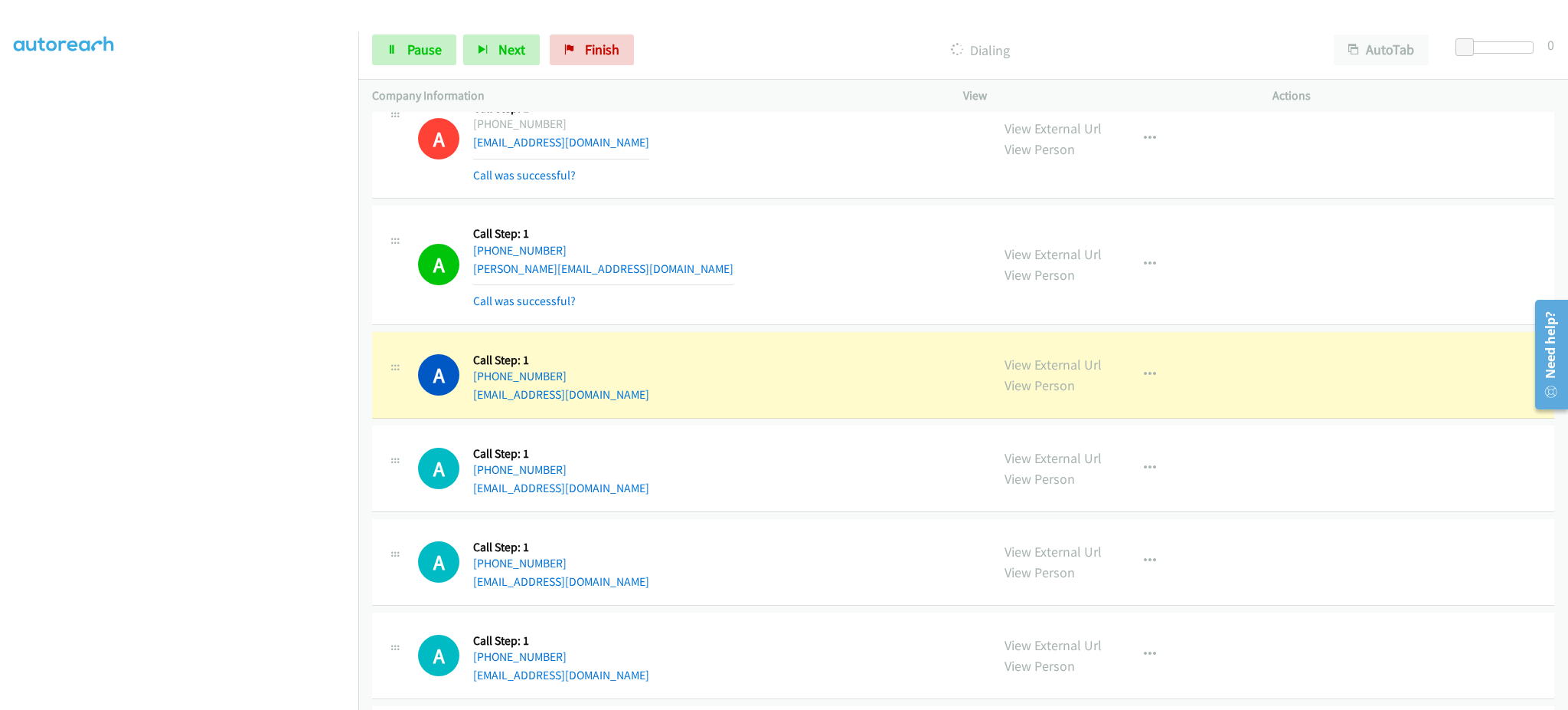
click at [1149, 401] on div "View External Url View Person View External Url Email Schedule/Manage Callback …" at bounding box center [1153, 374] width 323 height 58
click at [1152, 390] on button "button" at bounding box center [1150, 374] width 41 height 31
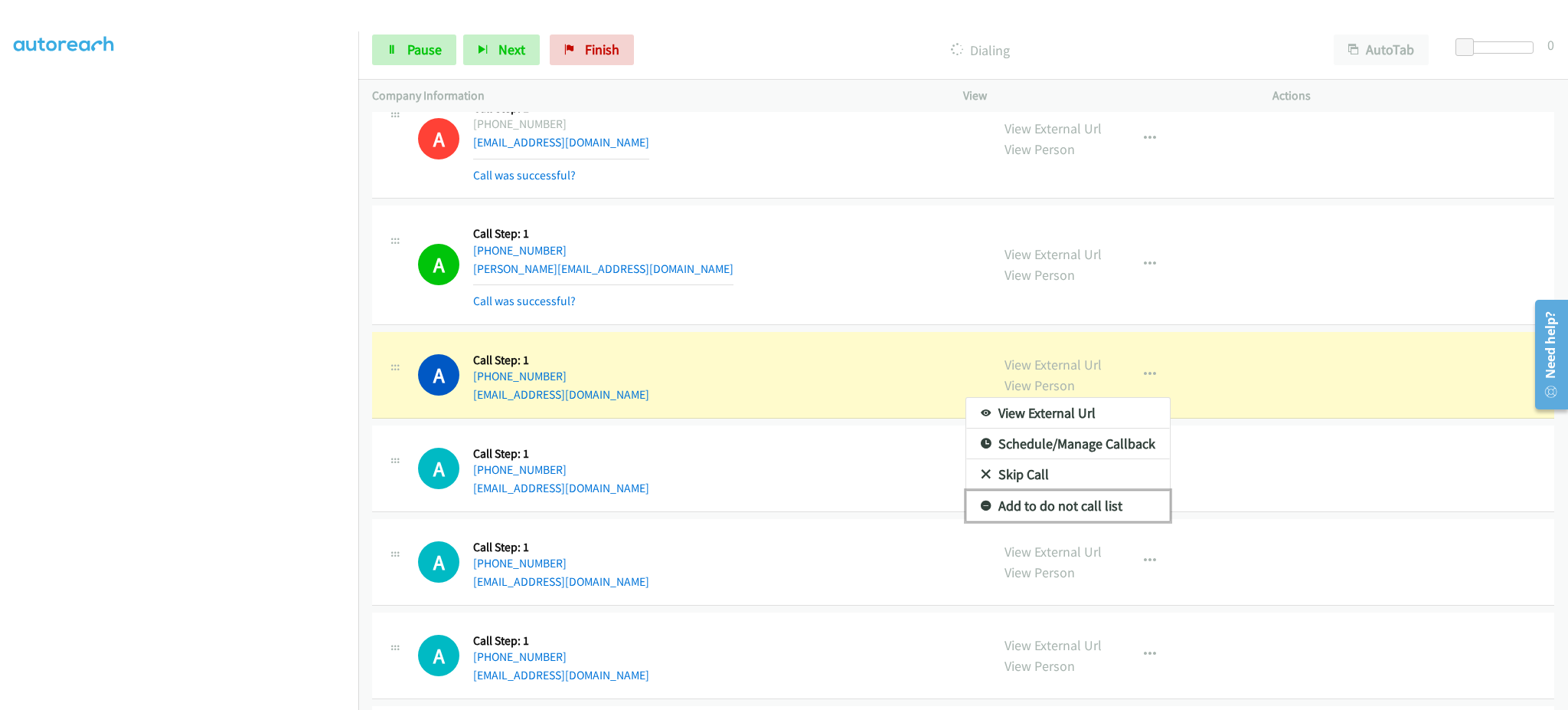
click at [1130, 519] on link "Add to do not call list" at bounding box center [1067, 505] width 204 height 31
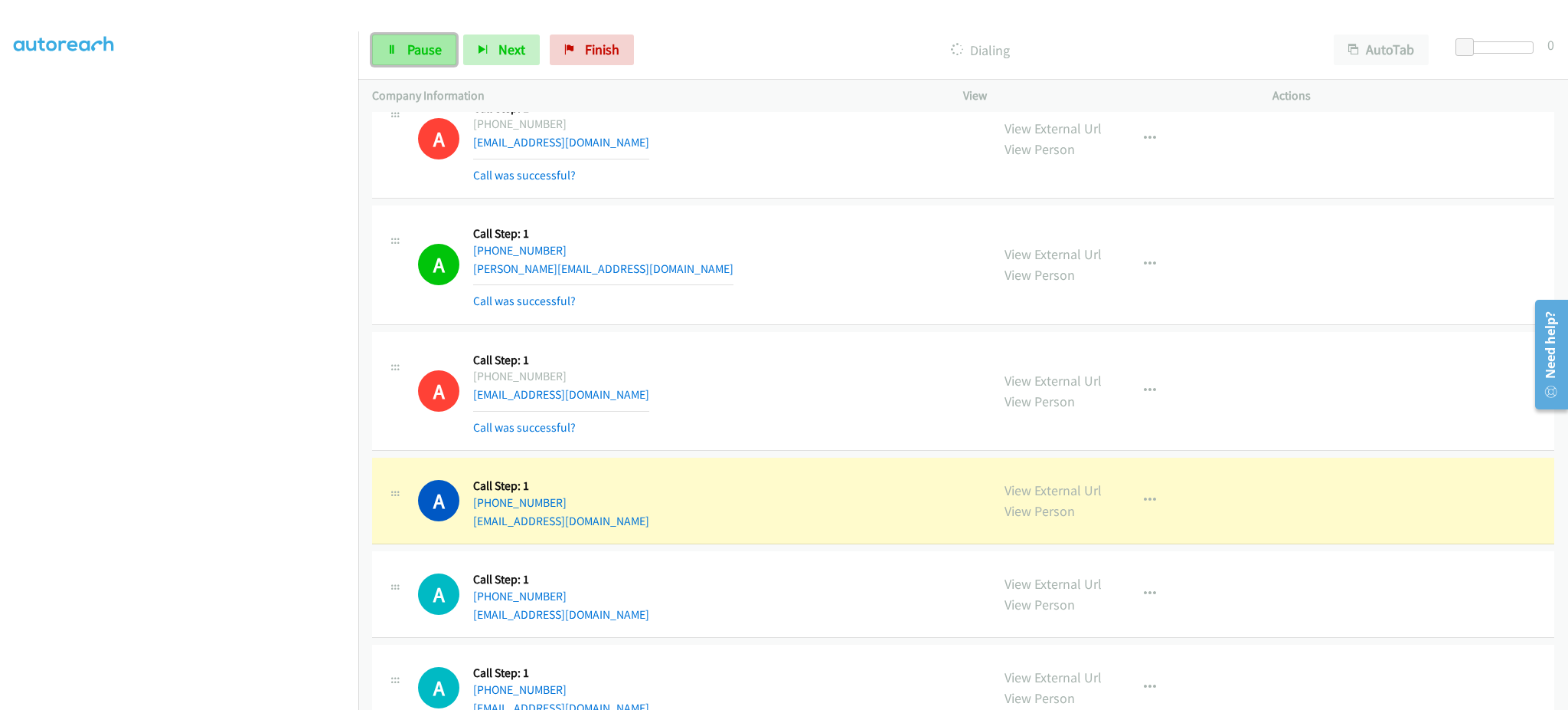
click at [422, 45] on span "Pause" at bounding box center [424, 49] width 34 height 18
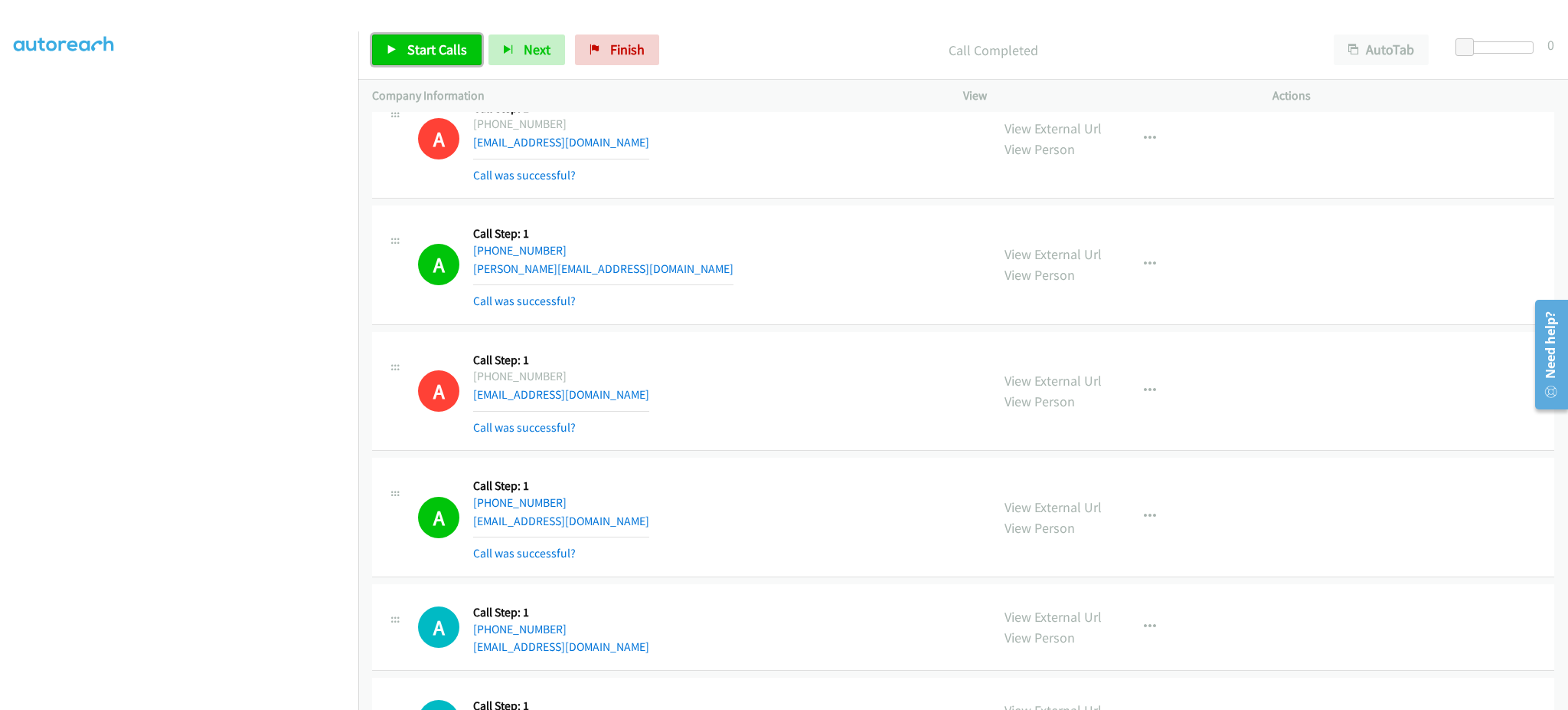
click at [430, 45] on span "Start Calls" at bounding box center [437, 49] width 60 height 18
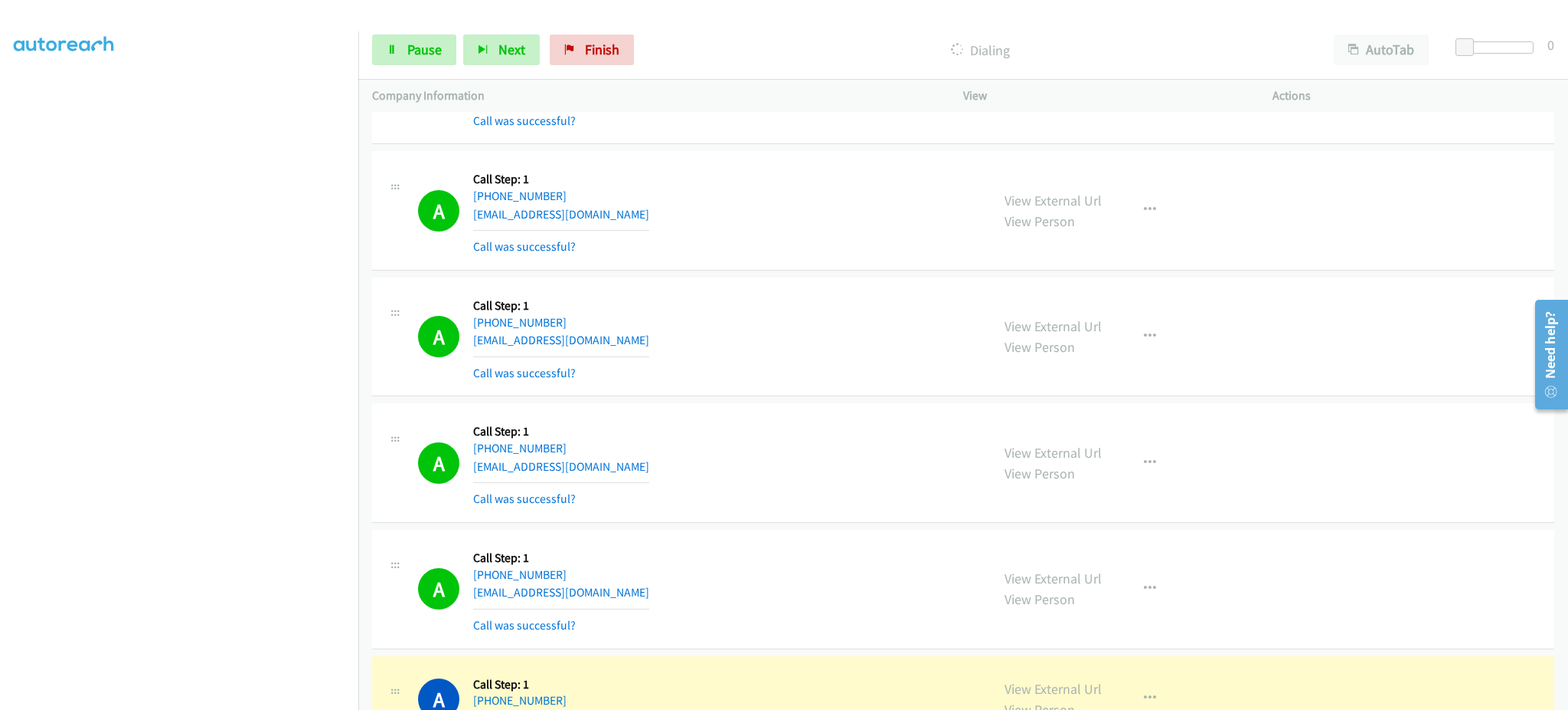
scroll to position [10639, 0]
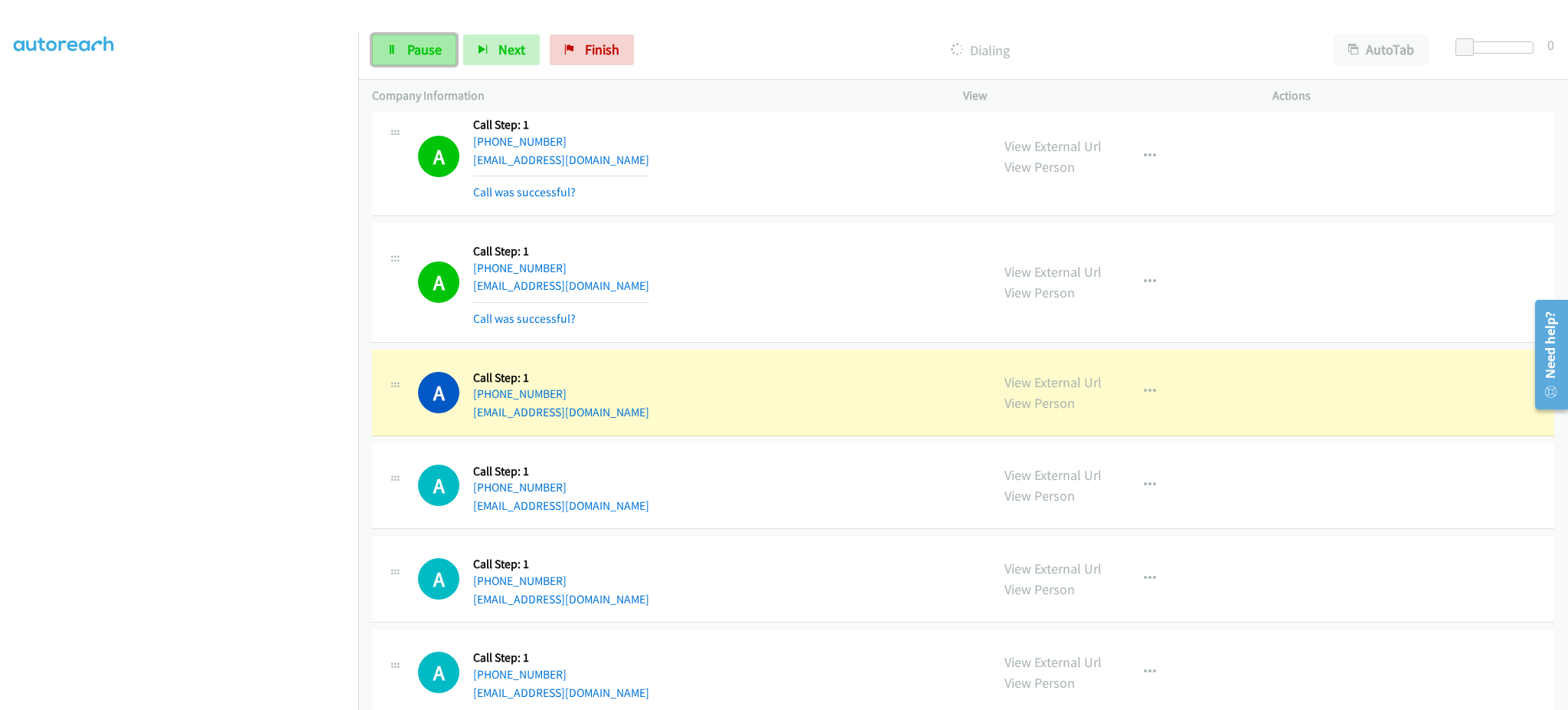
click at [408, 54] on span "Pause" at bounding box center [424, 49] width 34 height 18
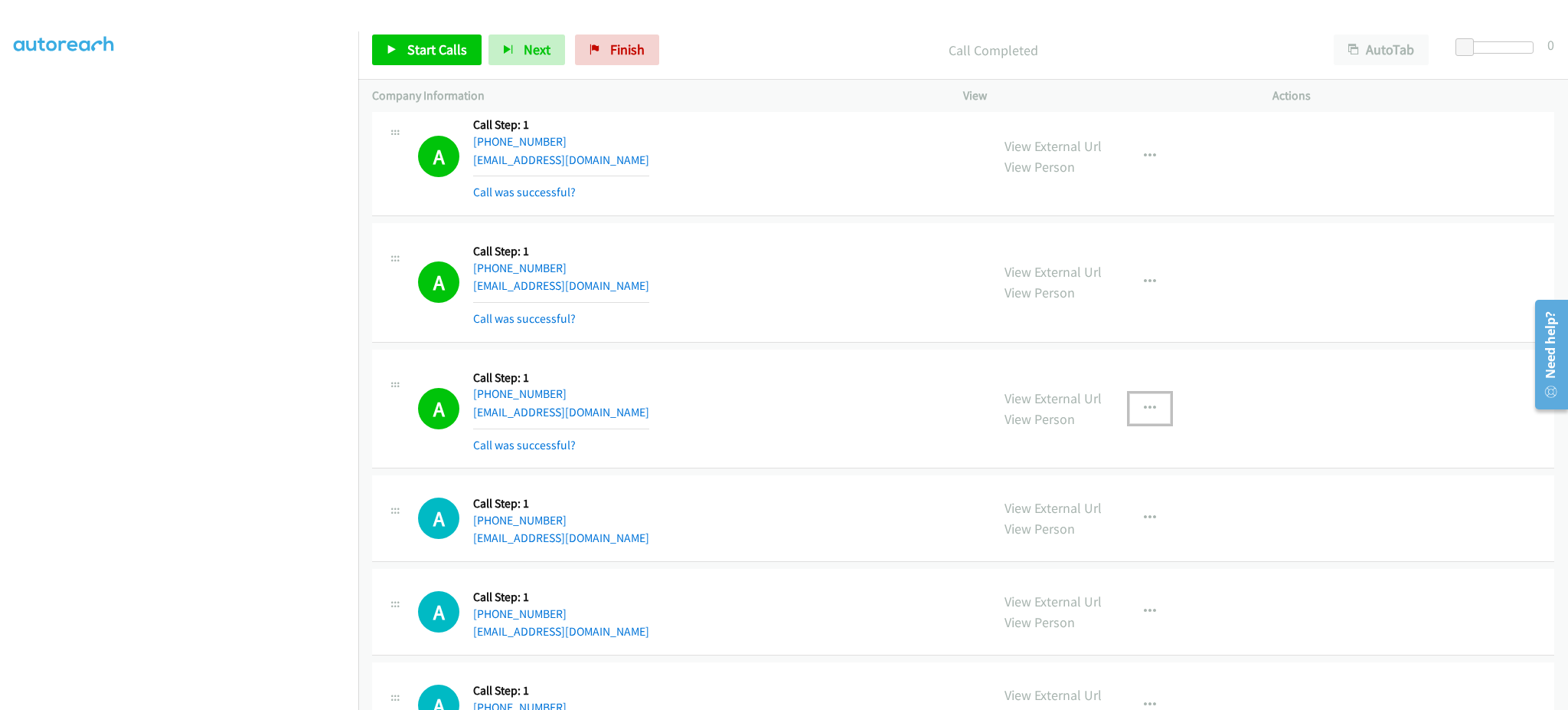
click at [1157, 421] on button "button" at bounding box center [1150, 408] width 41 height 31
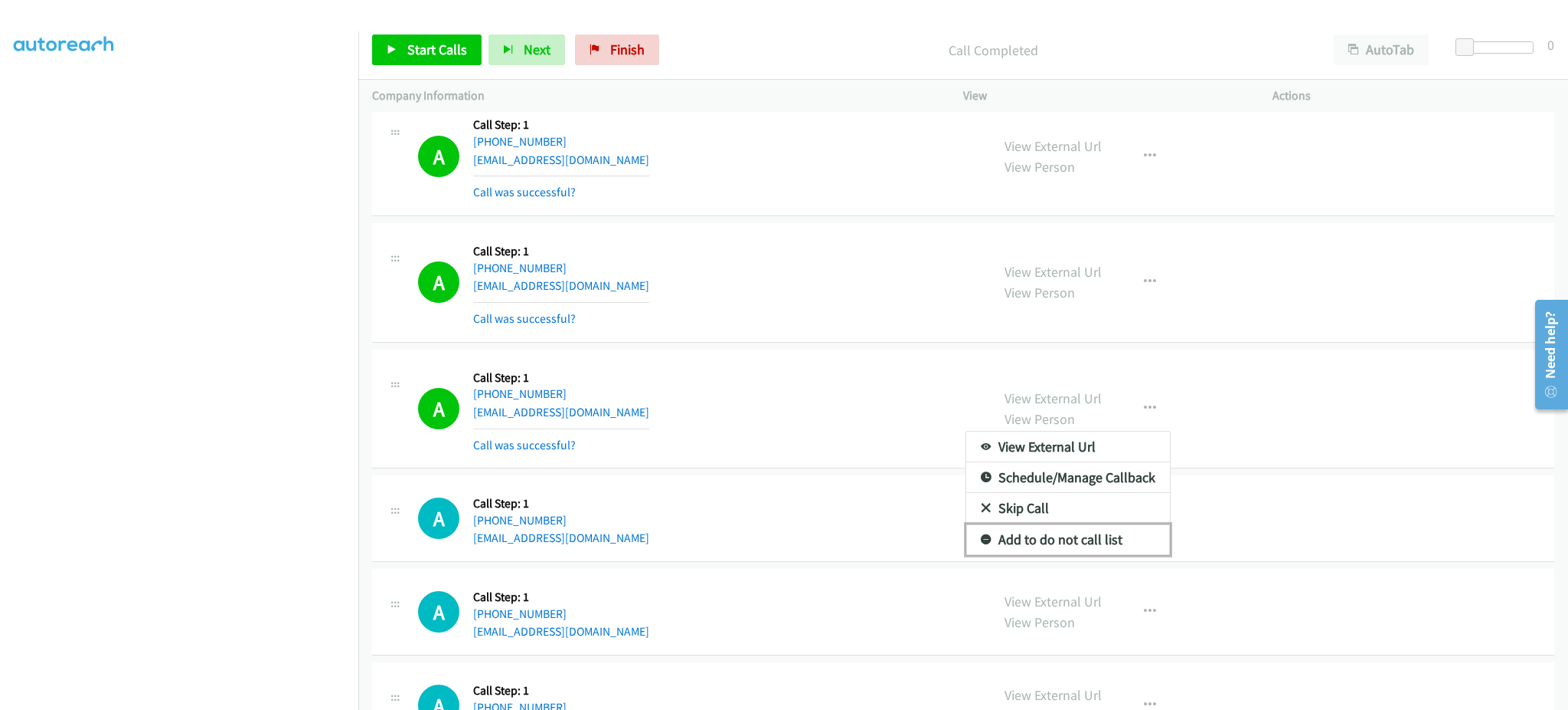
click at [1118, 543] on link "Add to do not call list" at bounding box center [1067, 539] width 204 height 31
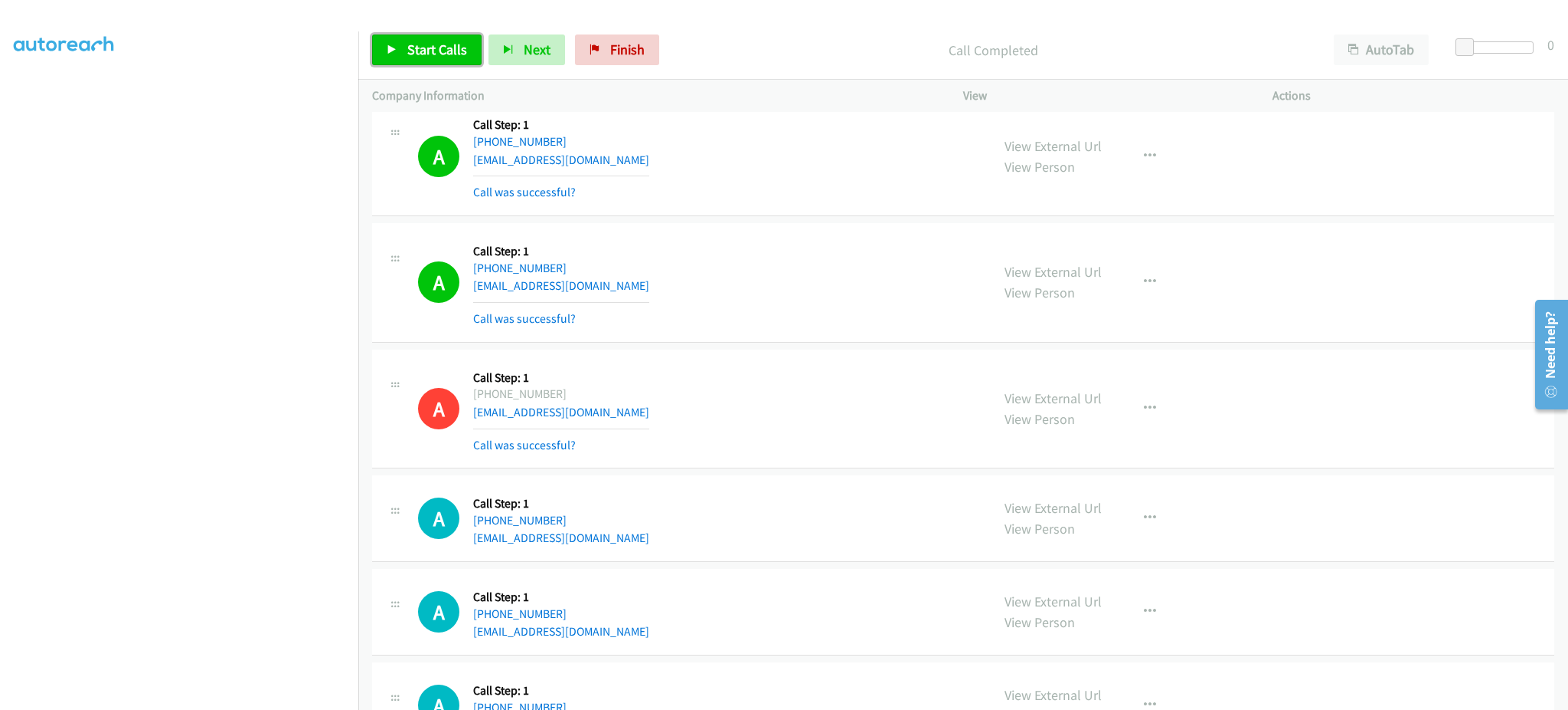
click at [454, 43] on span "Start Calls" at bounding box center [437, 49] width 60 height 18
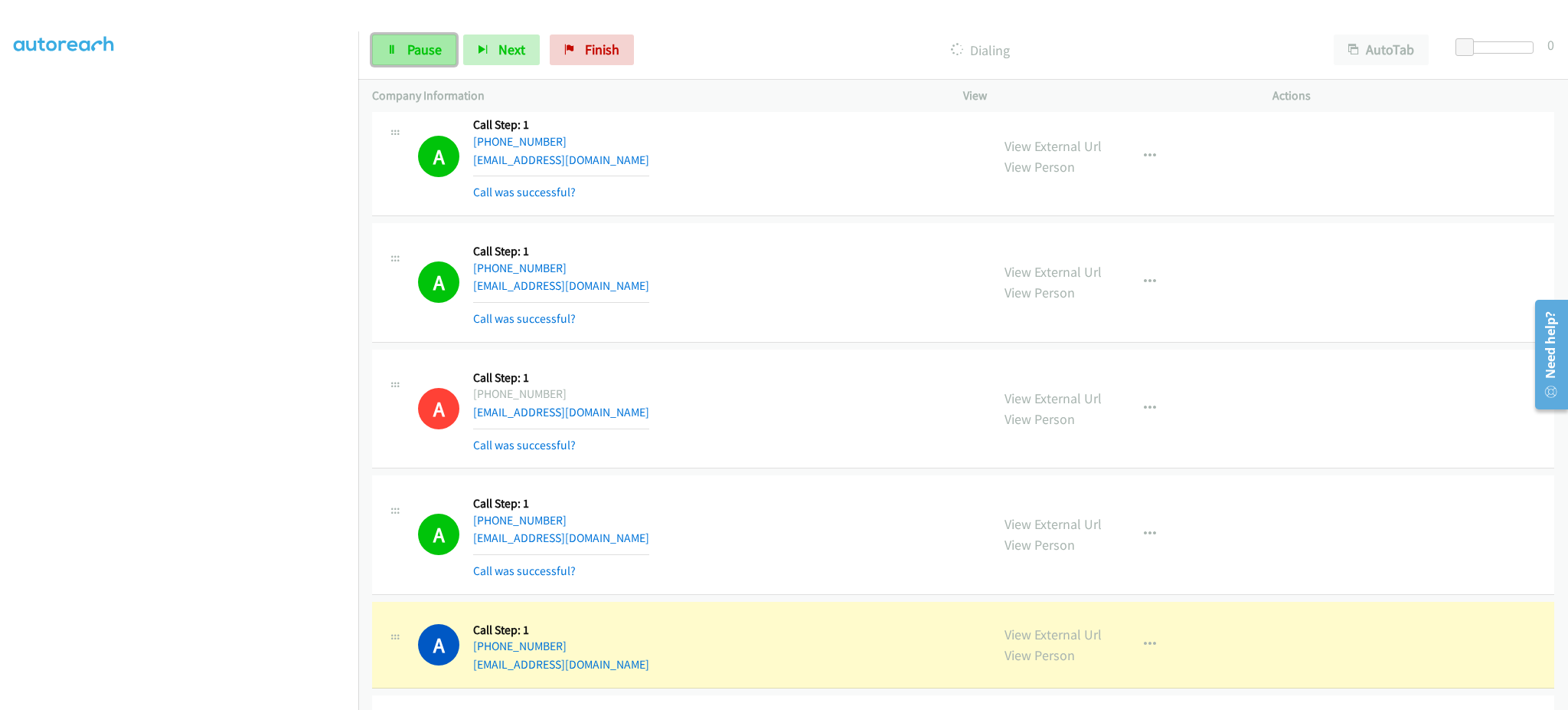
click at [398, 57] on link "Pause" at bounding box center [414, 49] width 84 height 31
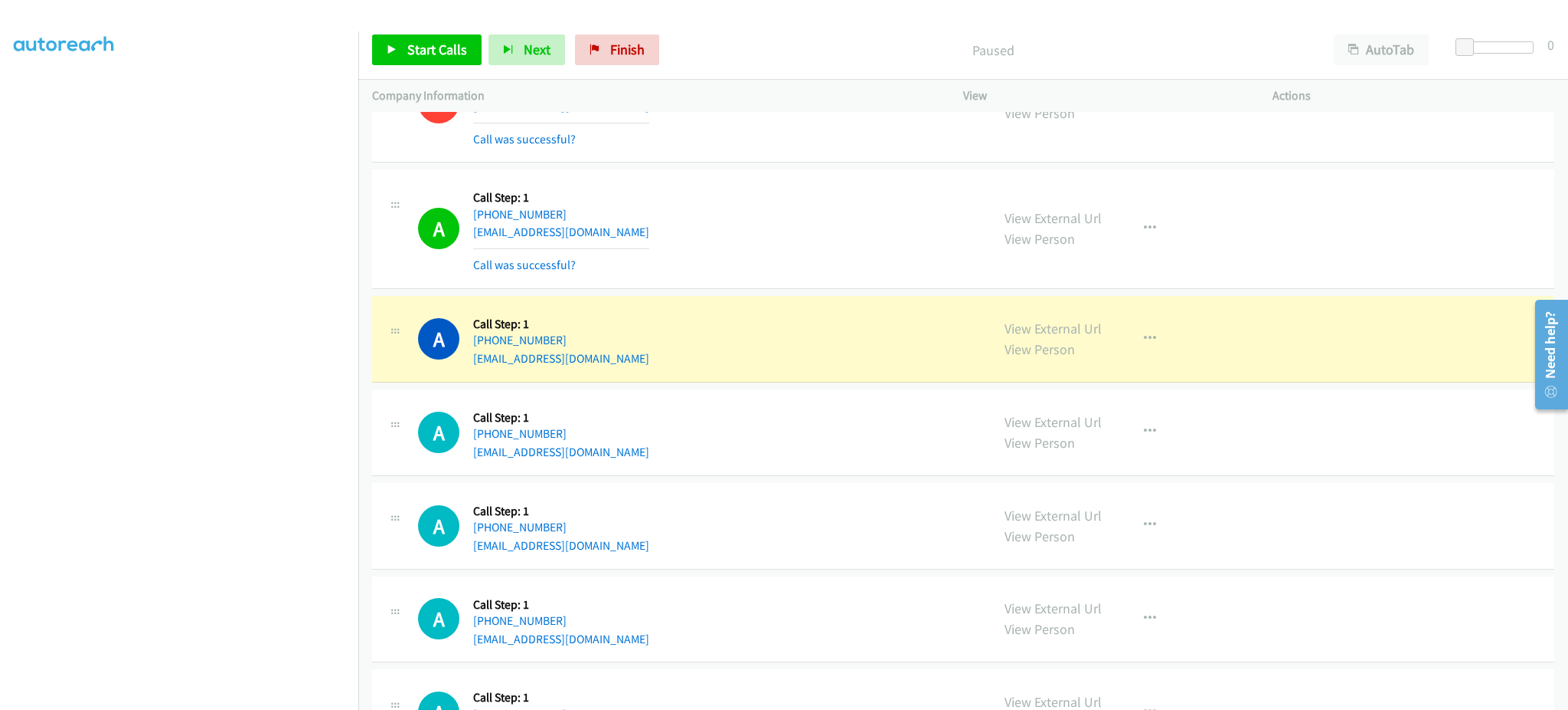
scroll to position [10945, 0]
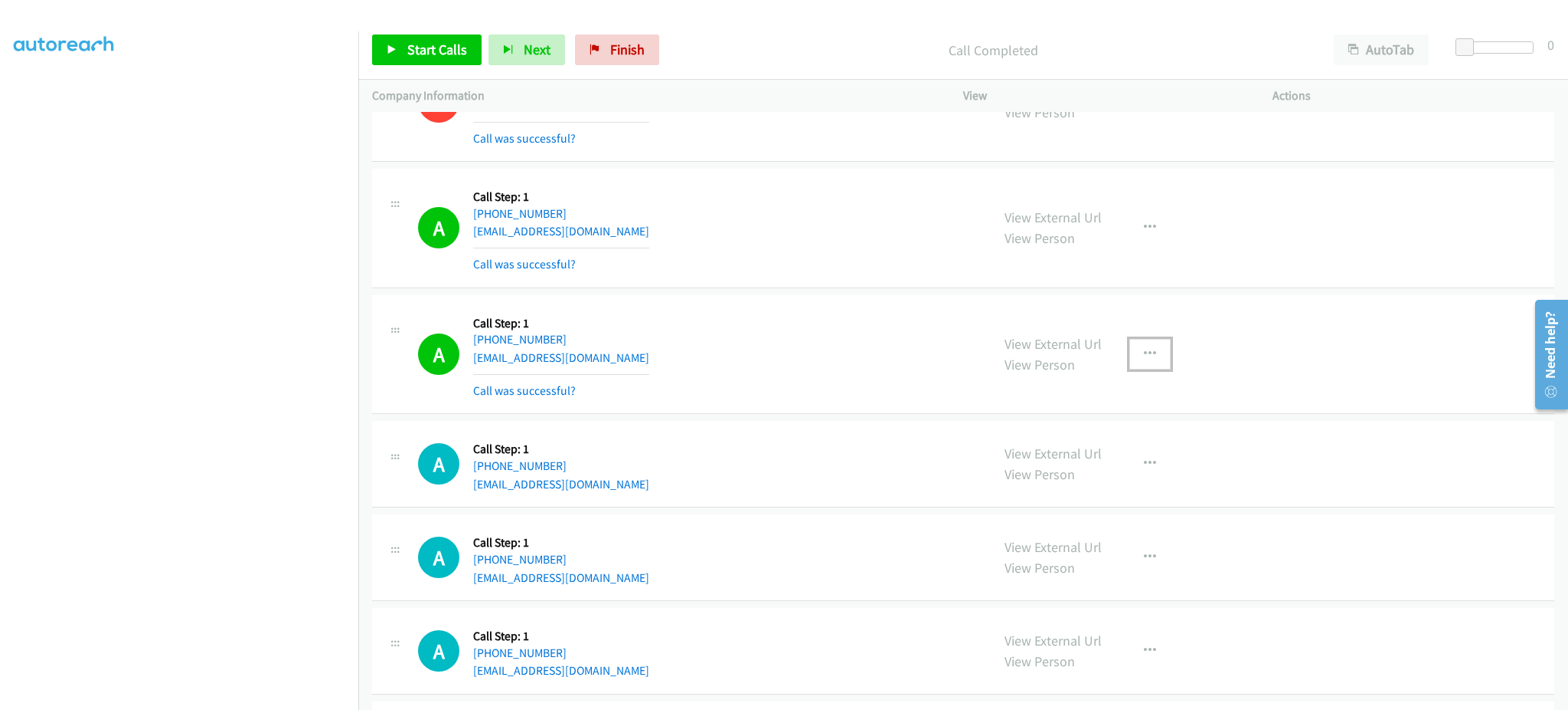
click at [1137, 369] on button "button" at bounding box center [1150, 354] width 41 height 31
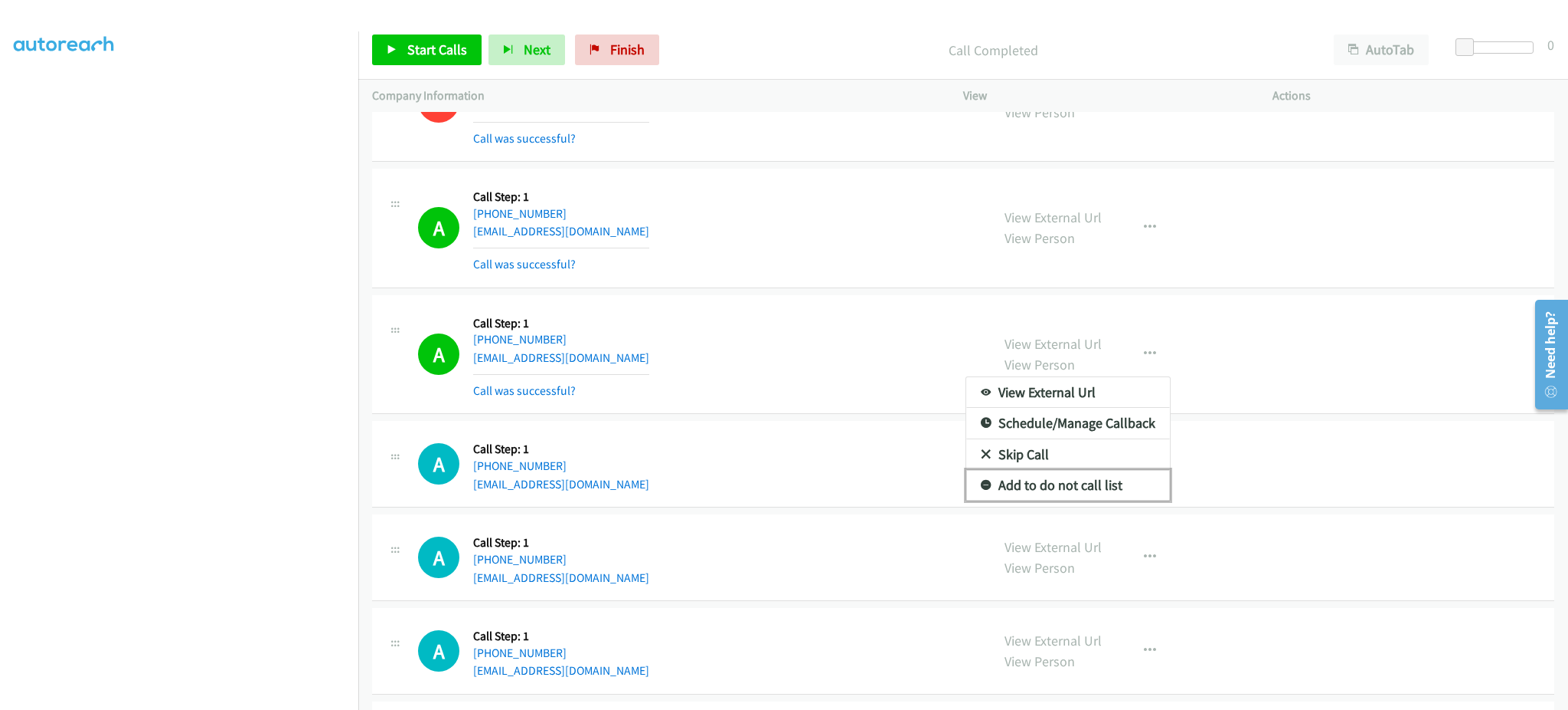
click at [1076, 490] on link "Add to do not call list" at bounding box center [1067, 485] width 204 height 31
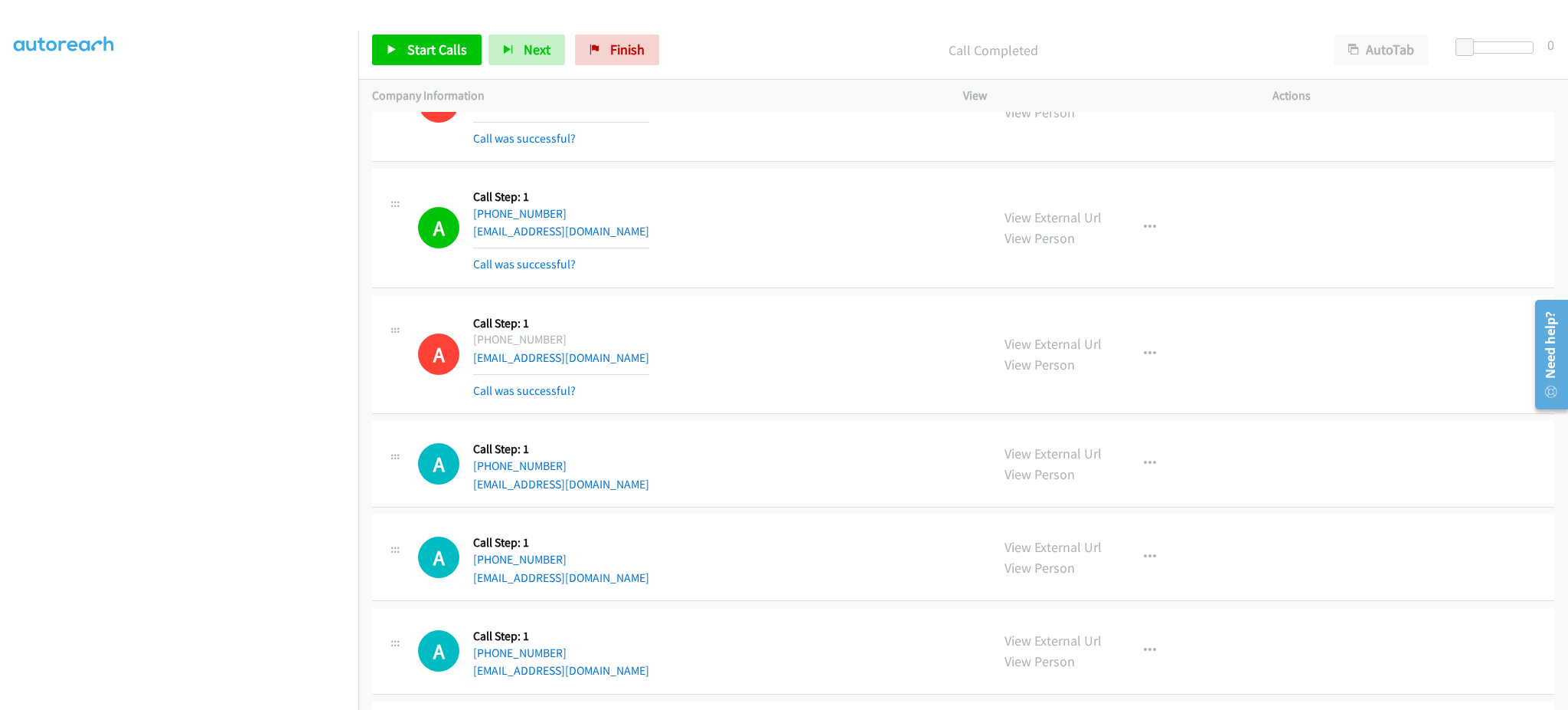
scroll to position [10383, 0]
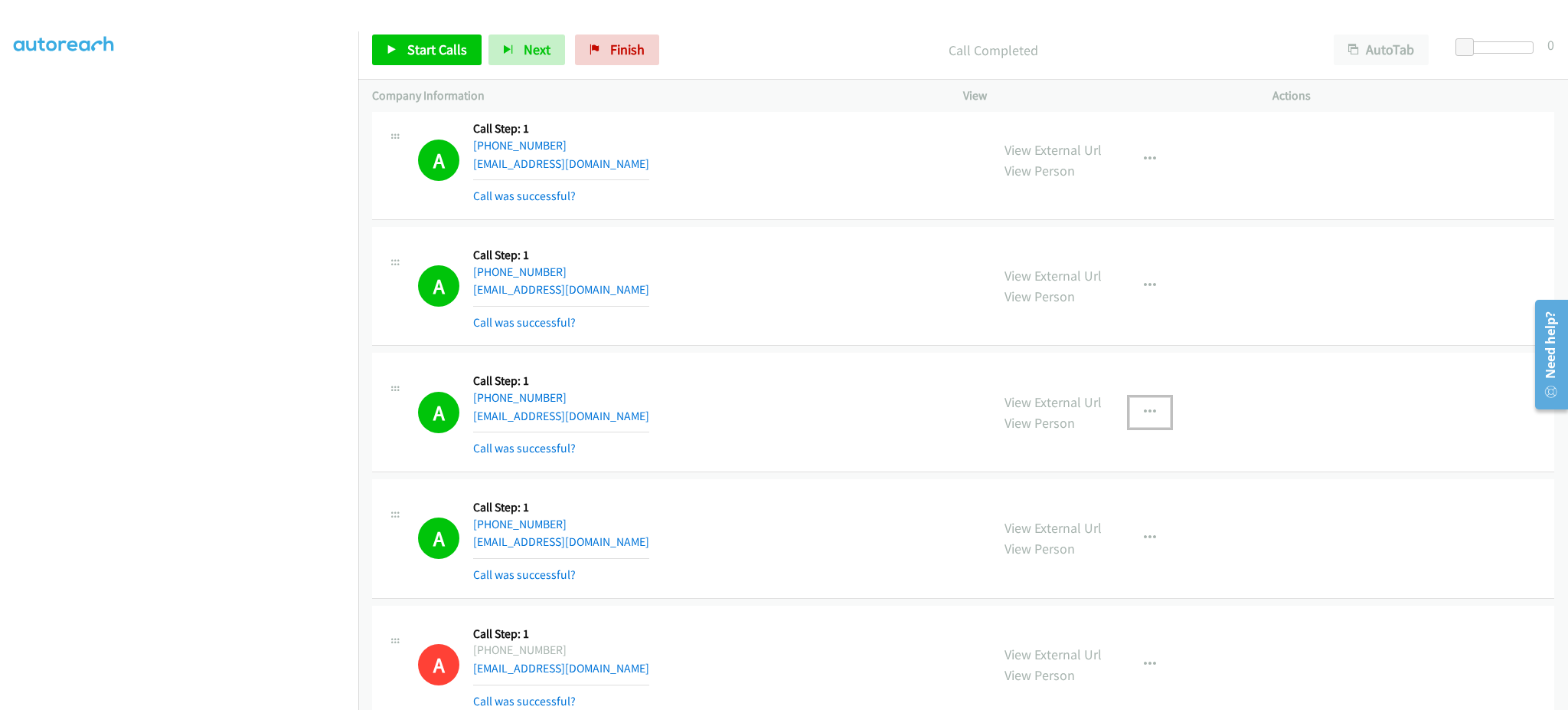
click at [1144, 405] on button "button" at bounding box center [1150, 412] width 41 height 31
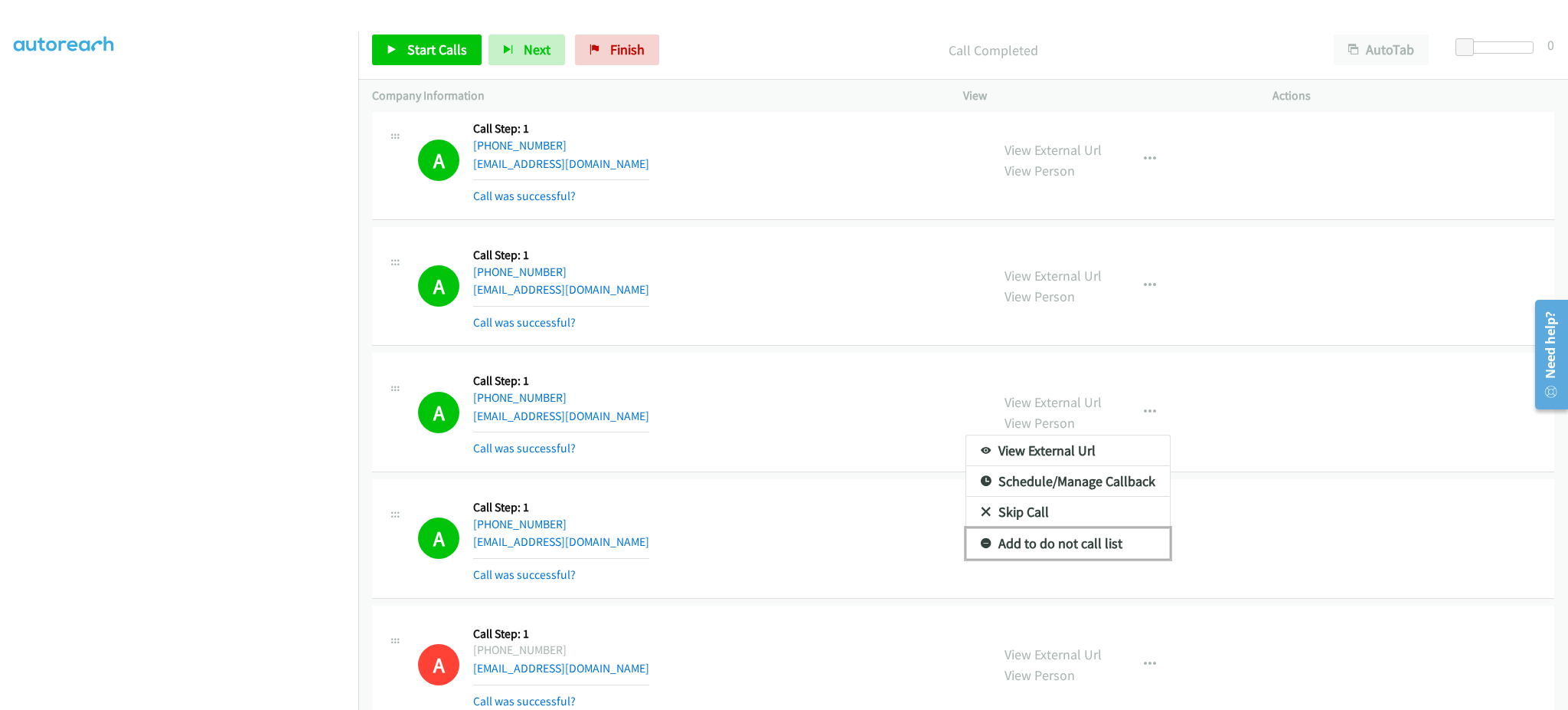
click at [1104, 550] on link "Add to do not call list" at bounding box center [1067, 543] width 204 height 31
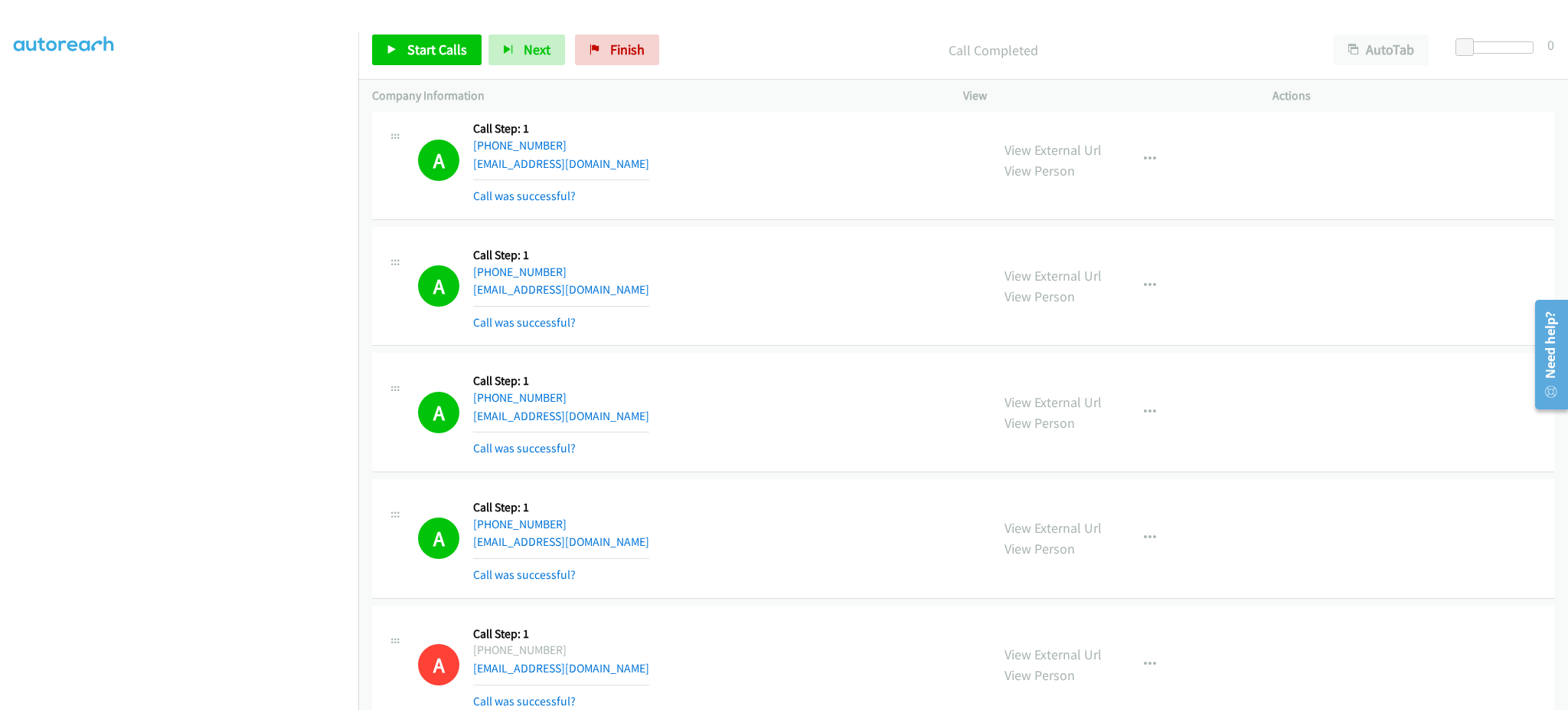
click at [1096, 405] on div "View External Url View Person View External Url Email Schedule/Manage Callback …" at bounding box center [1153, 412] width 323 height 92
click at [1079, 401] on link "View External Url" at bounding box center [1053, 402] width 97 height 18
click at [455, 58] on link "Start Calls" at bounding box center [427, 49] width 109 height 31
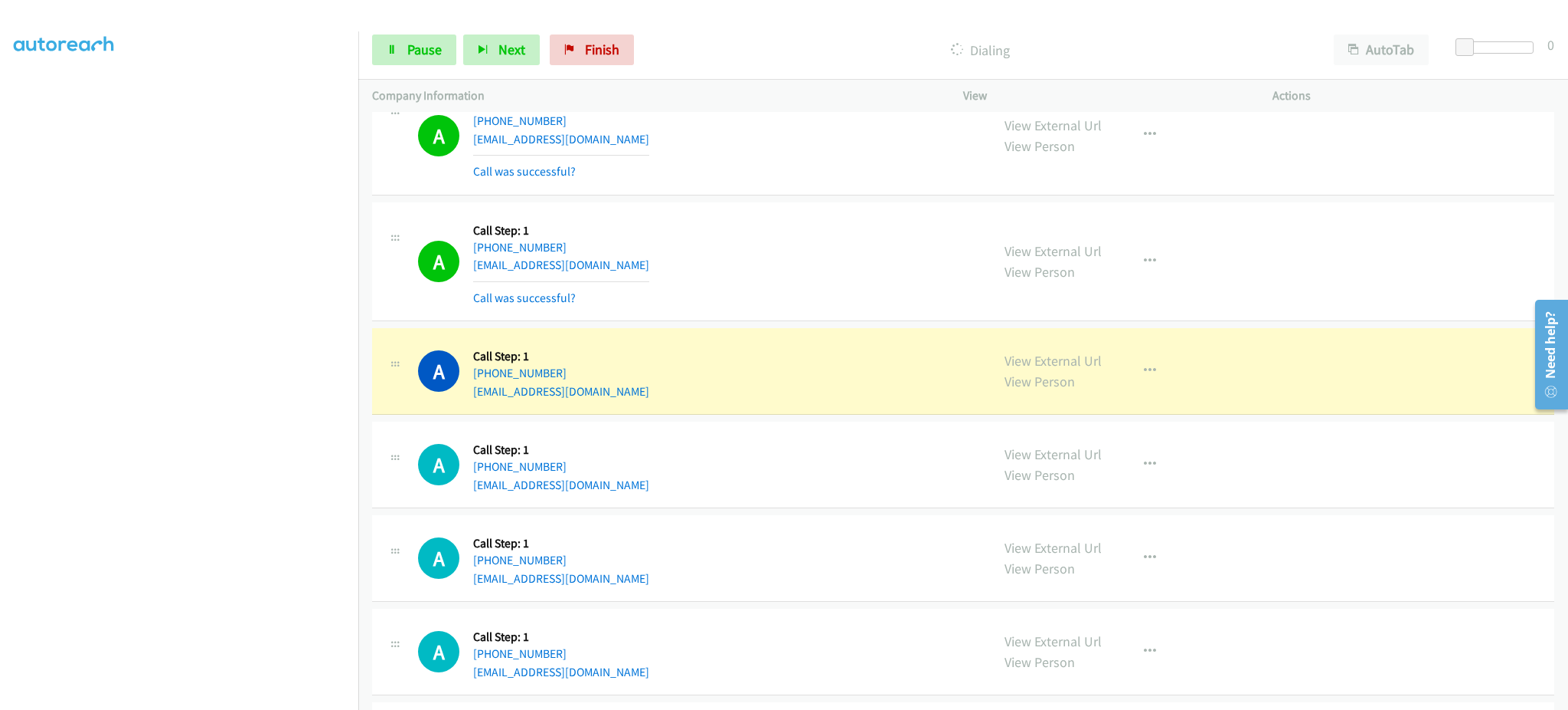
scroll to position [11303, 0]
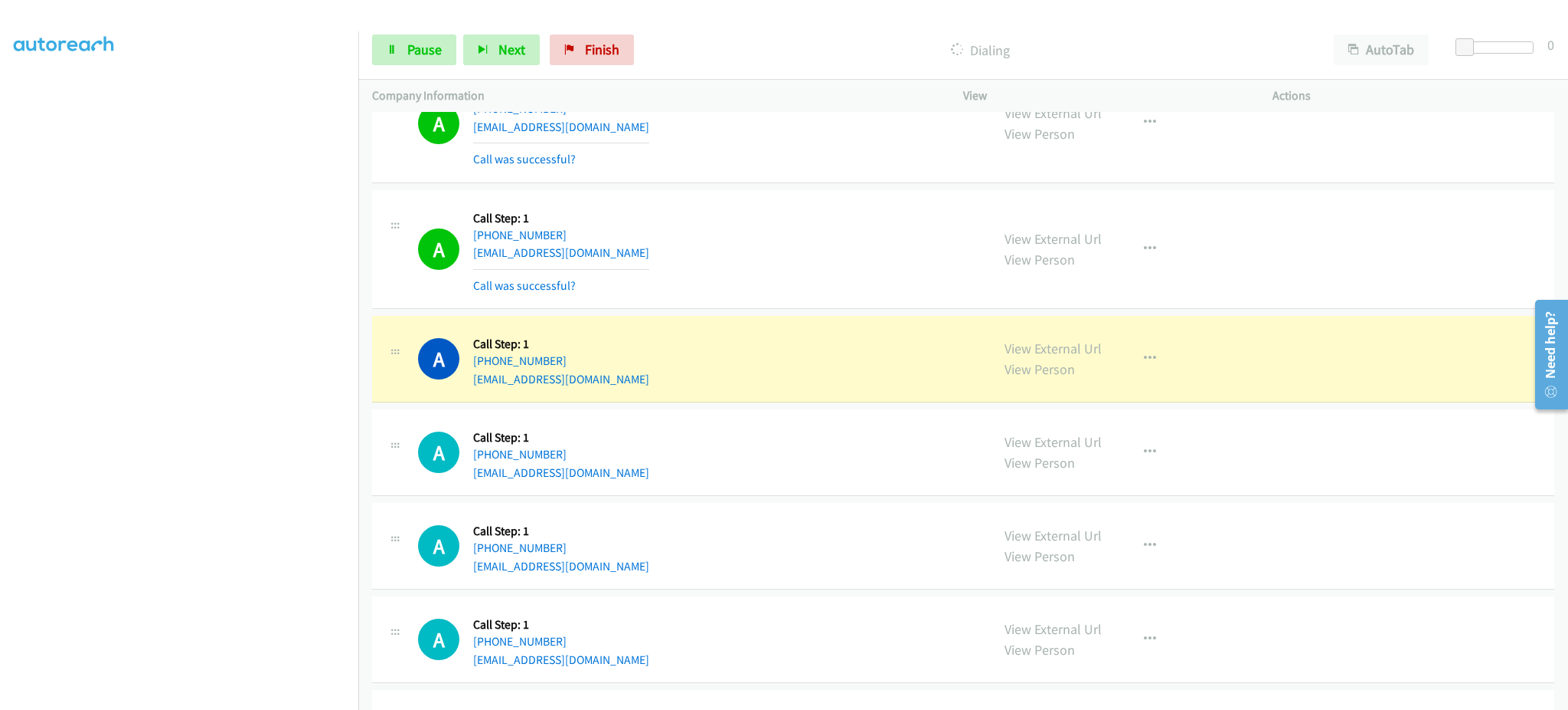
click at [1118, 371] on div "View External Url View Person View External Url Email Schedule/Manage Callback …" at bounding box center [1153, 358] width 323 height 58
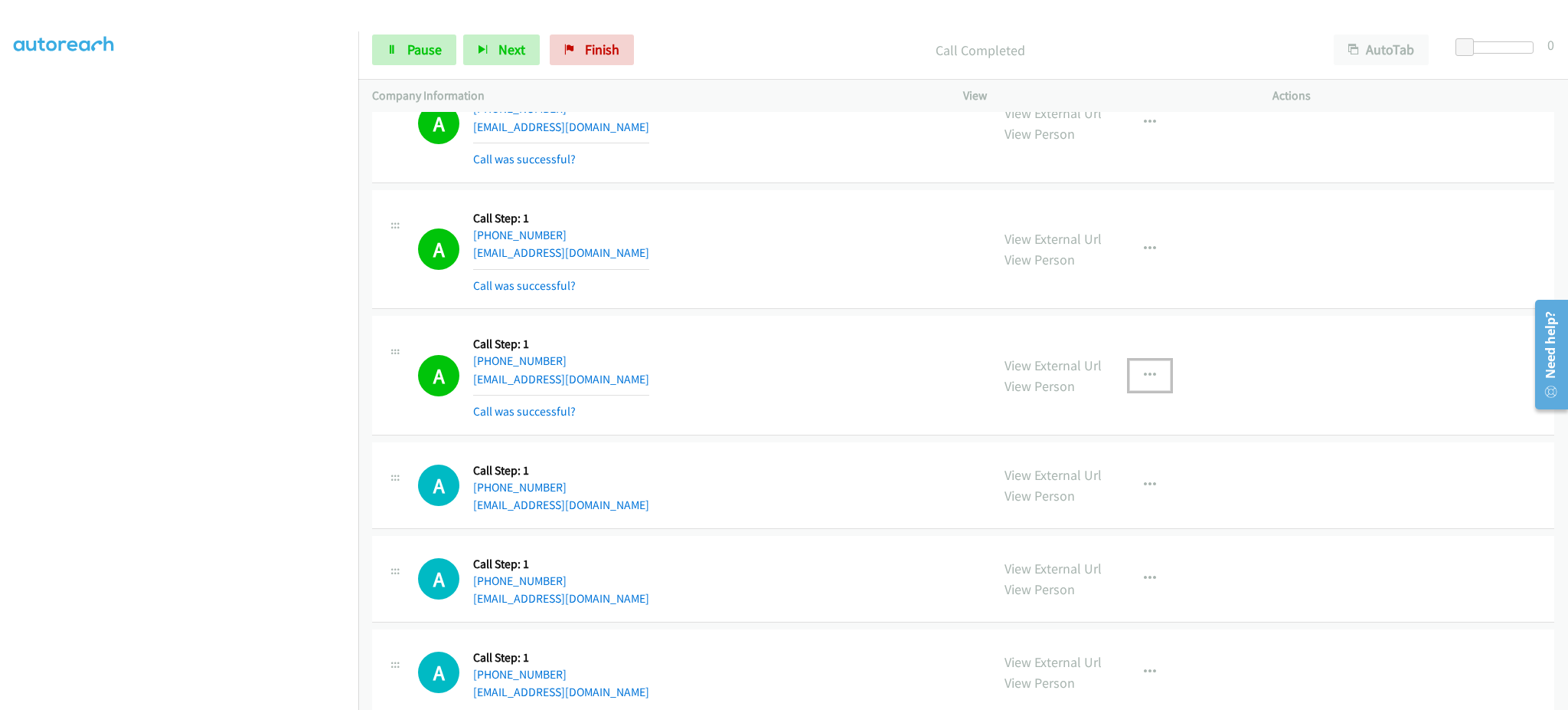
click at [1139, 390] on button "button" at bounding box center [1150, 375] width 41 height 31
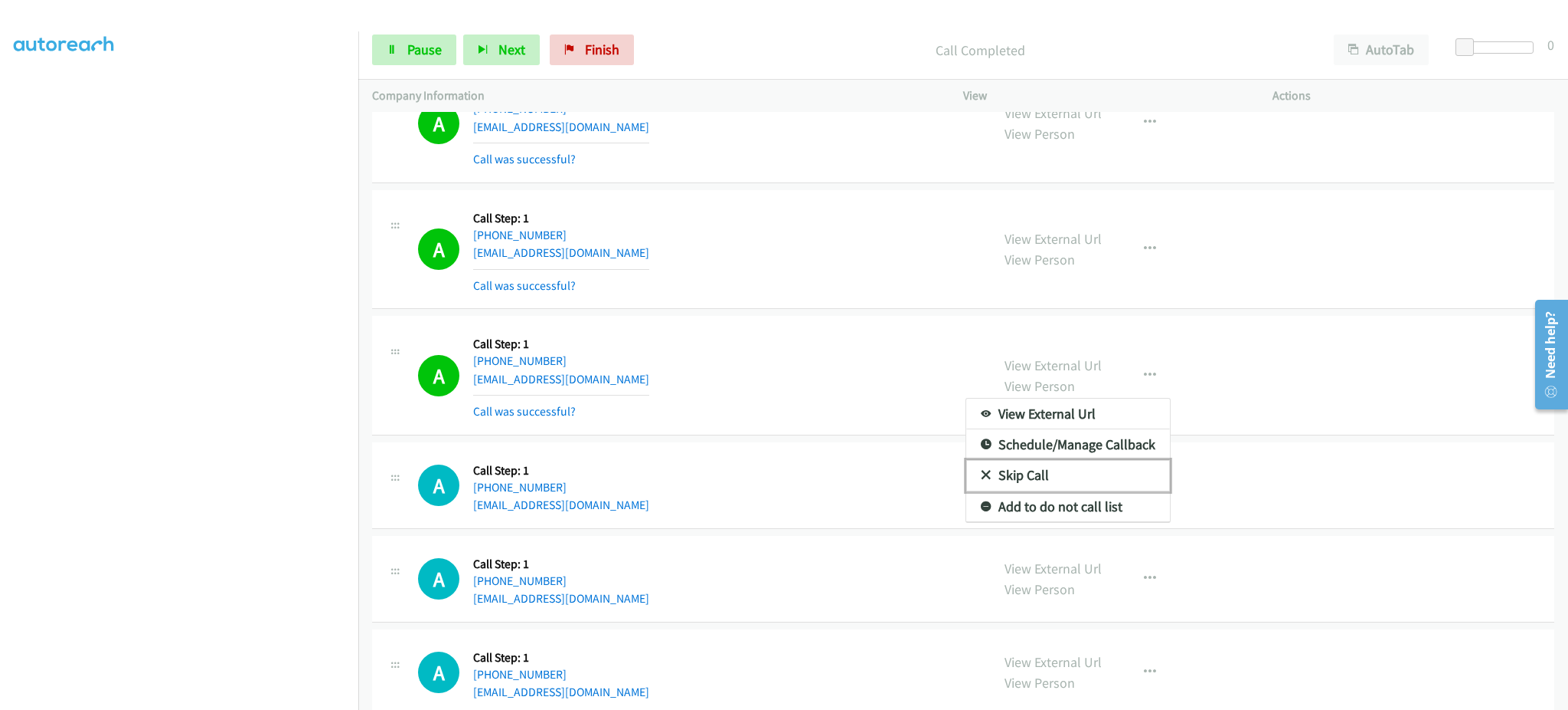
click at [1101, 490] on link "Skip Call" at bounding box center [1067, 475] width 204 height 31
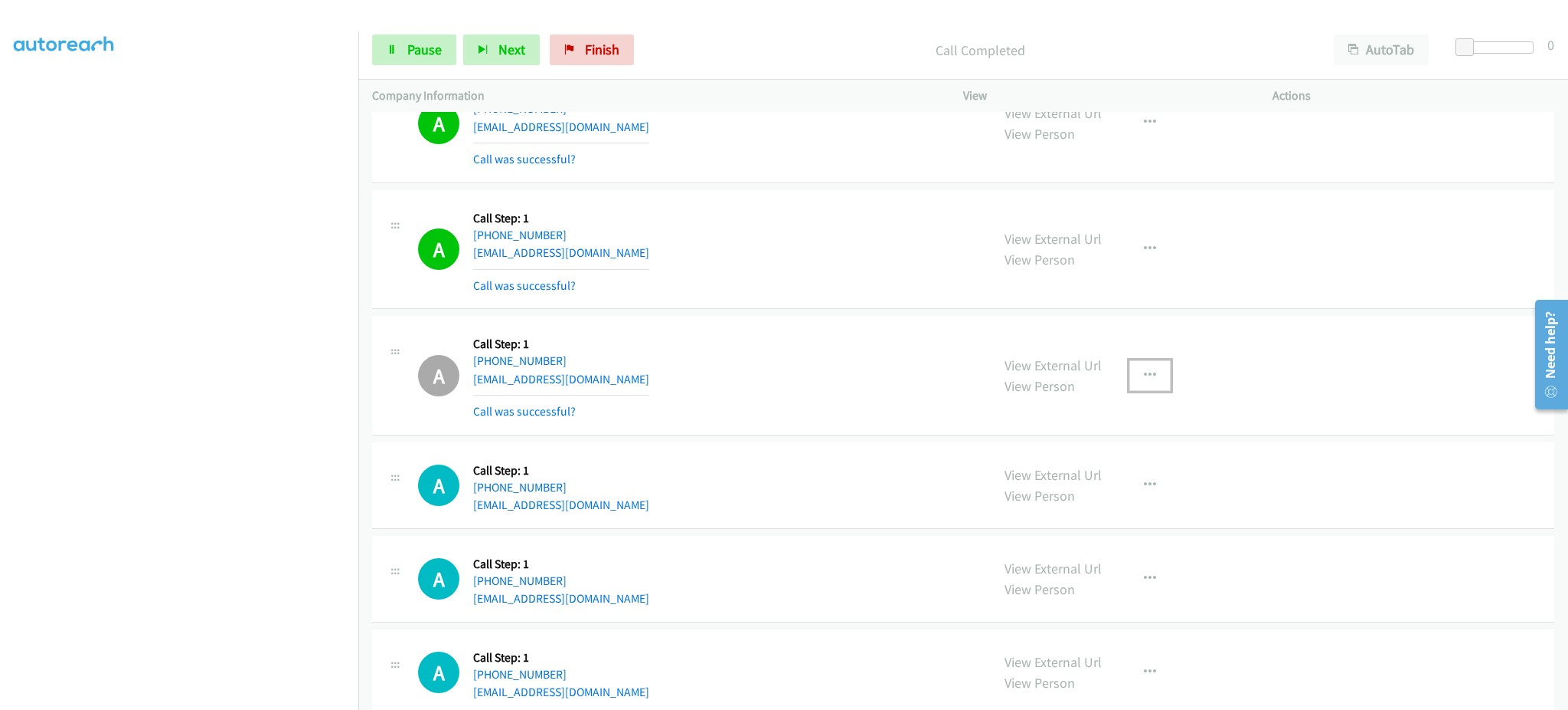
click at [1154, 381] on button "button" at bounding box center [1150, 375] width 41 height 31
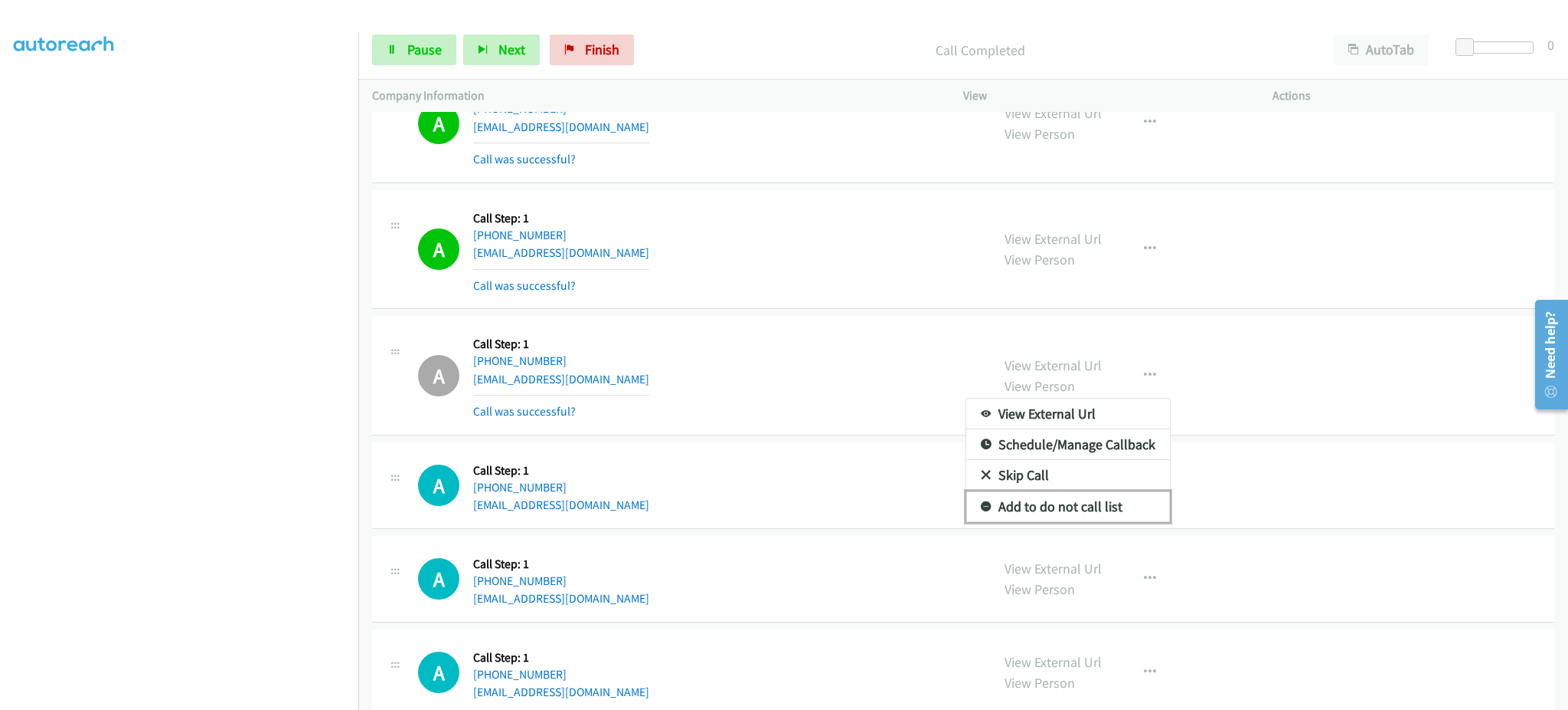
click at [1086, 507] on link "Add to do not call list" at bounding box center [1067, 506] width 204 height 31
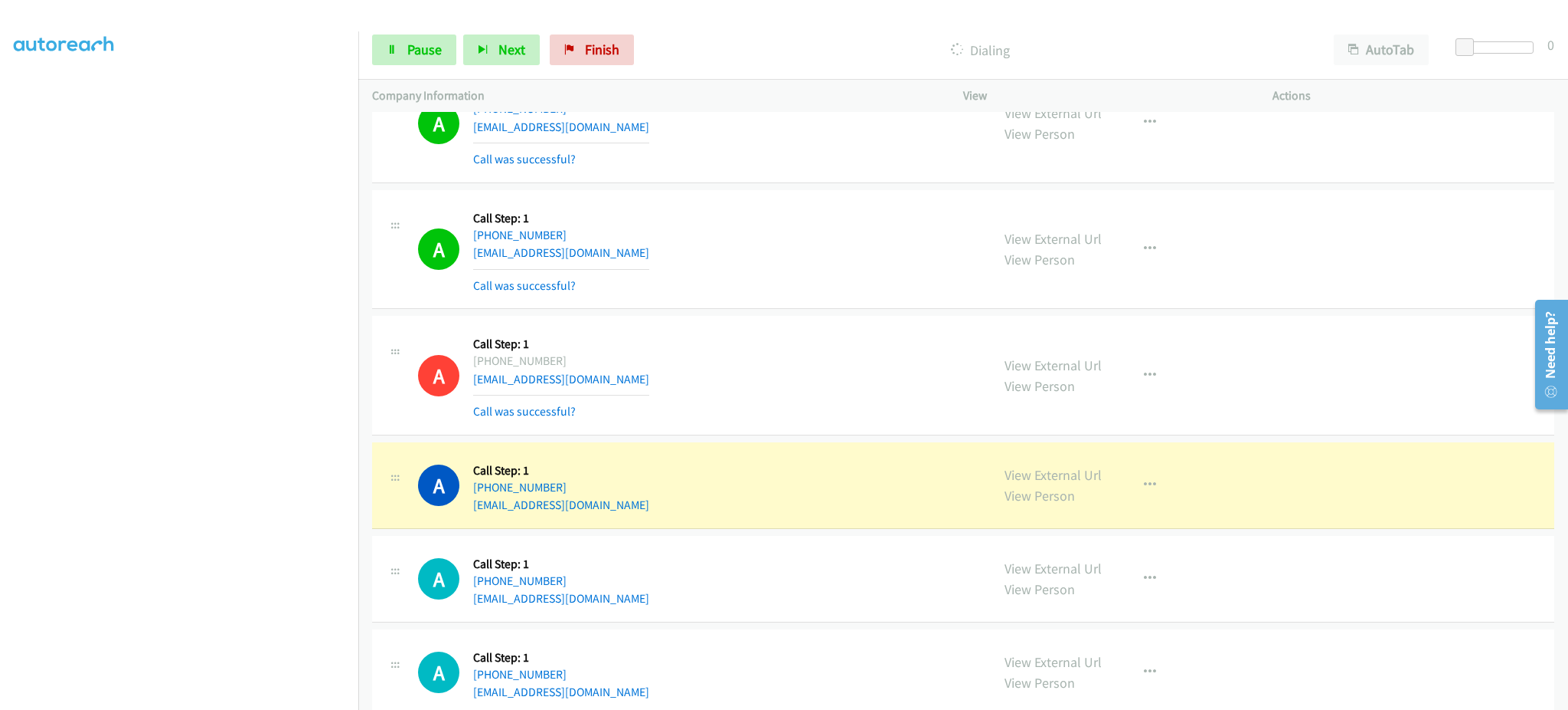
click at [369, 55] on div "Start Calls Pause Next Finish Dialing AutoTab AutoTab 0" at bounding box center [963, 50] width 1210 height 59
click at [410, 60] on link "Pause" at bounding box center [414, 49] width 84 height 31
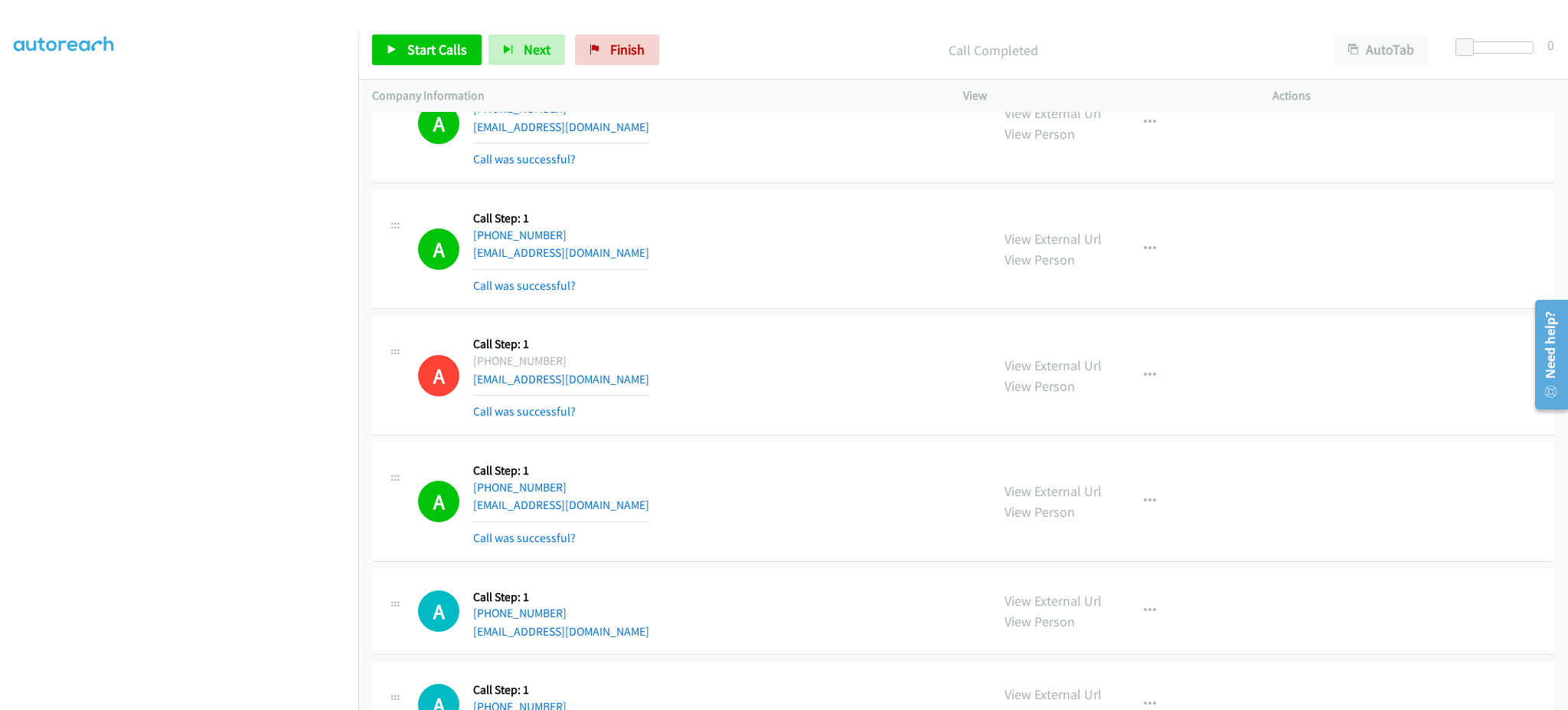
scroll to position [8365, 0]
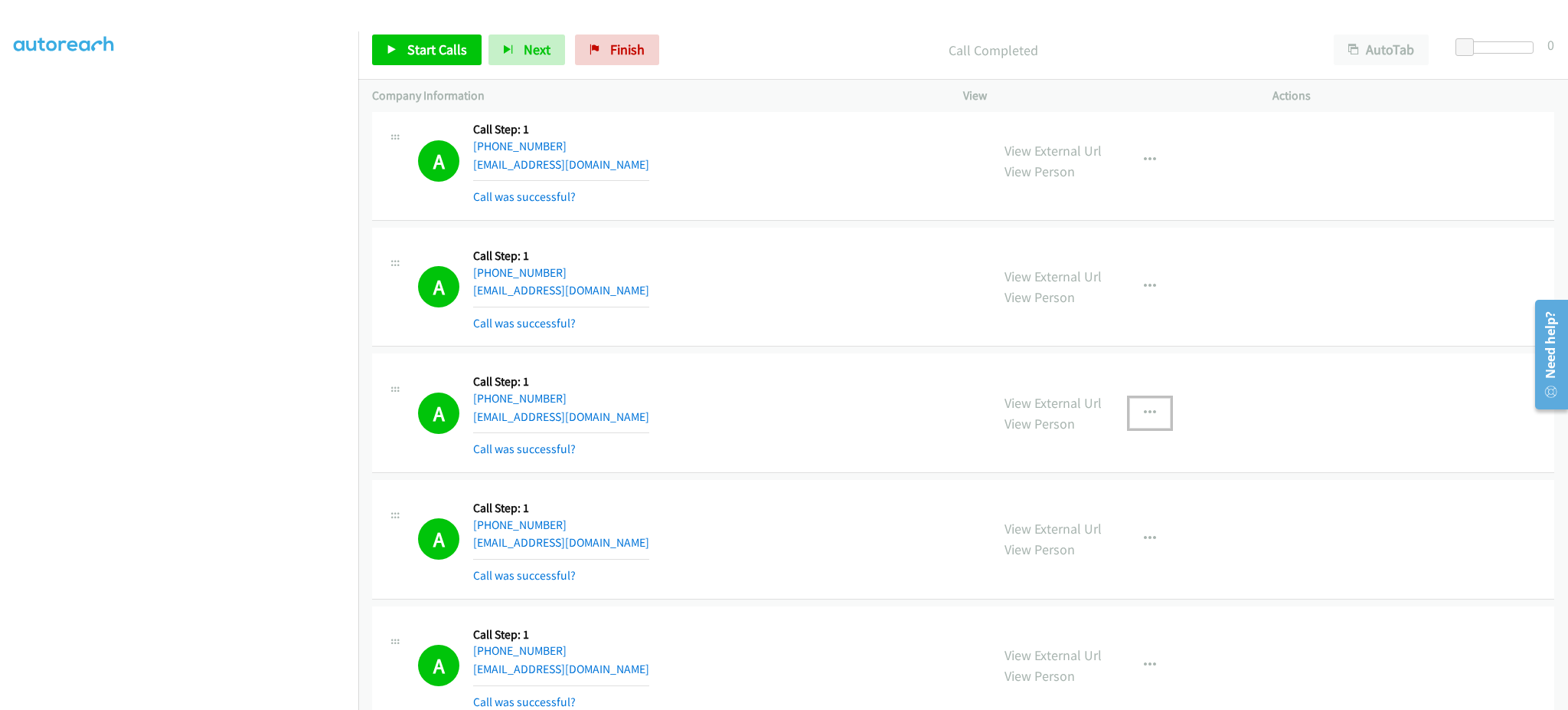
click at [1129, 428] on button "button" at bounding box center [1150, 413] width 41 height 31
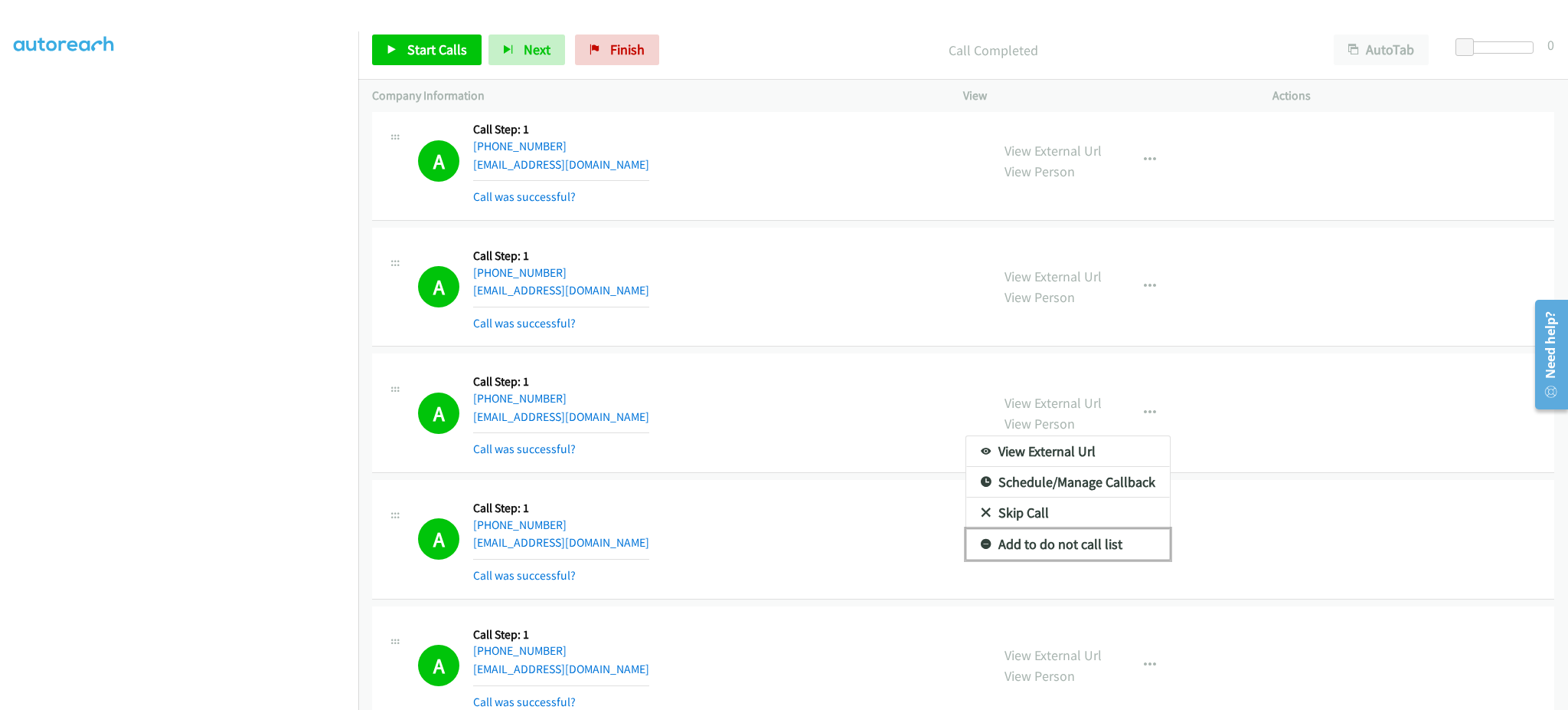
click at [1083, 539] on link "Add to do not call list" at bounding box center [1067, 544] width 204 height 31
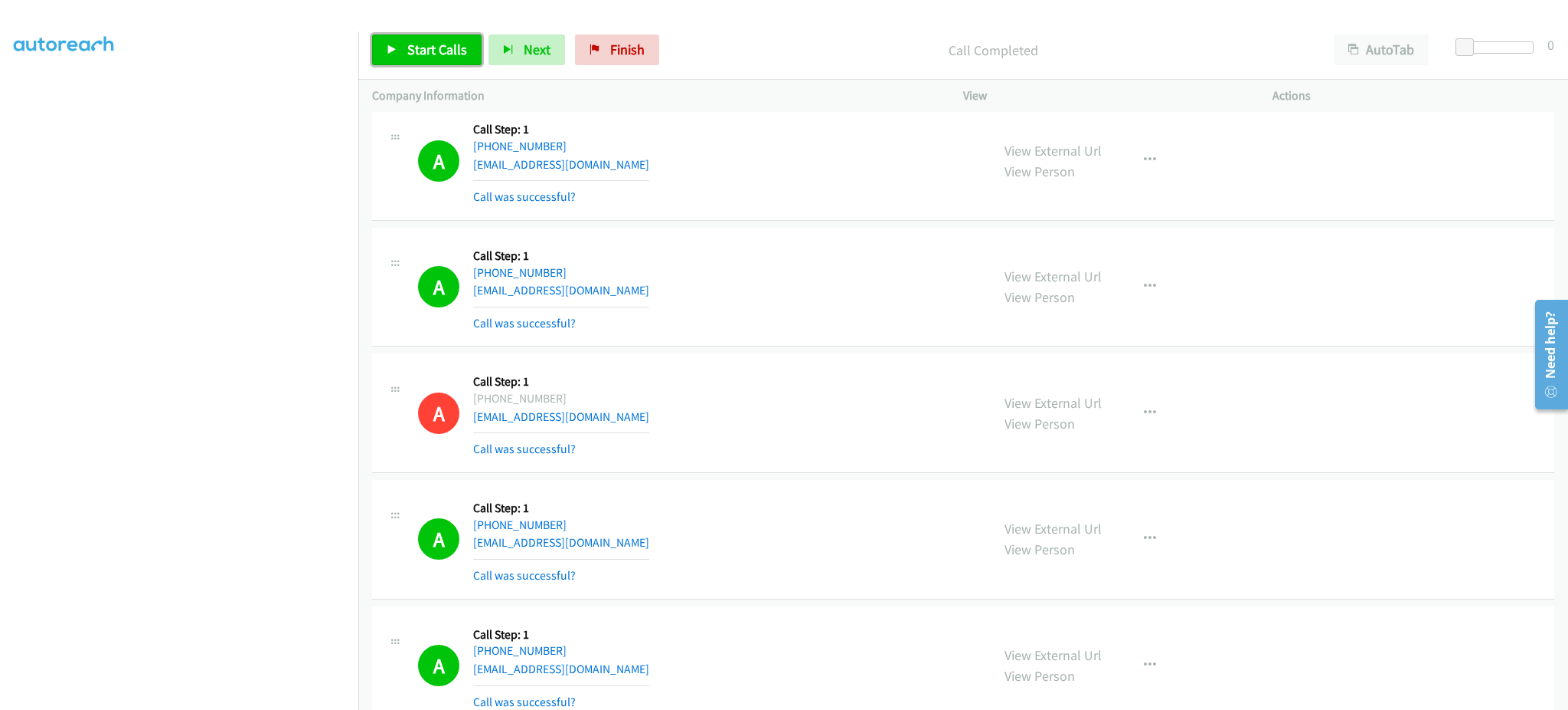
click at [454, 37] on link "Start Calls" at bounding box center [427, 49] width 109 height 31
click at [1281, 525] on div "View External Url View Person View External Url Email Schedule/Manage Callback …" at bounding box center [1153, 539] width 323 height 92
click at [392, 60] on link "Pause" at bounding box center [414, 49] width 84 height 31
click at [421, 55] on span "Start Calls" at bounding box center [437, 49] width 60 height 18
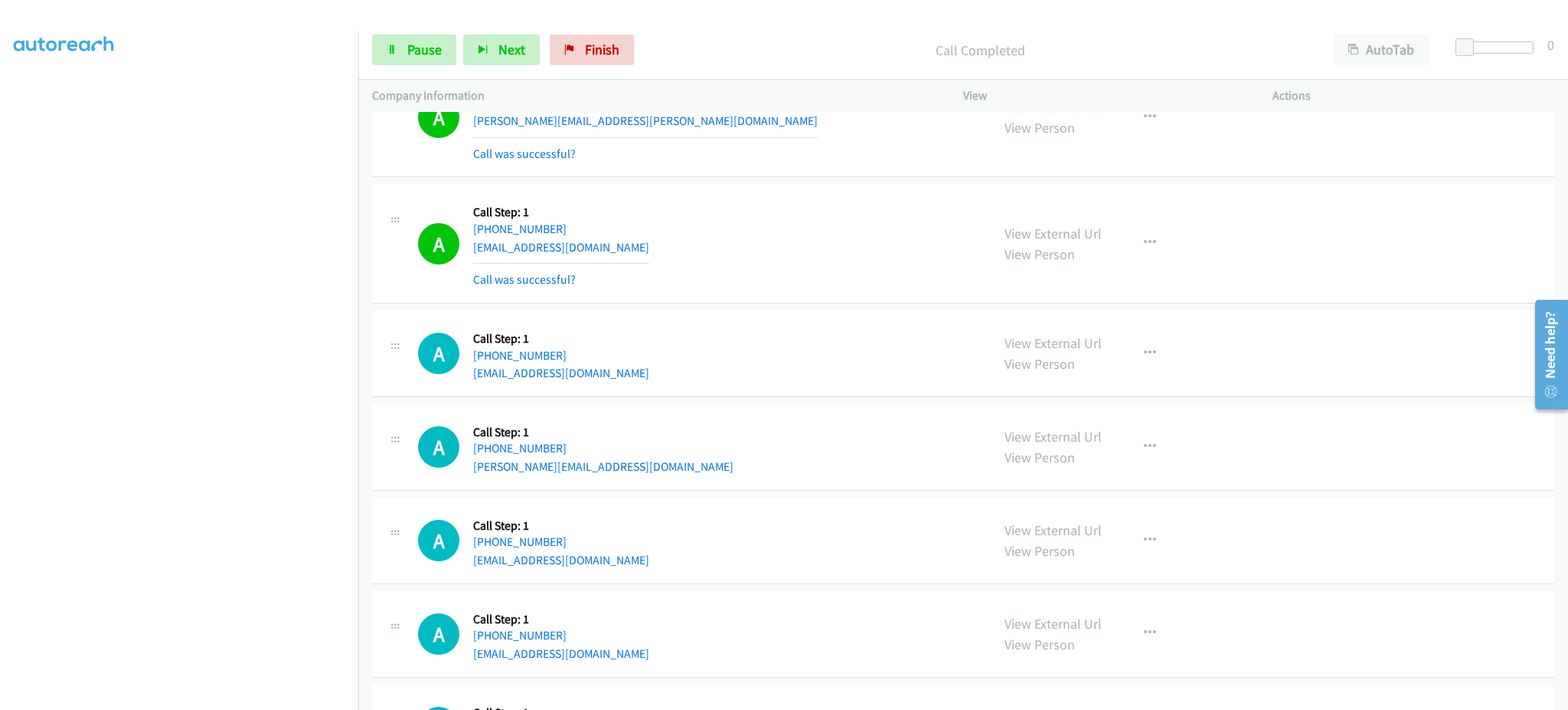
scroll to position [13202, 0]
click at [1149, 257] on button "button" at bounding box center [1150, 241] width 41 height 31
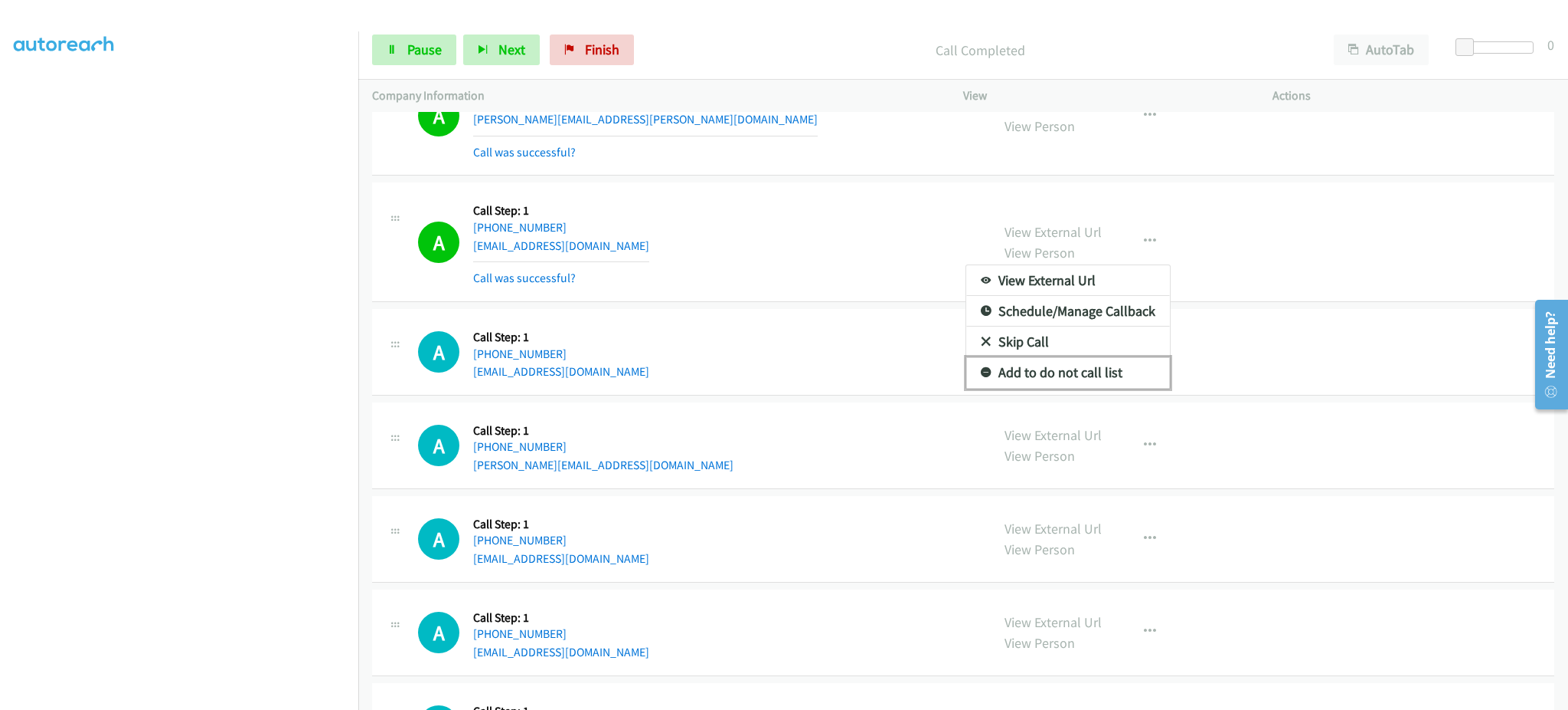
click at [1100, 385] on link "Add to do not call list" at bounding box center [1067, 373] width 204 height 31
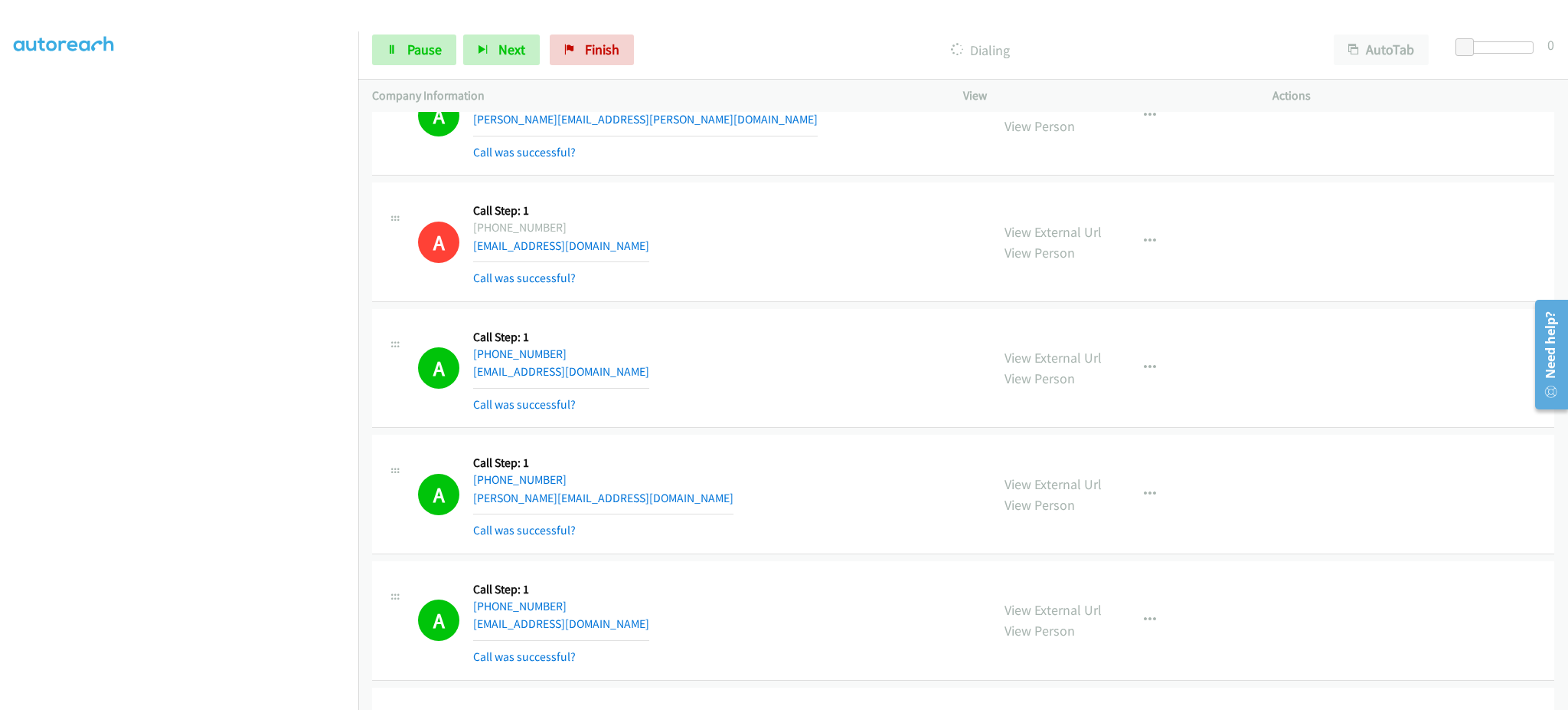
click at [242, 699] on aside "Dialing Mode: Power | Switch to Preview My Lists" at bounding box center [179, 316] width 359 height 848
click at [411, 54] on span "Pause" at bounding box center [424, 49] width 34 height 18
